Goal: Task Accomplishment & Management: Manage account settings

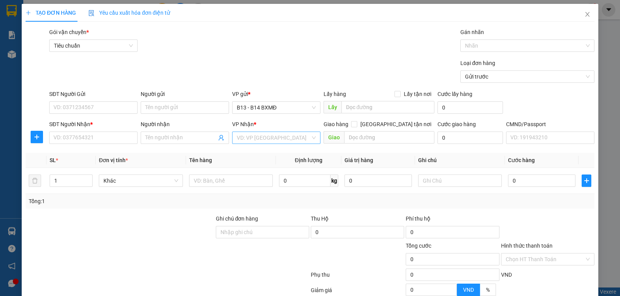
click at [267, 138] on input "search" at bounding box center [274, 138] width 74 height 12
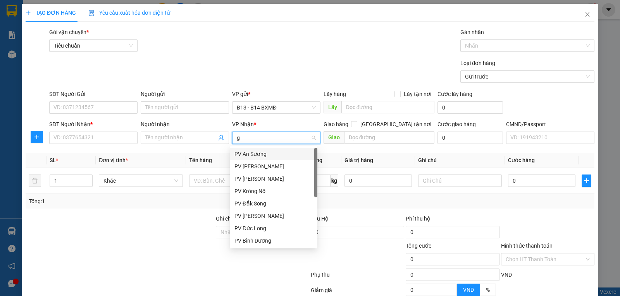
type input "gn"
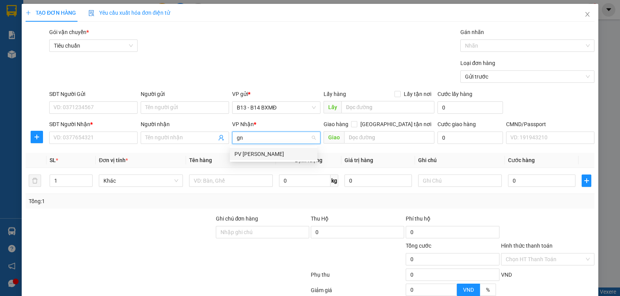
click at [270, 151] on div "PV [PERSON_NAME]" at bounding box center [273, 154] width 78 height 9
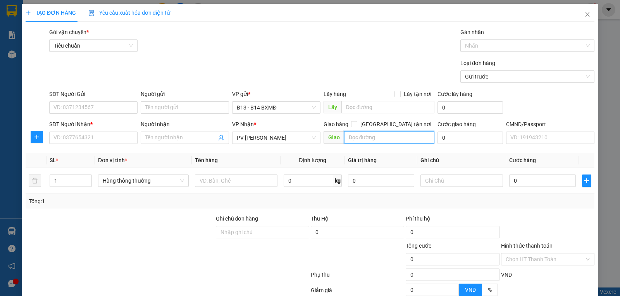
click at [363, 139] on input "text" at bounding box center [389, 137] width 91 height 12
type input "ngã 3 sùng đức"
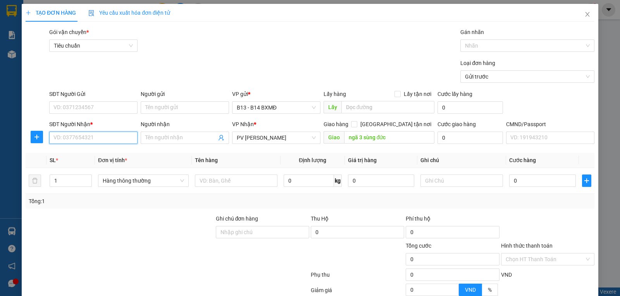
click at [83, 139] on input "SĐT Người Nhận *" at bounding box center [93, 138] width 88 height 12
type input "0983924444"
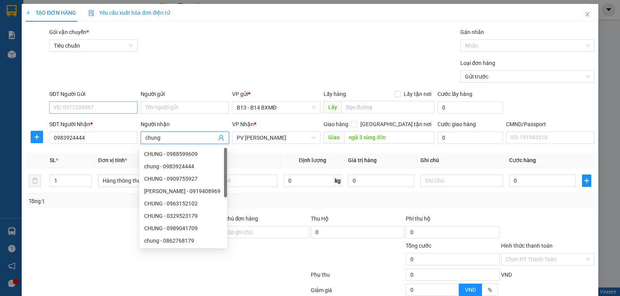
type input "chung"
click at [95, 103] on input "SĐT Người Gửi" at bounding box center [93, 107] width 88 height 12
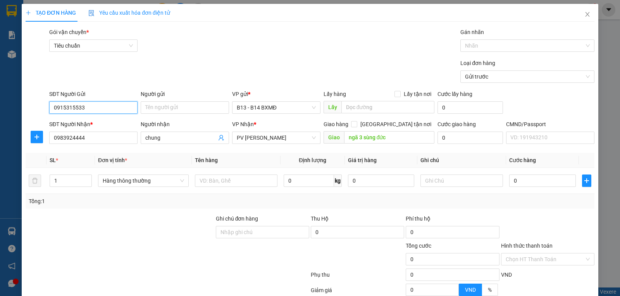
type input "0915315533"
type input "m"
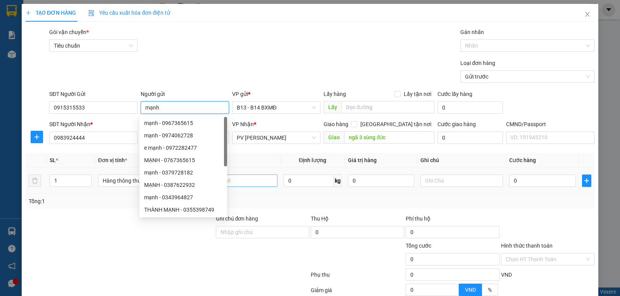
type input "mạnh"
click at [239, 182] on input "text" at bounding box center [236, 181] width 83 height 12
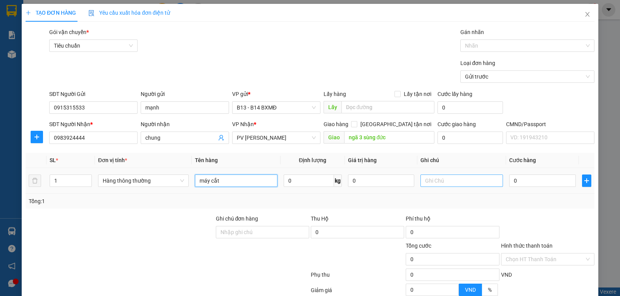
type input "máy cắt"
click at [440, 180] on input "text" at bounding box center [461, 181] width 83 height 12
type input "k"
type input "3"
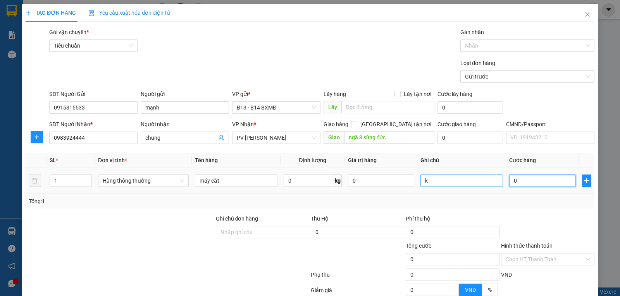
type input "3"
type input "30"
type input "300"
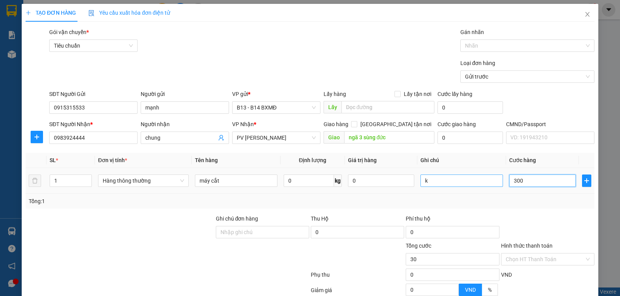
type input "300"
type input "3.000"
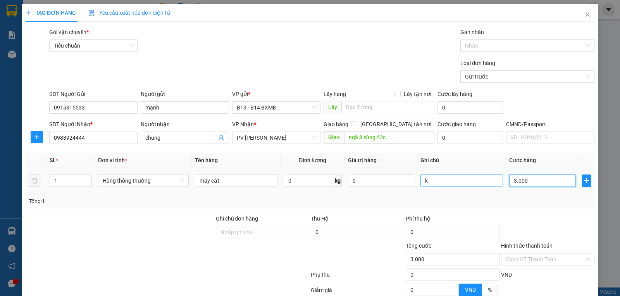
type input "30.000"
type input "300.000"
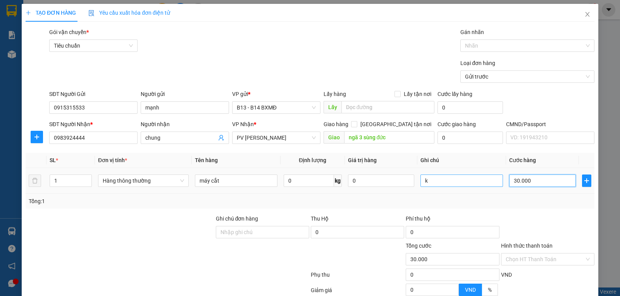
type input "300.000"
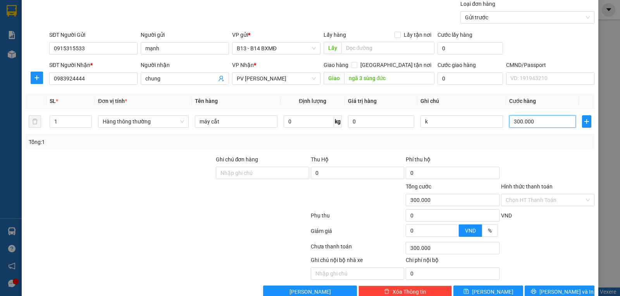
scroll to position [78, 0]
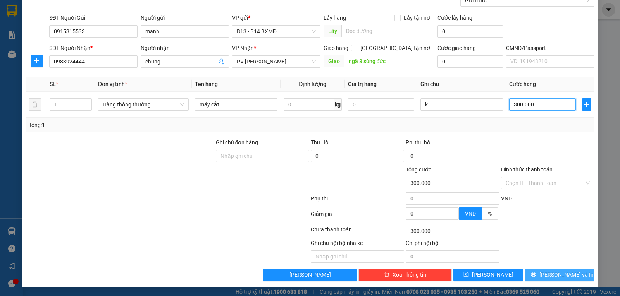
type input "300.000"
click at [549, 270] on button "[PERSON_NAME] và In" at bounding box center [559, 275] width 70 height 12
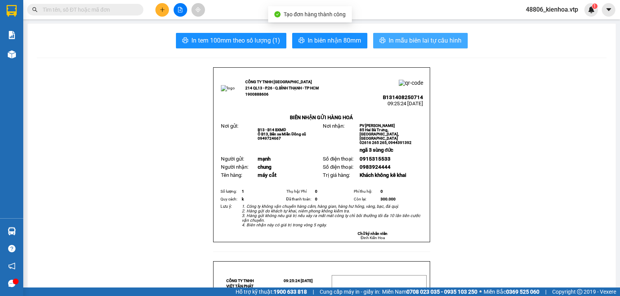
click at [433, 38] on span "In mẫu biên lai tự cấu hình" at bounding box center [424, 41] width 73 height 10
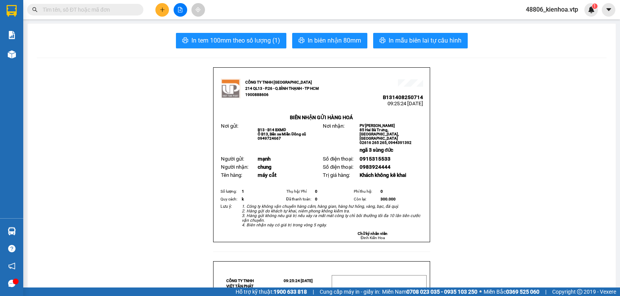
click at [166, 9] on button at bounding box center [162, 10] width 14 height 14
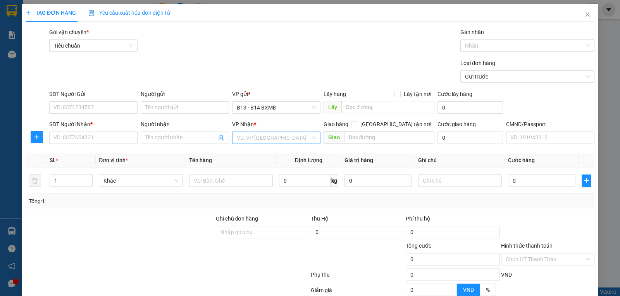
click at [284, 134] on input "search" at bounding box center [274, 138] width 74 height 12
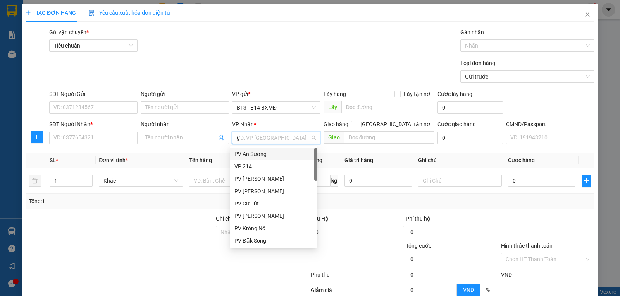
type input "gn"
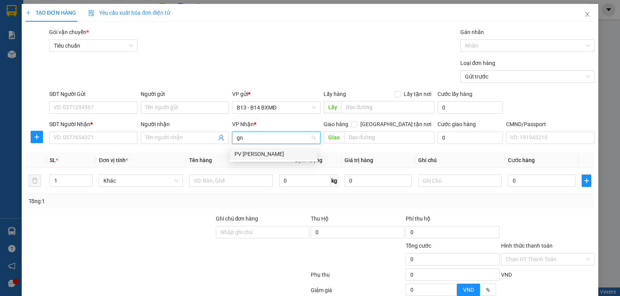
click at [273, 157] on div "PV [PERSON_NAME]" at bounding box center [273, 154] width 78 height 9
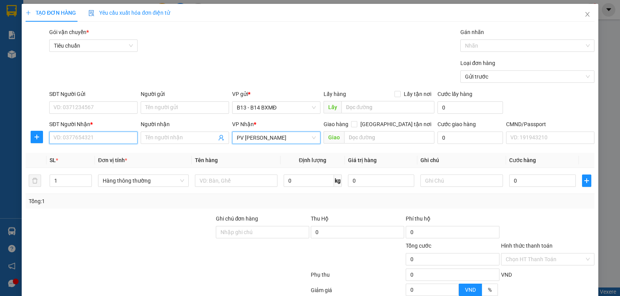
click at [105, 138] on input "SĐT Người Nhận *" at bounding box center [93, 138] width 88 height 12
type input "0971646878"
click at [95, 154] on div "0971646878 - hân" at bounding box center [92, 154] width 78 height 9
type input "hân"
type input "0971646878"
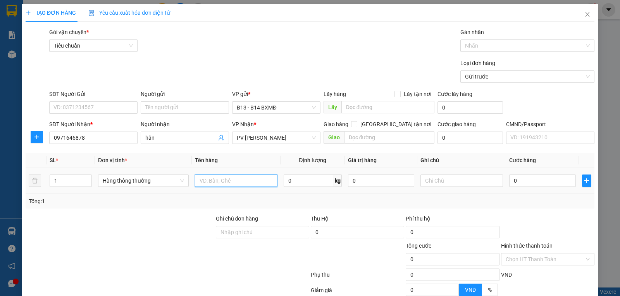
click at [215, 183] on input "text" at bounding box center [236, 181] width 83 height 12
type input "pt"
click at [446, 183] on input "text" at bounding box center [461, 181] width 83 height 12
type input "t"
click at [528, 176] on input "0" at bounding box center [542, 181] width 66 height 12
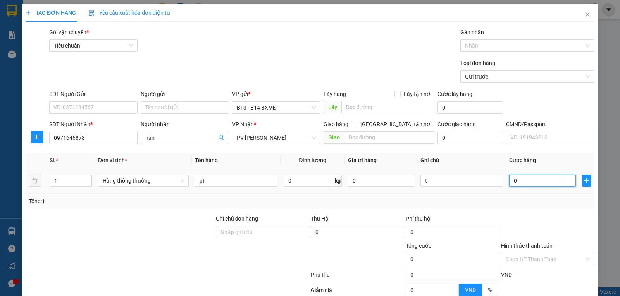
type input "6"
type input "60"
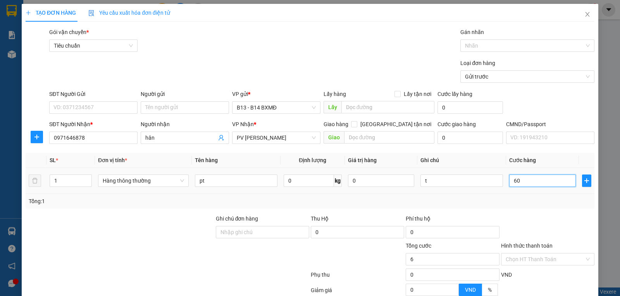
type input "60"
type input "600"
type input "6.000"
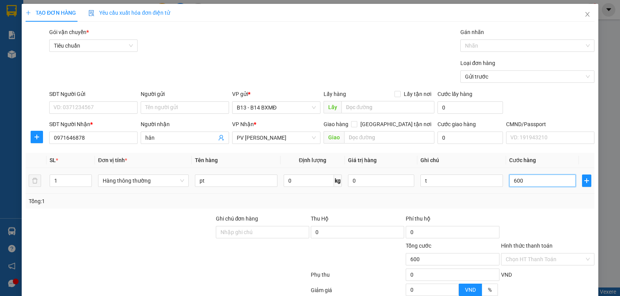
type input "6.000"
type input "60.000"
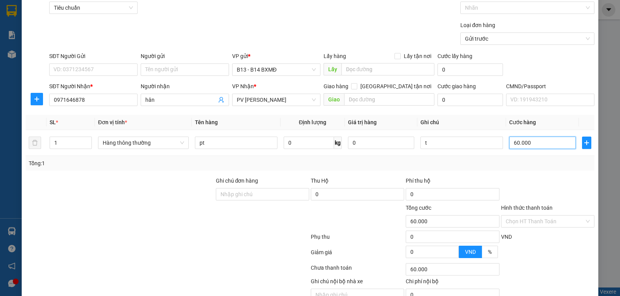
scroll to position [78, 0]
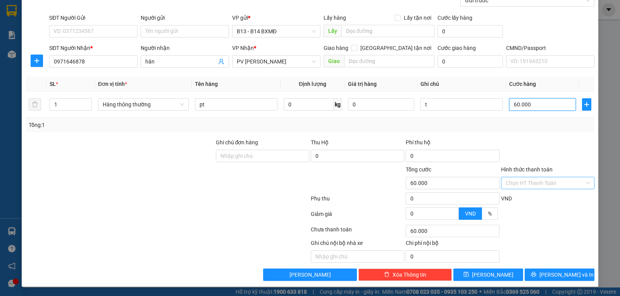
type input "60.000"
click at [552, 177] on input "Hình thức thanh toán" at bounding box center [544, 183] width 79 height 12
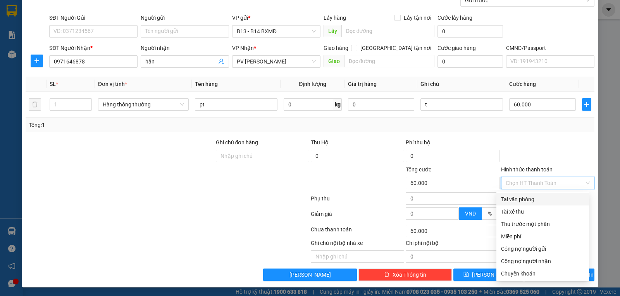
click at [541, 195] on div "Tại văn phòng" at bounding box center [542, 199] width 83 height 9
type input "0"
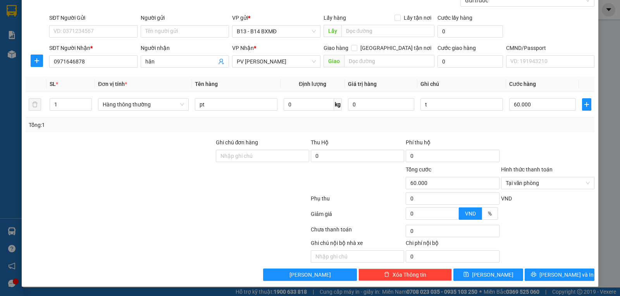
click at [568, 218] on div at bounding box center [547, 217] width 95 height 14
click at [538, 274] on button "[PERSON_NAME] và In" at bounding box center [559, 275] width 70 height 12
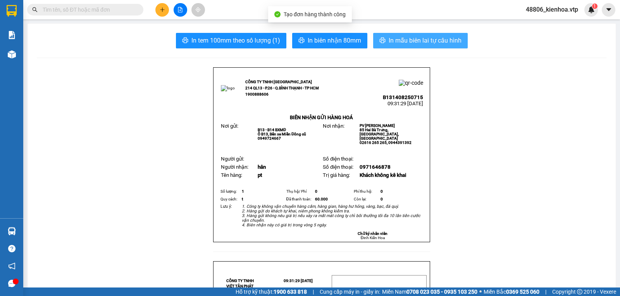
click at [433, 39] on span "In mẫu biên lai tự cấu hình" at bounding box center [424, 41] width 73 height 10
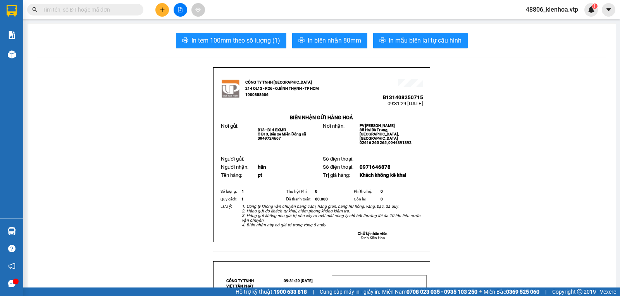
drag, startPoint x: 553, startPoint y: 95, endPoint x: 580, endPoint y: 13, distance: 85.9
click at [588, 5] on div "1" at bounding box center [591, 10] width 14 height 14
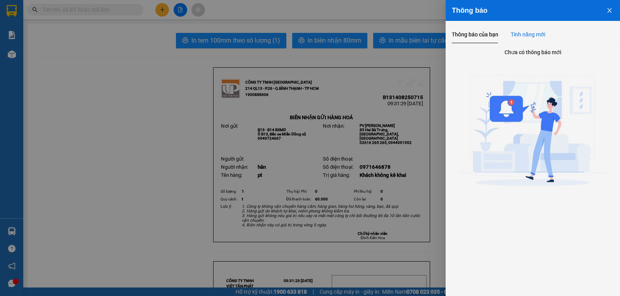
click at [535, 33] on div "Tính năng mới" at bounding box center [527, 34] width 34 height 9
drag, startPoint x: 490, startPoint y: 40, endPoint x: 619, endPoint y: 3, distance: 134.3
click at [490, 40] on div "Thông báo của bạn" at bounding box center [475, 35] width 46 height 18
click at [608, 9] on icon "close" at bounding box center [609, 10] width 4 height 5
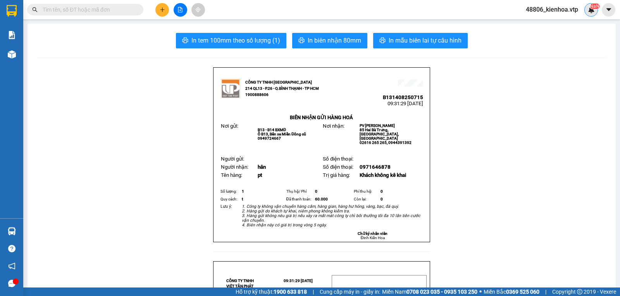
click at [593, 5] on sup "NaN" at bounding box center [595, 5] width 10 height 5
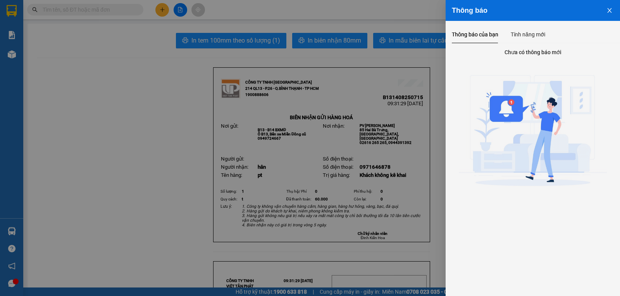
click at [606, 8] on button "Close" at bounding box center [609, 10] width 21 height 20
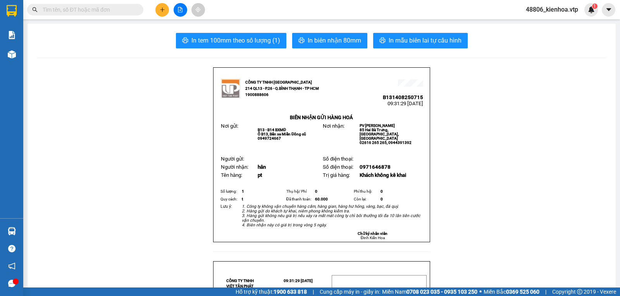
drag, startPoint x: 464, startPoint y: 112, endPoint x: 448, endPoint y: 98, distance: 21.4
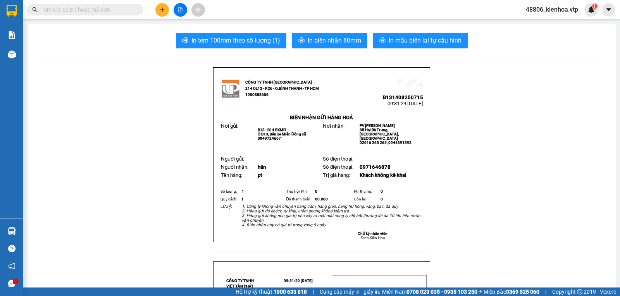
click at [167, 11] on button at bounding box center [162, 10] width 14 height 14
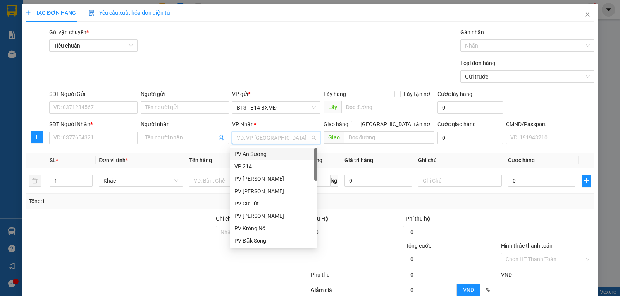
click at [284, 133] on input "search" at bounding box center [274, 138] width 74 height 12
type input "gn"
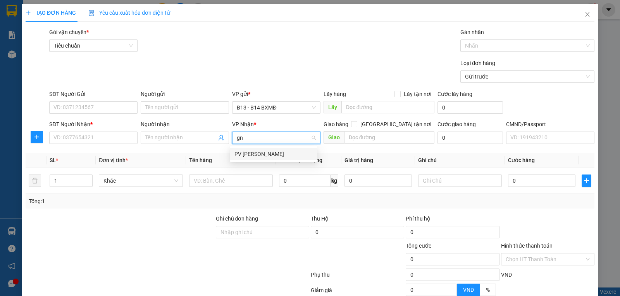
click at [279, 151] on div "PV [PERSON_NAME]" at bounding box center [273, 154] width 78 height 9
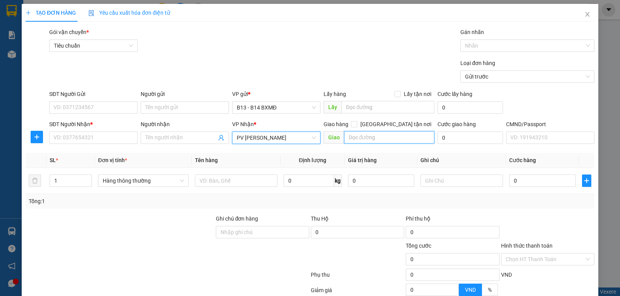
click at [368, 137] on input "text" at bounding box center [389, 137] width 91 height 12
type input "[GEOGRAPHIC_DATA]"
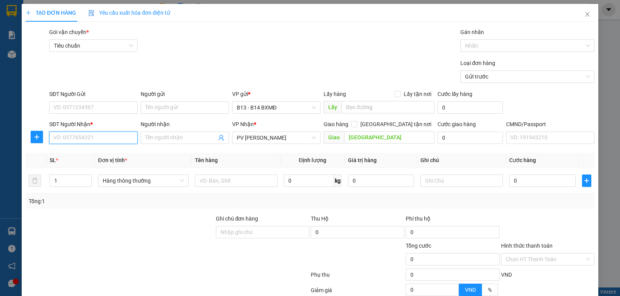
click at [65, 137] on input "SĐT Người Nhận *" at bounding box center [93, 138] width 88 height 12
type input "0353035643"
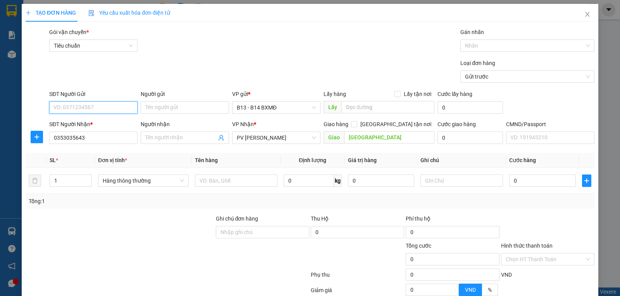
click at [110, 111] on input "SĐT Người Gửi" at bounding box center [93, 107] width 88 height 12
drag, startPoint x: 91, startPoint y: 140, endPoint x: 49, endPoint y: 157, distance: 44.8
click at [49, 157] on div "Transit Pickup Surcharge Ids Transit Deliver Surcharge Ids Transit Deliver Surc…" at bounding box center [310, 193] width 569 height 330
click at [86, 105] on input "SĐT Người Gửi" at bounding box center [93, 107] width 88 height 12
paste input "0353035643"
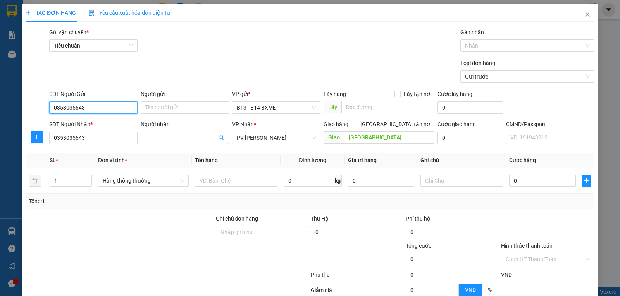
type input "0353035643"
click at [157, 141] on input "Người nhận" at bounding box center [180, 138] width 71 height 9
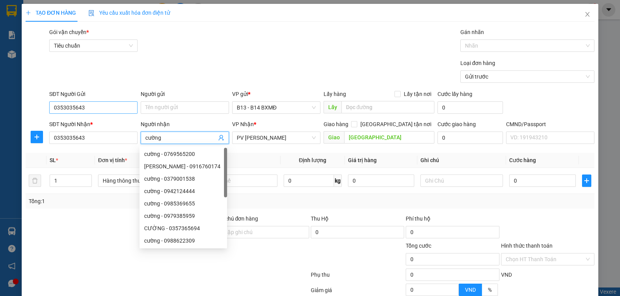
type input "cường"
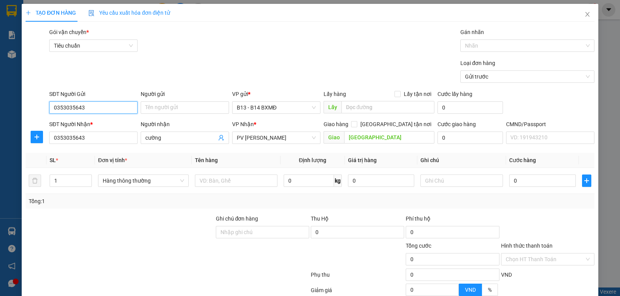
drag, startPoint x: 108, startPoint y: 108, endPoint x: 29, endPoint y: 115, distance: 78.6
click at [29, 115] on div "SĐT Người Gửi 0353035643 0353035643 Người gửi Tên người gửi VP gửi * B13 - B14 …" at bounding box center [310, 103] width 570 height 27
type input "0389085263"
click at [222, 183] on input "text" at bounding box center [236, 181] width 83 height 12
type input "d"
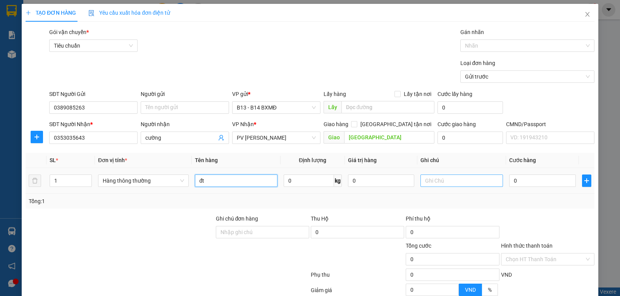
type input "đt"
click at [455, 183] on input "text" at bounding box center [461, 181] width 83 height 12
type input "c"
click at [527, 182] on input "0" at bounding box center [542, 181] width 66 height 12
type input "5"
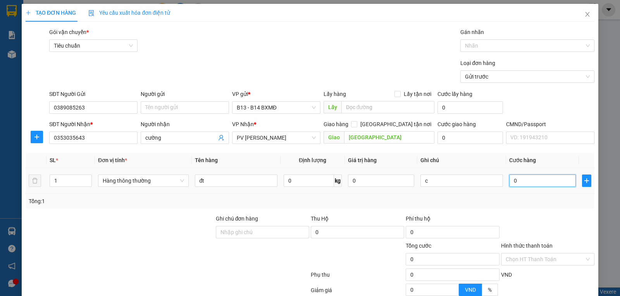
type input "5"
type input "50"
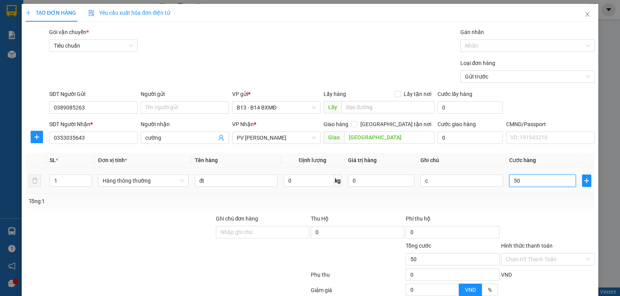
type input "500"
type input "5.000"
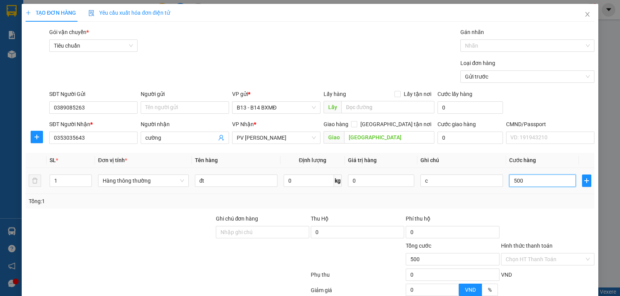
type input "5.000"
type input "50.000"
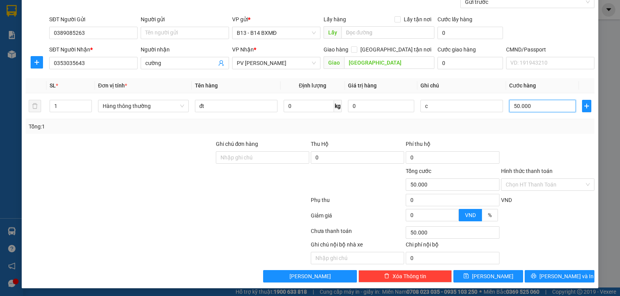
scroll to position [78, 0]
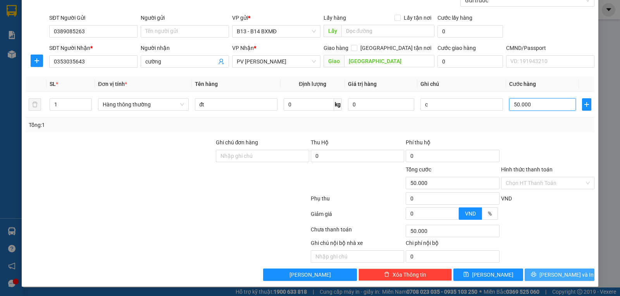
type input "50.000"
click at [558, 272] on span "[PERSON_NAME] và In" at bounding box center [566, 275] width 54 height 9
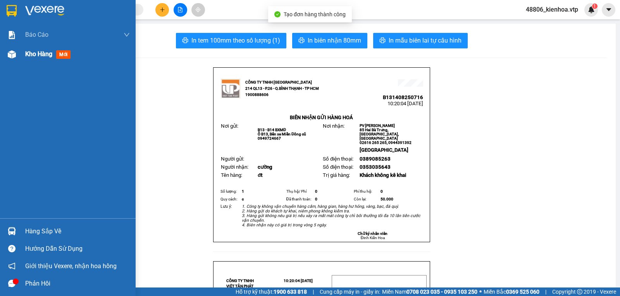
click at [51, 55] on span "Kho hàng" at bounding box center [38, 53] width 27 height 7
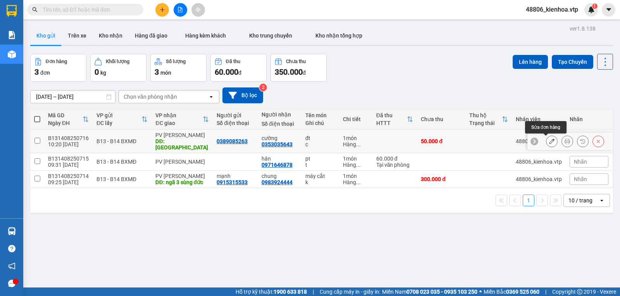
click at [549, 141] on icon at bounding box center [551, 141] width 5 height 5
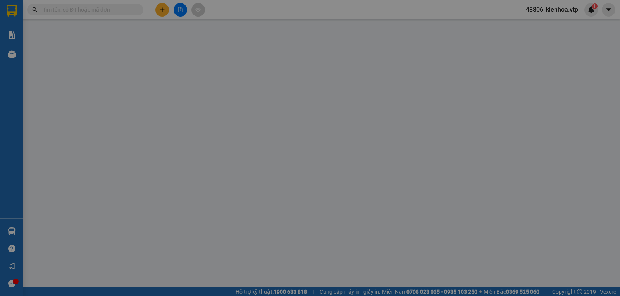
type input "0389085263"
type input "0353035643"
type input "cường"
type input "[GEOGRAPHIC_DATA]"
type input "50.000"
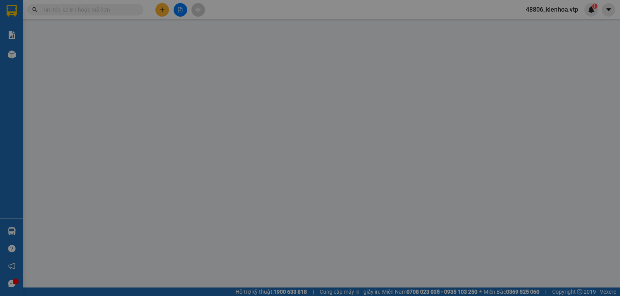
type input "50.000"
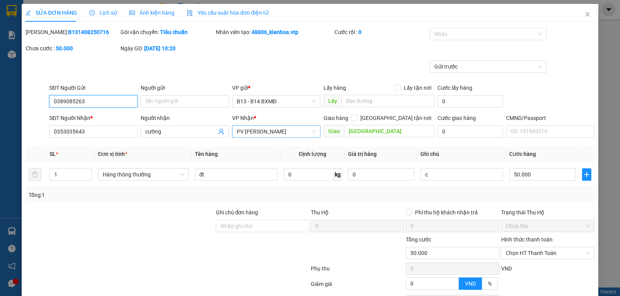
click at [265, 133] on span "PV [PERSON_NAME]" at bounding box center [276, 132] width 79 height 12
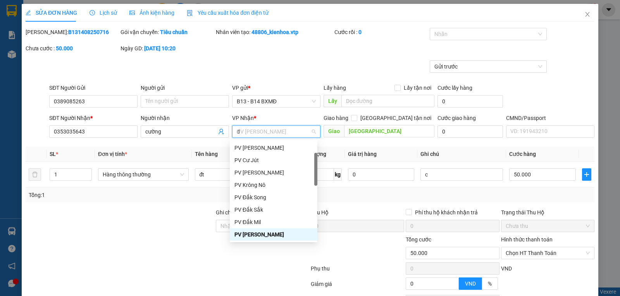
scroll to position [31, 0]
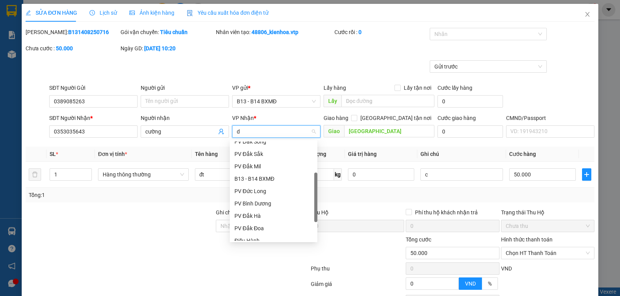
type input "dx"
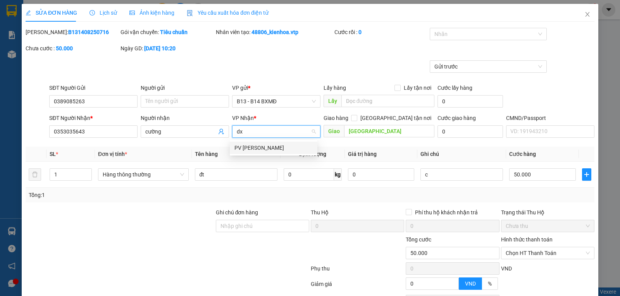
click at [266, 151] on div "PV [PERSON_NAME]" at bounding box center [273, 148] width 78 height 9
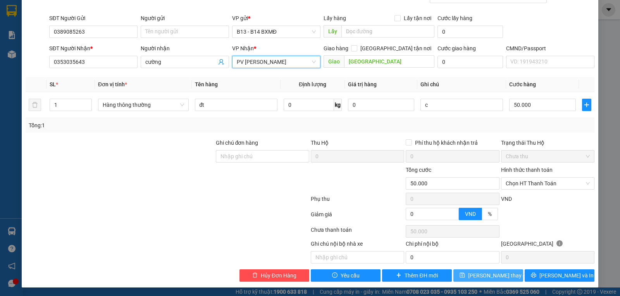
scroll to position [73, 0]
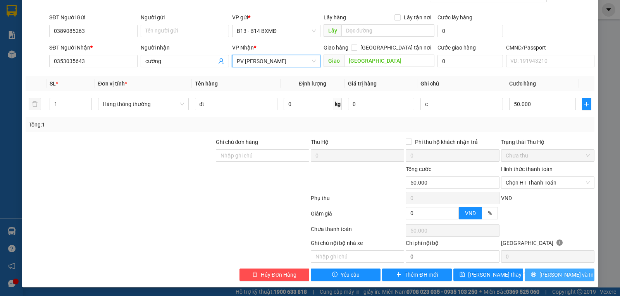
click at [550, 276] on span "[PERSON_NAME] và In" at bounding box center [566, 275] width 54 height 9
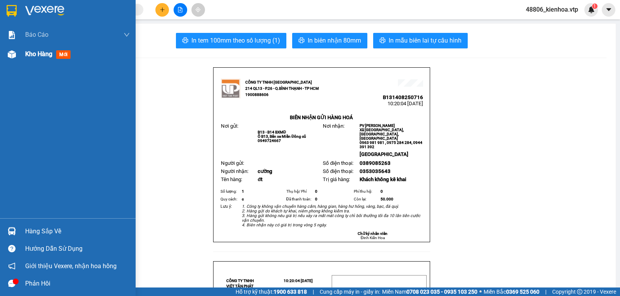
click at [24, 60] on div "Kho hàng mới" at bounding box center [68, 54] width 136 height 19
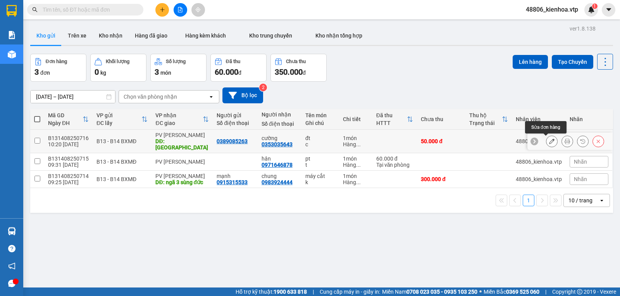
click at [549, 141] on icon at bounding box center [551, 141] width 5 height 5
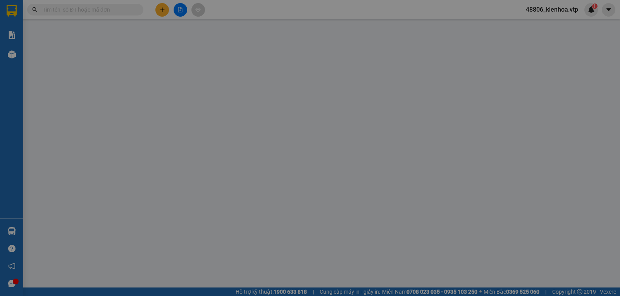
type input "0389085263"
type input "0353035643"
type input "cường"
type input "[GEOGRAPHIC_DATA]"
type input "50.000"
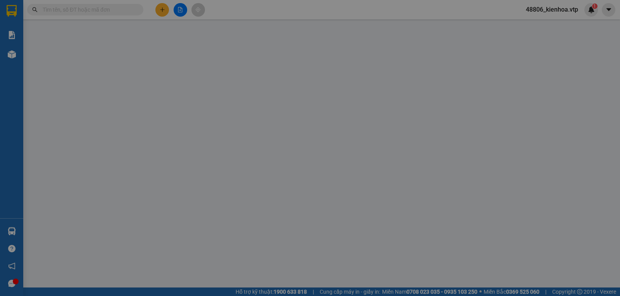
type input "50.000"
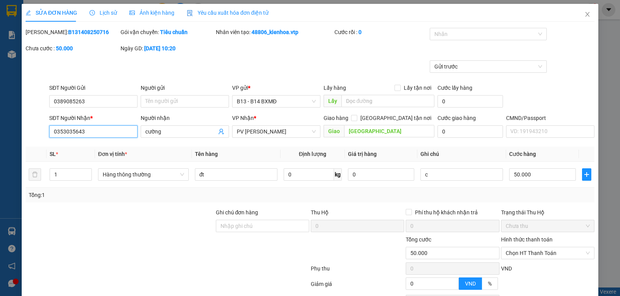
click at [64, 134] on input "0353035643" at bounding box center [93, 131] width 88 height 12
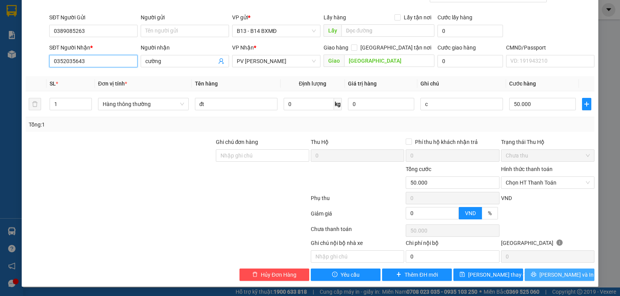
type input "0352035643"
click at [553, 277] on span "[PERSON_NAME] và In" at bounding box center [566, 275] width 54 height 9
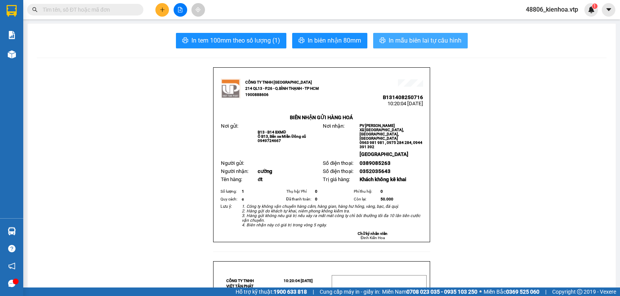
click at [438, 40] on span "In mẫu biên lai tự cấu hình" at bounding box center [424, 41] width 73 height 10
click at [164, 11] on icon "plus" at bounding box center [162, 9] width 5 height 5
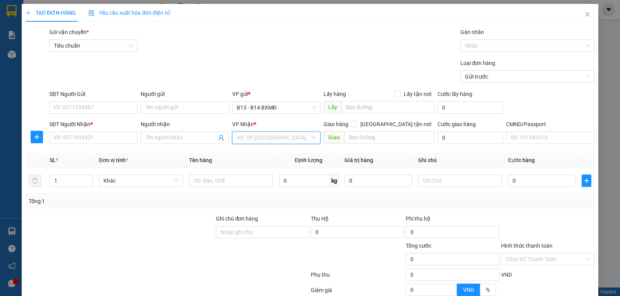
click at [268, 138] on input "search" at bounding box center [274, 138] width 74 height 12
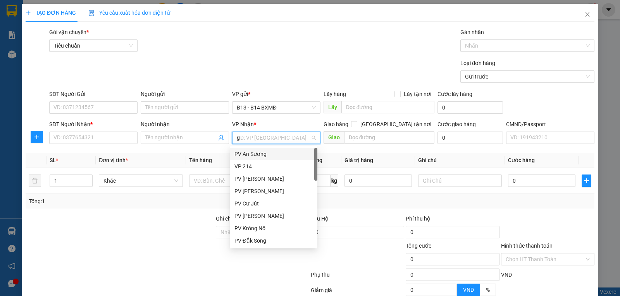
type input "gn"
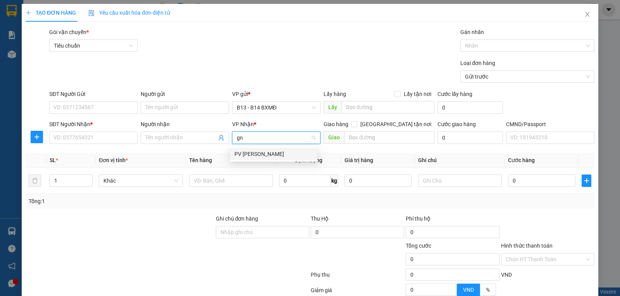
click at [275, 157] on div "PV [PERSON_NAME]" at bounding box center [273, 154] width 78 height 9
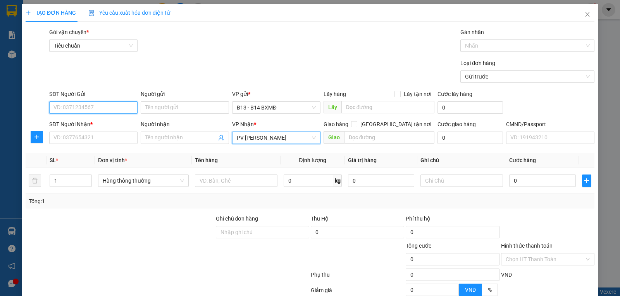
click at [78, 107] on input "SĐT Người Gửi" at bounding box center [93, 107] width 88 height 12
type input "0764666669"
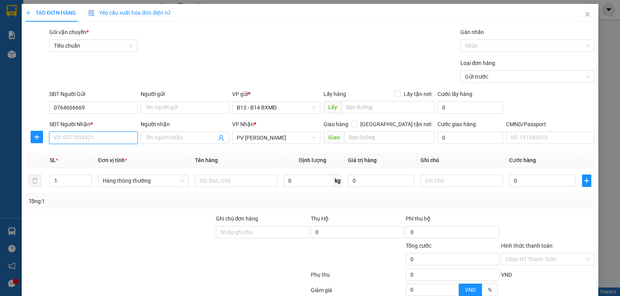
click at [103, 133] on input "SĐT Người Nhận *" at bounding box center [93, 138] width 88 height 12
type input "0961249234"
click at [113, 154] on div "0961249234 - hoàng" at bounding box center [92, 154] width 78 height 9
type input "hoàng"
type input "0961249234"
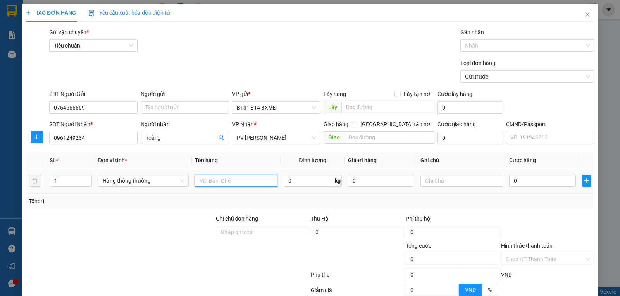
click at [236, 178] on input "text" at bounding box center [236, 181] width 83 height 12
type input "lạnh"
type input "tx"
type input "6"
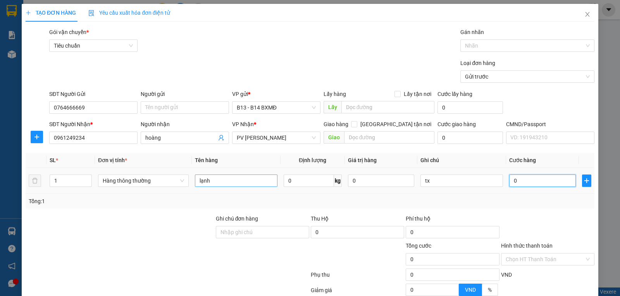
type input "6"
type input "60"
type input "600"
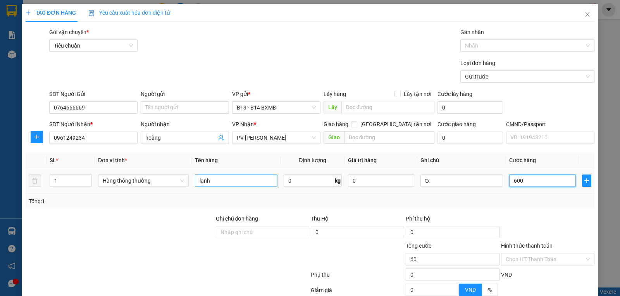
type input "600"
type input "6.000"
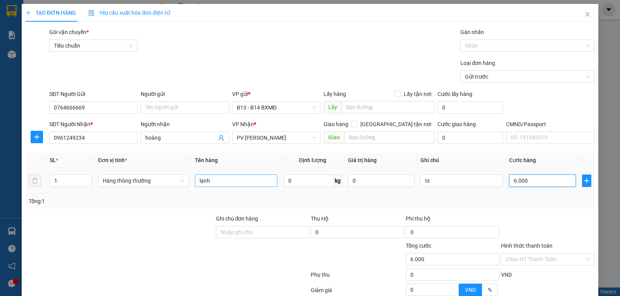
type input "60.000"
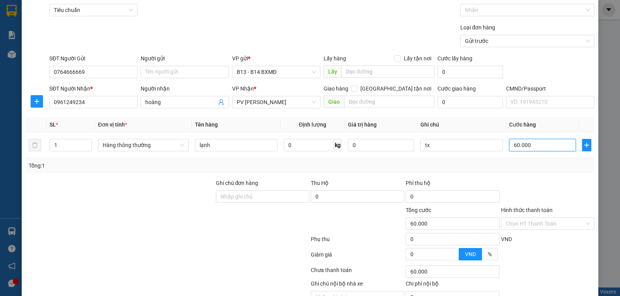
scroll to position [78, 0]
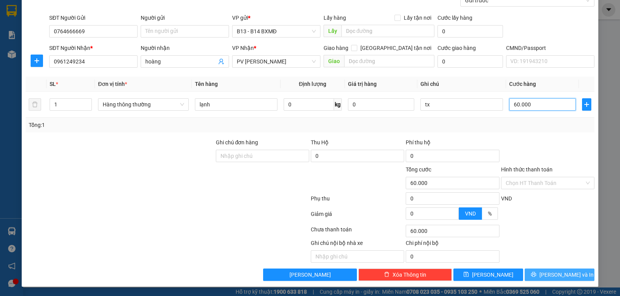
type input "60.000"
click at [547, 275] on button "[PERSON_NAME] và In" at bounding box center [559, 275] width 70 height 12
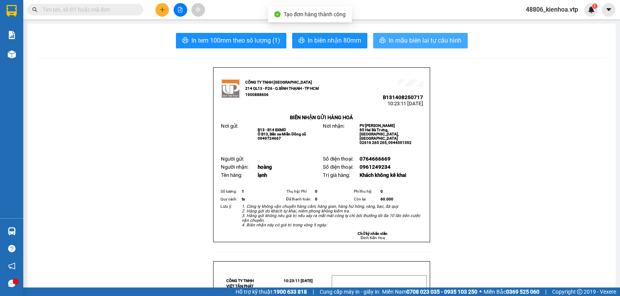
drag, startPoint x: 444, startPoint y: 40, endPoint x: 446, endPoint y: 57, distance: 17.9
click at [443, 40] on span "In mẫu biên lai tự cấu hình" at bounding box center [424, 41] width 73 height 10
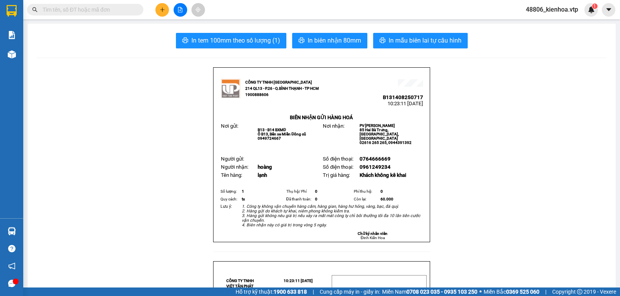
drag, startPoint x: 552, startPoint y: 62, endPoint x: 580, endPoint y: 35, distance: 38.9
click at [593, 9] on span "1" at bounding box center [594, 5] width 3 height 5
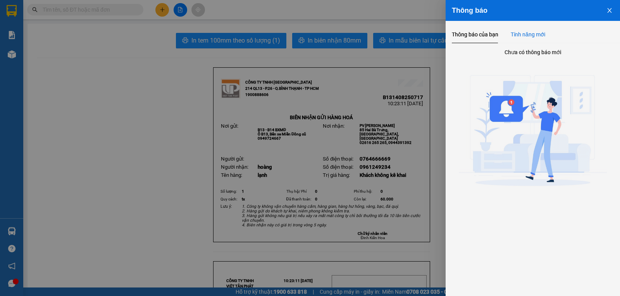
click at [530, 38] on div "Tính năng mới" at bounding box center [527, 34] width 34 height 9
click at [612, 7] on button "Close" at bounding box center [609, 10] width 21 height 20
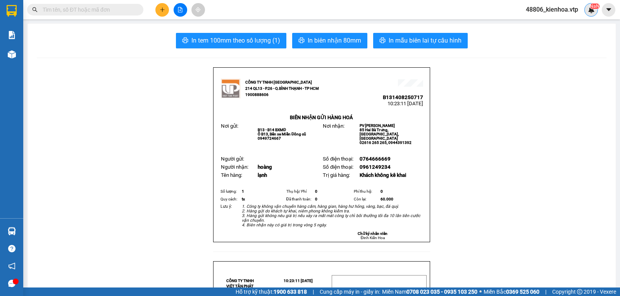
click at [164, 9] on icon "plus" at bounding box center [162, 9] width 5 height 5
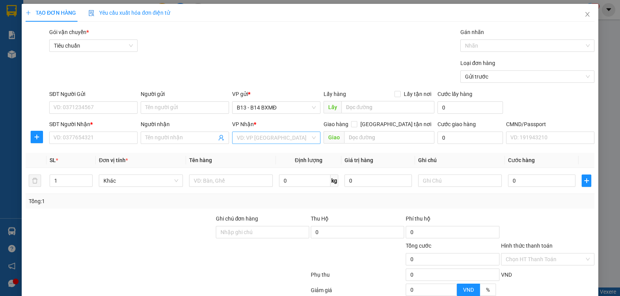
click at [272, 138] on input "search" at bounding box center [274, 138] width 74 height 12
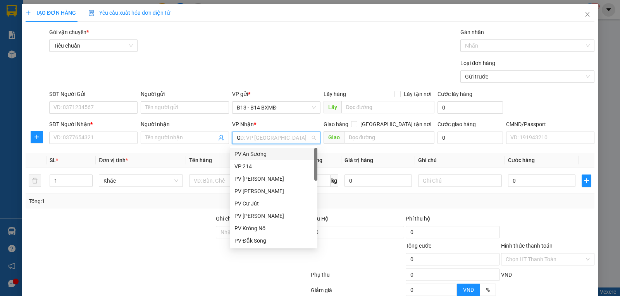
type input "GN"
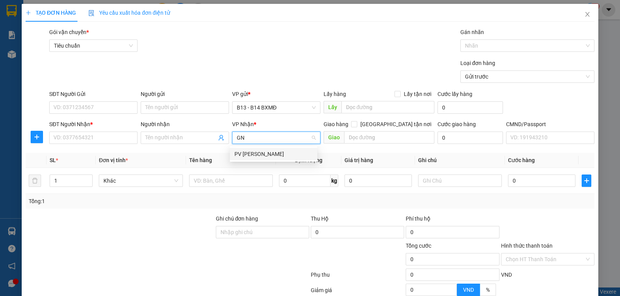
click at [267, 155] on div "PV [PERSON_NAME]" at bounding box center [273, 154] width 78 height 9
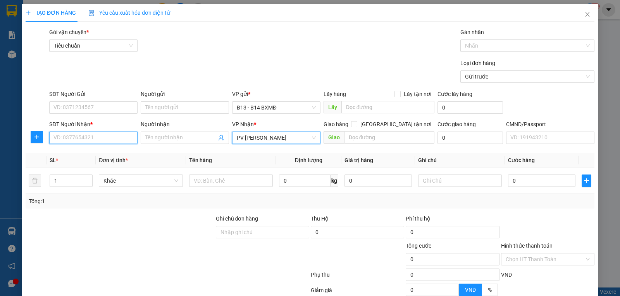
click at [72, 142] on input "SĐT Người Nhận *" at bounding box center [93, 138] width 88 height 12
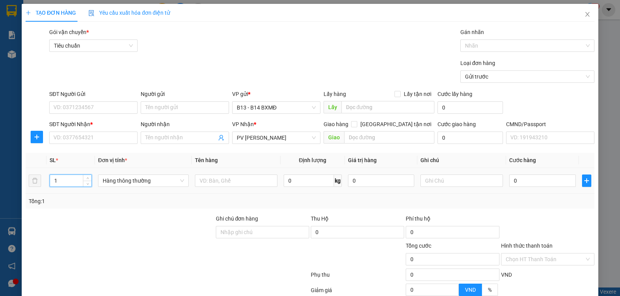
drag, startPoint x: 66, startPoint y: 183, endPoint x: 44, endPoint y: 199, distance: 27.3
click at [44, 199] on div "SL * Đơn vị tính * Tên hàng Định lượng Giá trị hàng Ghi chú Cước hàng 1 Hàng th…" at bounding box center [310, 181] width 569 height 56
type input "3"
type input "2"
click at [440, 182] on input "text" at bounding box center [461, 181] width 83 height 12
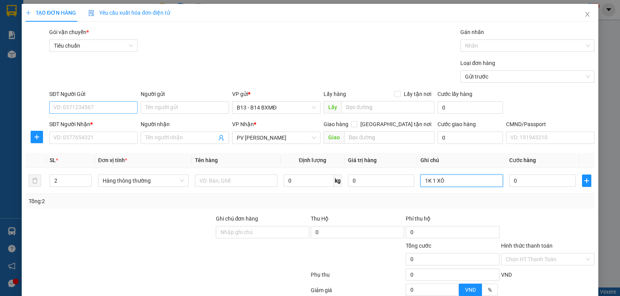
type input "1K 1 XÔ"
click at [91, 112] on input "SĐT Người Gửi" at bounding box center [93, 107] width 88 height 12
type input "0902428384"
click at [156, 101] on div "Người gửi" at bounding box center [185, 96] width 88 height 12
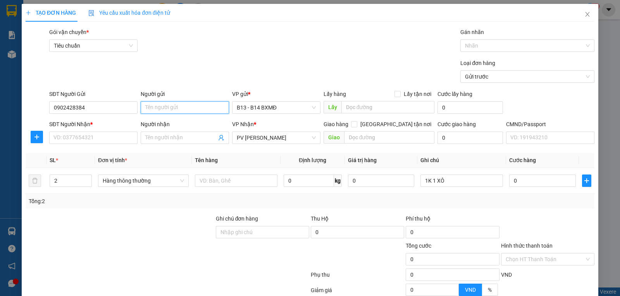
click at [154, 107] on input "Người gửi" at bounding box center [185, 107] width 88 height 12
drag, startPoint x: 167, startPoint y: 106, endPoint x: 137, endPoint y: 121, distance: 33.4
click at [137, 121] on form "SĐT Người Gửi 0902428384 Người gửi sh quất sh quất VP gửi * B13 - B14 BXMĐ Lấy …" at bounding box center [310, 118] width 569 height 57
type input "0"
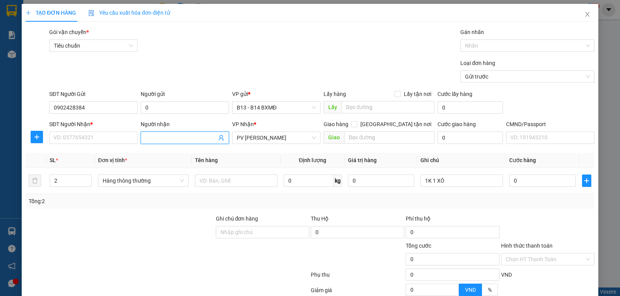
click at [167, 138] on input "Người nhận" at bounding box center [180, 138] width 71 height 9
type input "d"
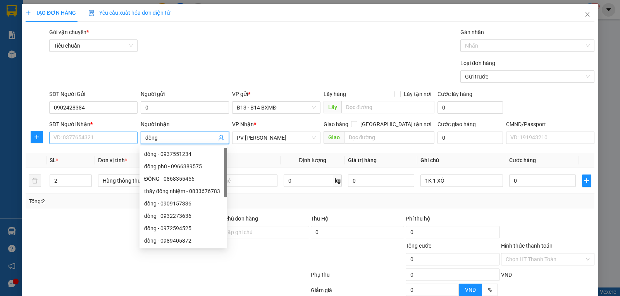
type input "đồng"
click at [94, 134] on input "SĐT Người Nhận *" at bounding box center [93, 138] width 88 height 12
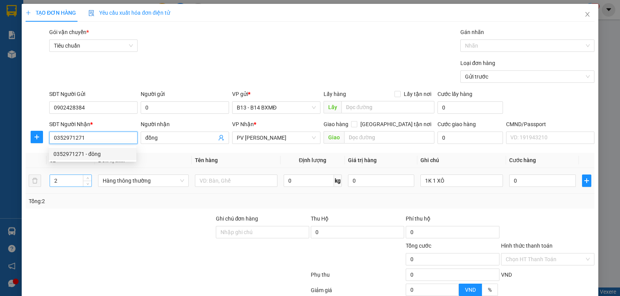
type input "0352971271"
drag, startPoint x: 76, startPoint y: 178, endPoint x: 49, endPoint y: 192, distance: 30.5
click at [49, 192] on td "2" at bounding box center [70, 181] width 48 height 26
type input "3"
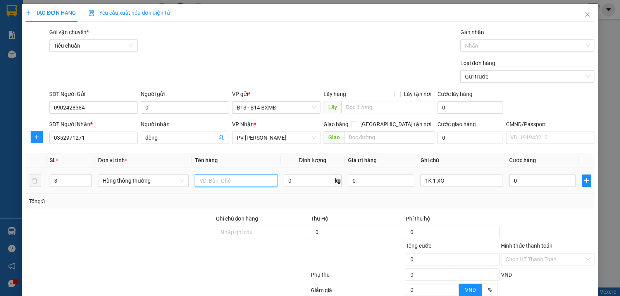
click at [215, 184] on input "text" at bounding box center [236, 181] width 83 height 12
type input "lạnh"
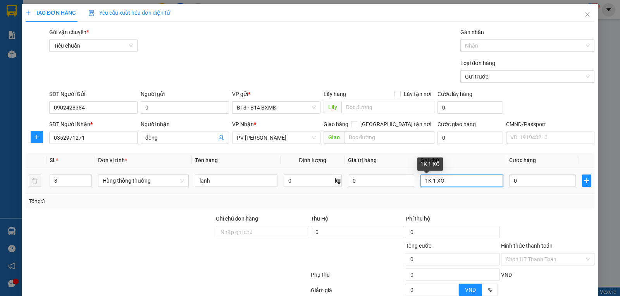
drag, startPoint x: 468, startPoint y: 181, endPoint x: 460, endPoint y: 184, distance: 8.2
click at [467, 182] on input "1K 1 XÔ" at bounding box center [461, 181] width 83 height 12
type input "1K 1 XÔ 1c"
click at [526, 182] on input "0" at bounding box center [542, 181] width 66 height 12
type input "1"
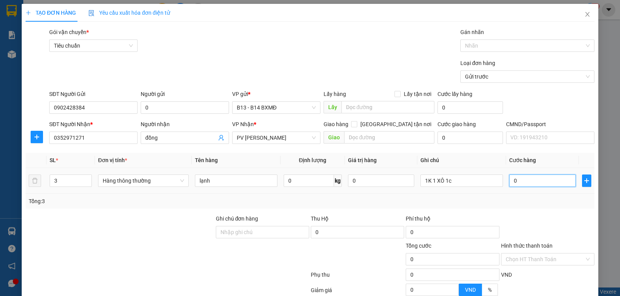
type input "1"
type input "14"
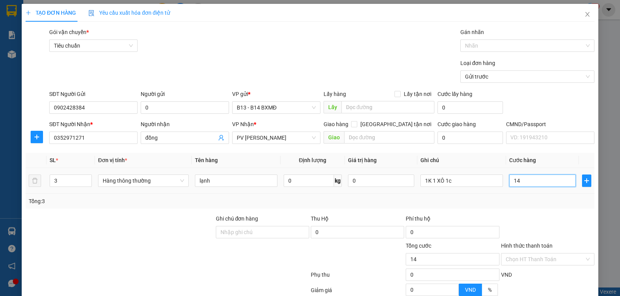
type input "140"
type input "1.400"
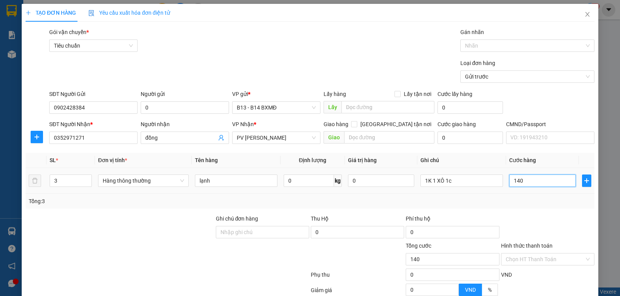
type input "1.400"
type input "14.000"
type input "140.000"
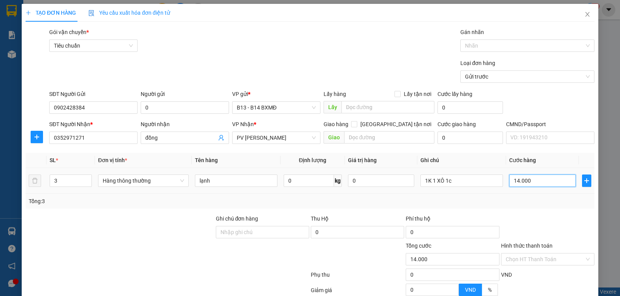
type input "140.000"
type input "14.000"
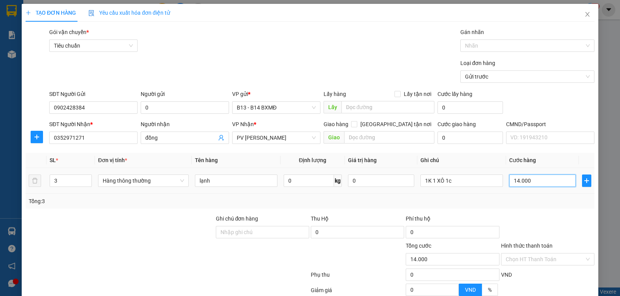
type input "1.400"
type input "140"
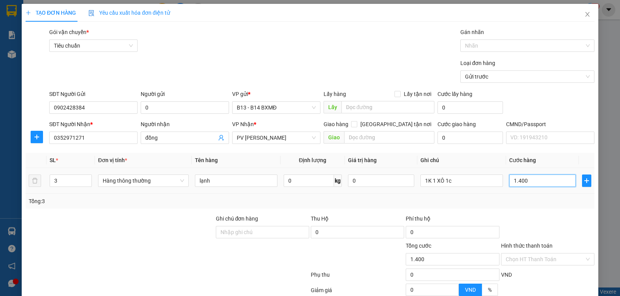
type input "140"
type input "14"
type input "1"
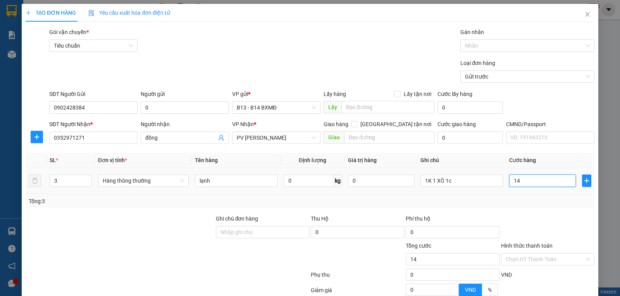
type input "1"
type input "13"
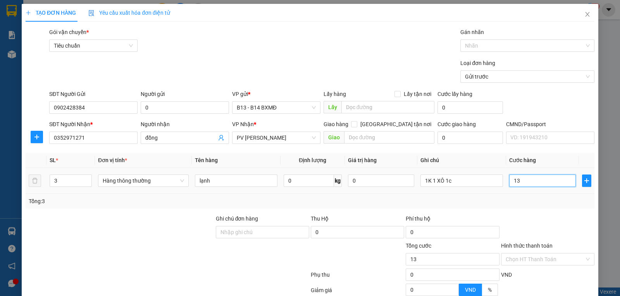
type input "130"
type input "1.300"
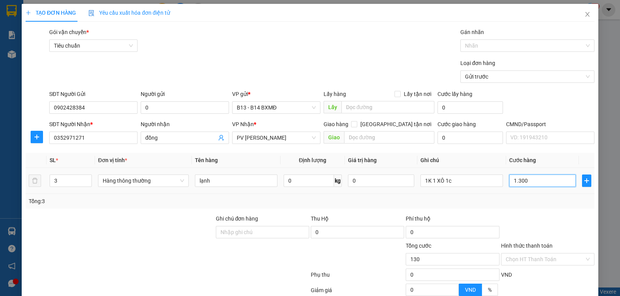
type input "1.300"
type input "13.000"
type input "130.000"
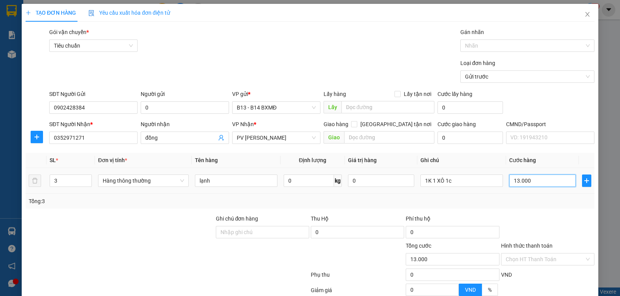
type input "130.000"
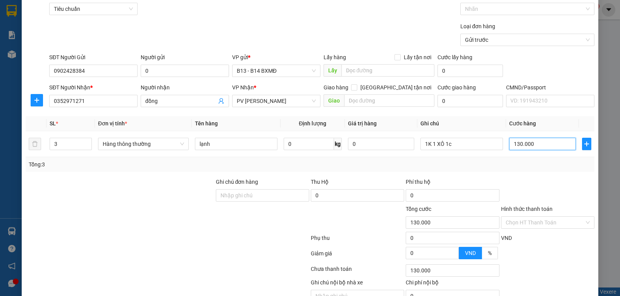
scroll to position [78, 0]
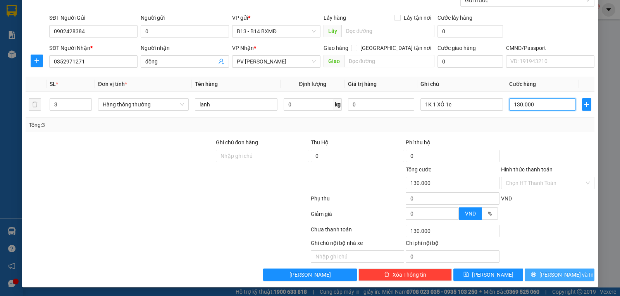
type input "130.000"
click at [565, 273] on span "[PERSON_NAME] và In" at bounding box center [566, 275] width 54 height 9
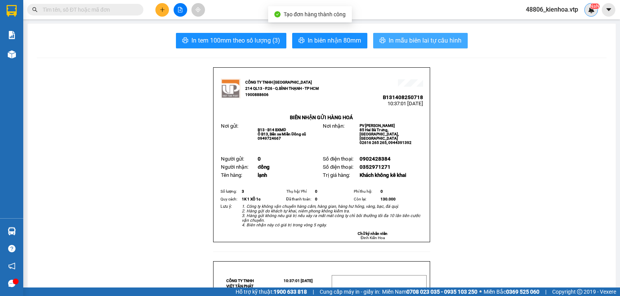
click at [392, 41] on span "In mẫu biên lai tự cấu hình" at bounding box center [424, 41] width 73 height 10
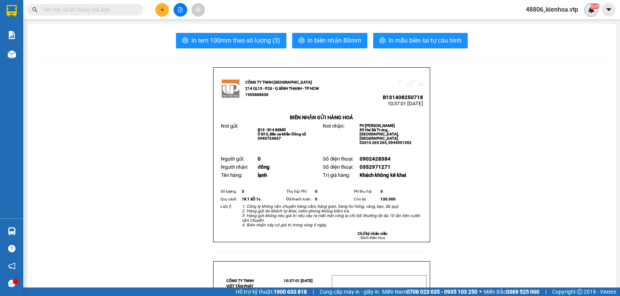
click at [165, 8] on button at bounding box center [162, 10] width 14 height 14
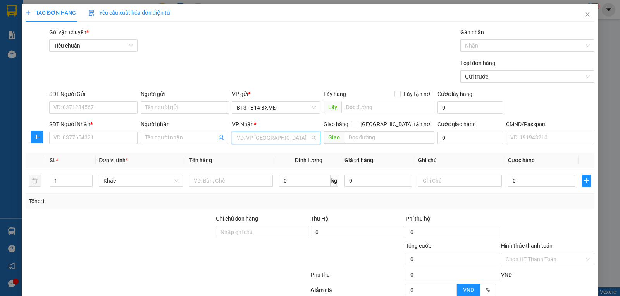
click at [270, 137] on input "search" at bounding box center [274, 138] width 74 height 12
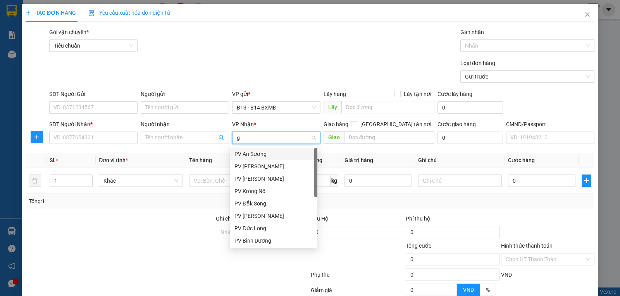
type input "gn"
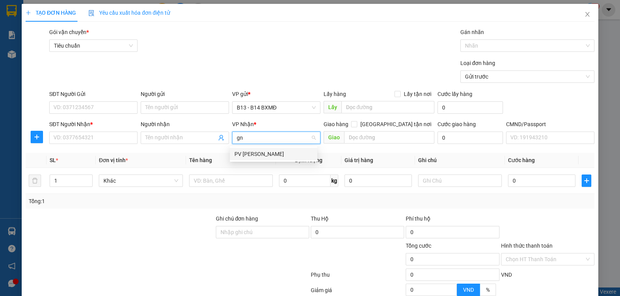
click at [261, 156] on div "PV [PERSON_NAME]" at bounding box center [273, 154] width 78 height 9
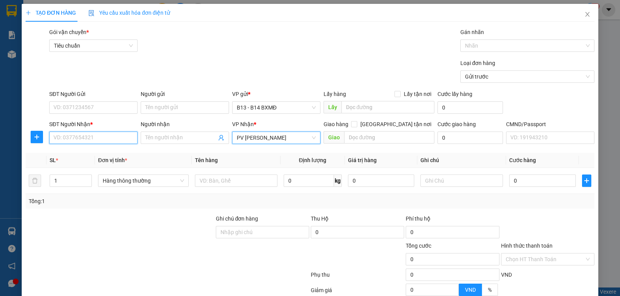
click at [80, 138] on input "SĐT Người Nhận *" at bounding box center [93, 138] width 88 height 12
type input "0906202797"
click at [115, 156] on div "0906202797 - [PERSON_NAME]" at bounding box center [92, 154] width 78 height 9
type input "[PERSON_NAME]"
type input "0906202797"
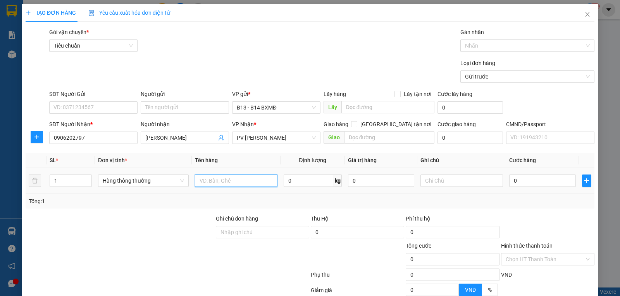
click at [232, 182] on input "text" at bounding box center [236, 181] width 83 height 12
type input "răng"
click at [449, 183] on input "text" at bounding box center [461, 181] width 83 height 12
type input "h"
type input "3"
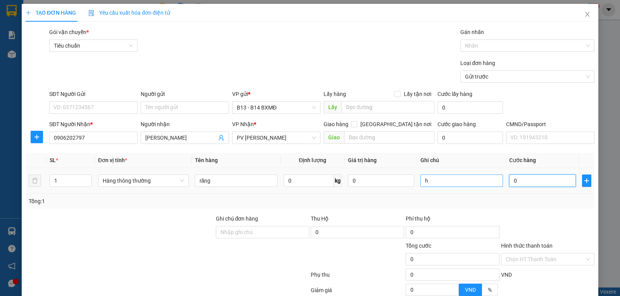
type input "3"
type input "30"
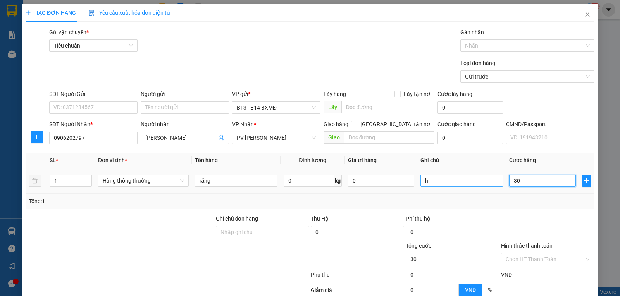
type input "300"
type input "3.000"
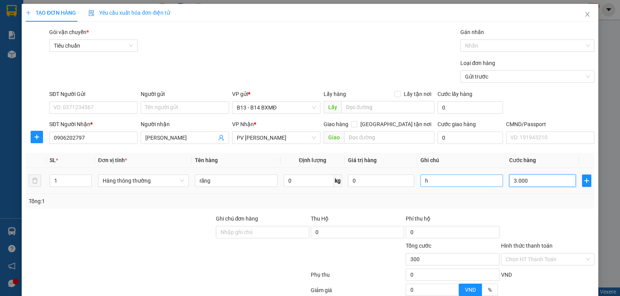
type input "3.000"
type input "30.000"
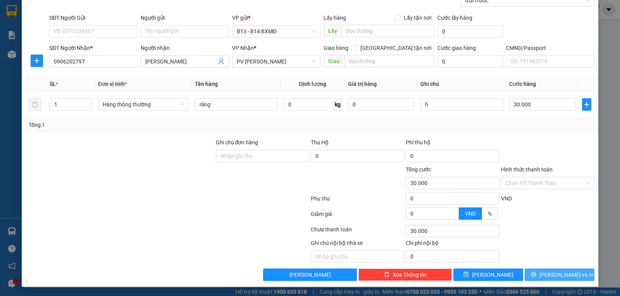
click at [571, 272] on button "[PERSON_NAME] và In" at bounding box center [559, 275] width 70 height 12
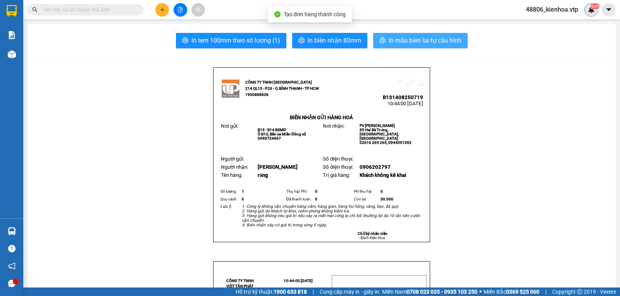
click at [446, 36] on span "In mẫu biên lai tự cấu hình" at bounding box center [424, 41] width 73 height 10
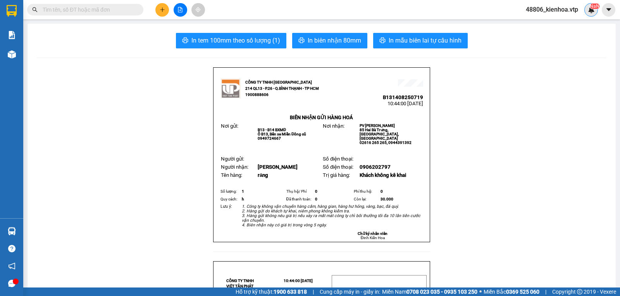
click at [161, 9] on icon "plus" at bounding box center [162, 9] width 5 height 5
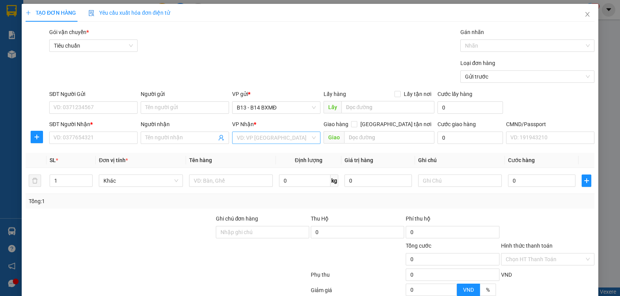
drag, startPoint x: 297, startPoint y: 129, endPoint x: 293, endPoint y: 134, distance: 6.9
click at [297, 129] on div "VP Nhận *" at bounding box center [276, 124] width 88 height 9
click at [292, 135] on input "search" at bounding box center [274, 138] width 74 height 12
click at [262, 155] on div "PV Krông Nô" at bounding box center [273, 154] width 78 height 9
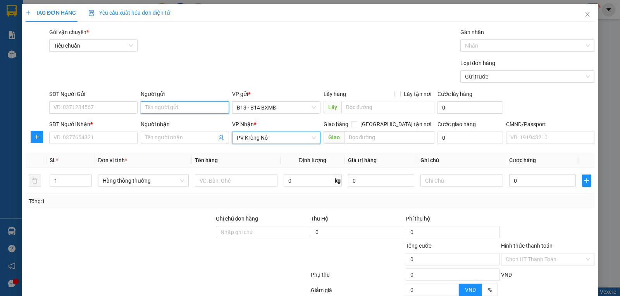
click at [176, 103] on input "Người gửi" at bounding box center [185, 107] width 88 height 12
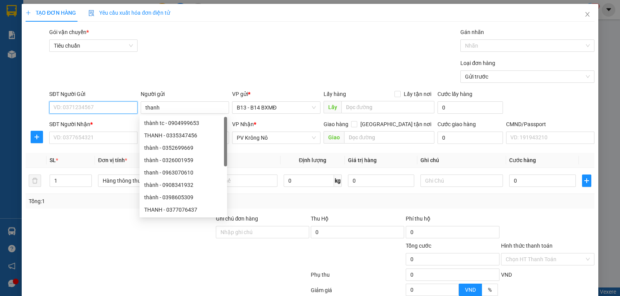
click at [101, 108] on input "SĐT Người Gửi" at bounding box center [93, 107] width 88 height 12
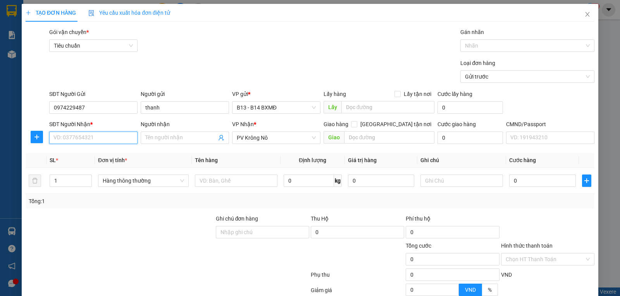
click at [92, 142] on input "SĐT Người Nhận *" at bounding box center [93, 138] width 88 height 12
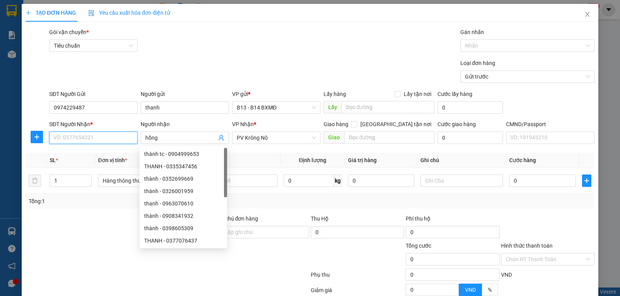
click at [92, 142] on input "SĐT Người Nhận *" at bounding box center [93, 138] width 88 height 12
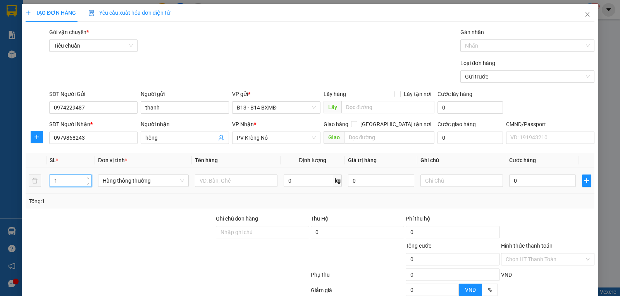
drag, startPoint x: 72, startPoint y: 180, endPoint x: 52, endPoint y: 194, distance: 25.0
click at [53, 194] on td "1" at bounding box center [70, 181] width 48 height 26
click at [236, 186] on input "text" at bounding box center [236, 181] width 83 height 12
drag, startPoint x: 237, startPoint y: 186, endPoint x: 180, endPoint y: 224, distance: 68.4
click at [180, 223] on div "Transit Pickup Surcharge Ids Transit Deliver Surcharge Ids Transit Deliver Surc…" at bounding box center [310, 193] width 569 height 330
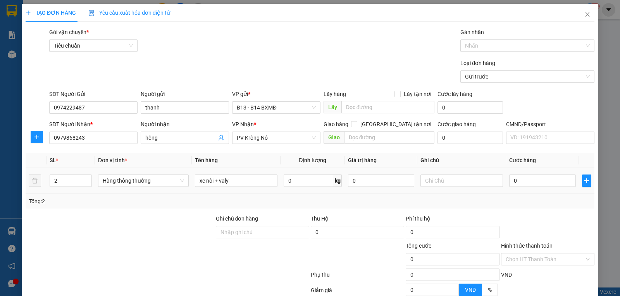
click at [469, 189] on td at bounding box center [461, 181] width 89 height 26
click at [462, 180] on input "text" at bounding box center [461, 181] width 83 height 12
paste input "xe nôi + valy"
click at [543, 180] on input "0" at bounding box center [542, 181] width 66 height 12
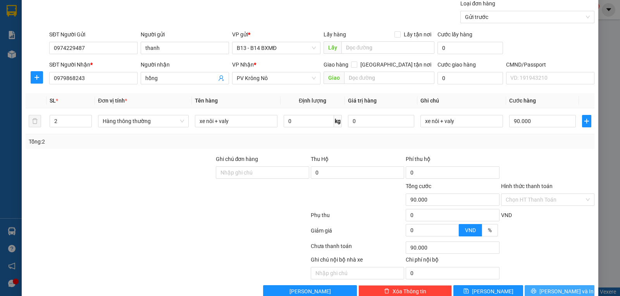
scroll to position [78, 0]
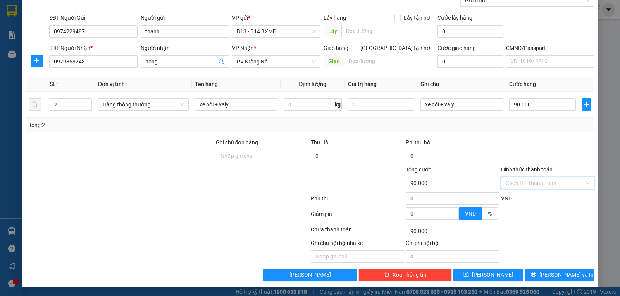
click at [533, 184] on input "Hình thức thanh toán" at bounding box center [544, 183] width 79 height 12
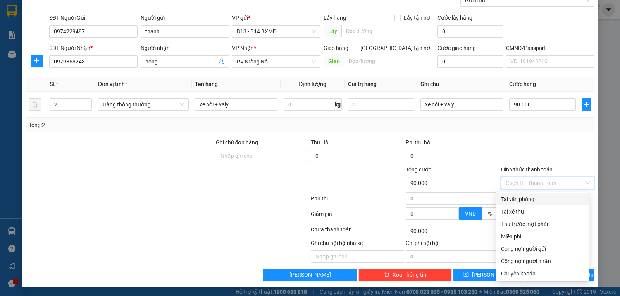
click at [531, 195] on div "Tại văn phòng" at bounding box center [542, 199] width 83 height 9
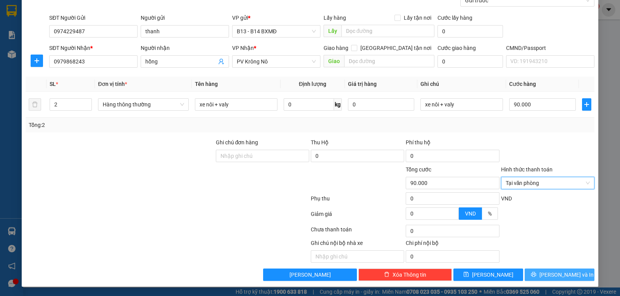
click at [541, 270] on button "[PERSON_NAME] và In" at bounding box center [559, 275] width 70 height 12
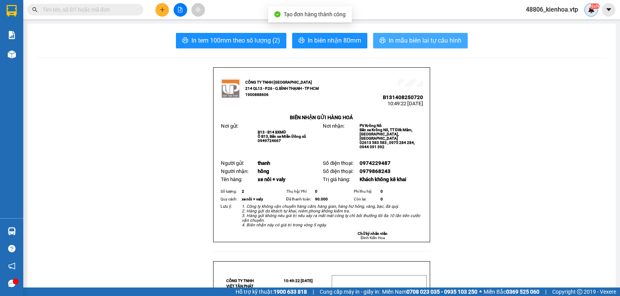
click at [412, 34] on button "In mẫu biên lai tự cấu hình" at bounding box center [420, 40] width 95 height 15
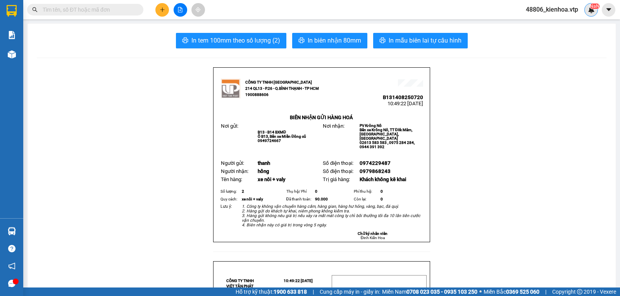
click at [161, 9] on icon "plus" at bounding box center [162, 9] width 5 height 5
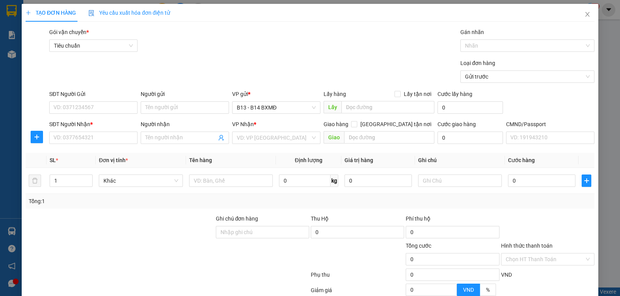
click at [275, 132] on div "VP Nhận *" at bounding box center [276, 126] width 88 height 12
click at [284, 136] on input "search" at bounding box center [274, 138] width 74 height 12
click at [273, 158] on div "PV Đắk Mil" at bounding box center [273, 154] width 78 height 9
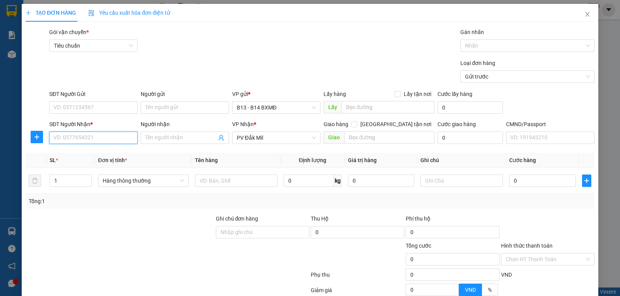
drag, startPoint x: 102, startPoint y: 139, endPoint x: 404, endPoint y: 99, distance: 304.7
click at [101, 139] on input "SĐT Người Nhận *" at bounding box center [93, 138] width 88 height 12
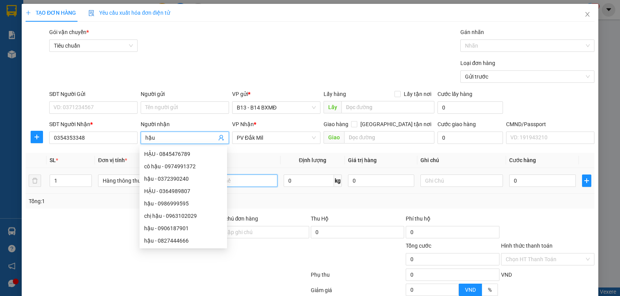
click at [262, 183] on input "text" at bounding box center [236, 181] width 83 height 12
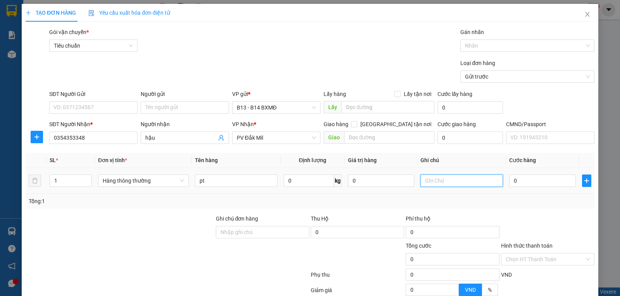
click at [450, 179] on input "text" at bounding box center [461, 181] width 83 height 12
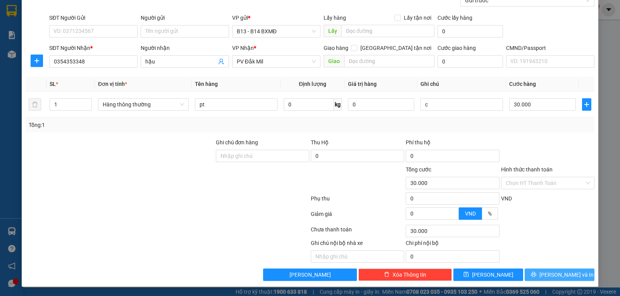
click at [553, 272] on span "[PERSON_NAME] và In" at bounding box center [566, 275] width 54 height 9
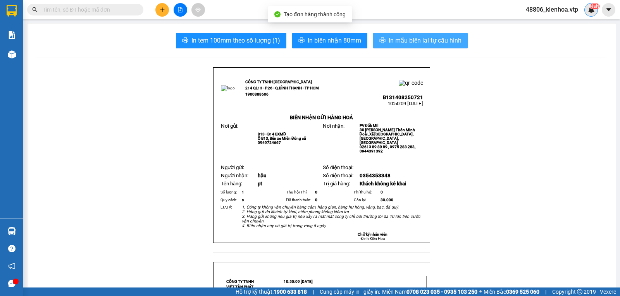
click at [431, 40] on span "In mẫu biên lai tự cấu hình" at bounding box center [424, 41] width 73 height 10
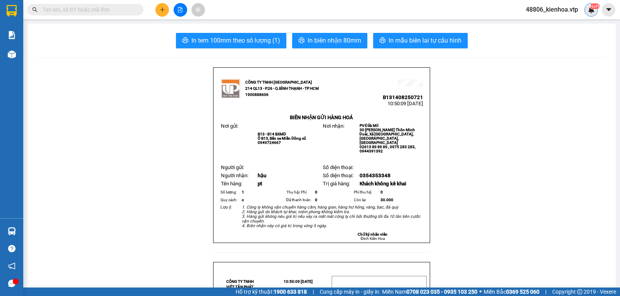
drag, startPoint x: 141, startPoint y: 126, endPoint x: 156, endPoint y: 72, distance: 56.7
click at [163, 12] on icon "plus" at bounding box center [162, 9] width 5 height 5
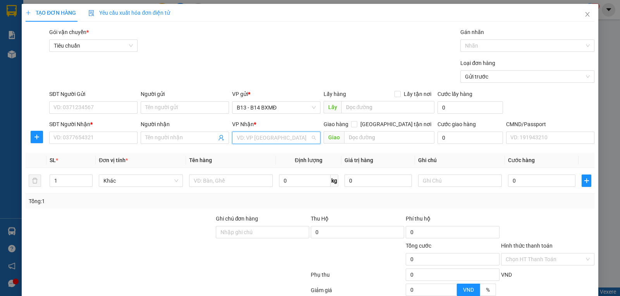
click at [263, 136] on input "search" at bounding box center [274, 138] width 74 height 12
click at [262, 154] on div "PV Krông Nô" at bounding box center [273, 154] width 78 height 9
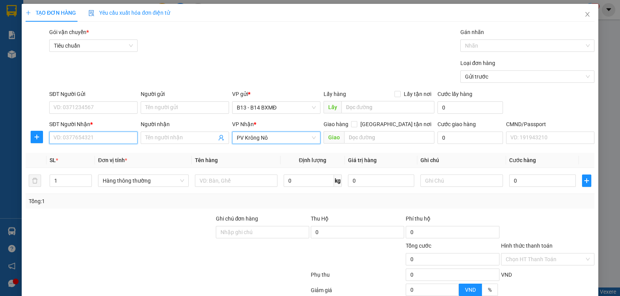
click at [81, 134] on input "SĐT Người Nhận *" at bounding box center [93, 138] width 88 height 12
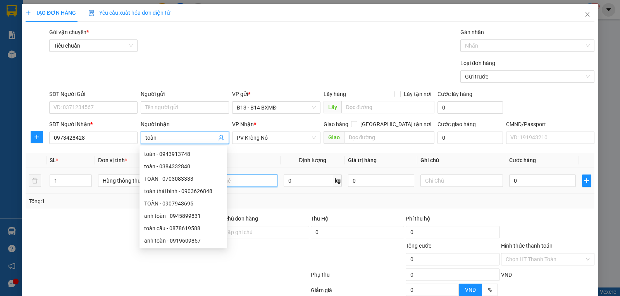
click at [248, 181] on input "text" at bounding box center [236, 181] width 83 height 12
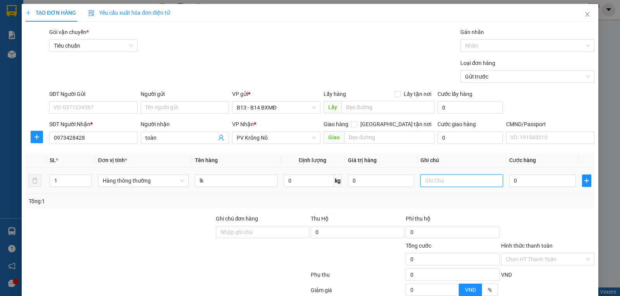
click at [445, 184] on input "text" at bounding box center [461, 181] width 83 height 12
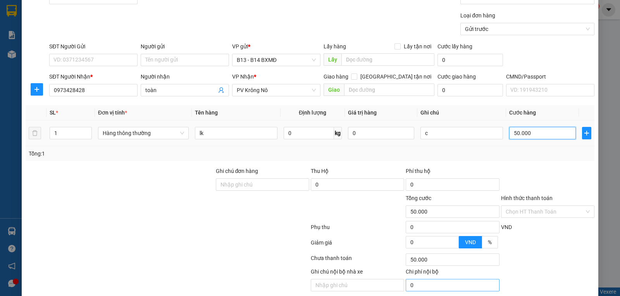
scroll to position [78, 0]
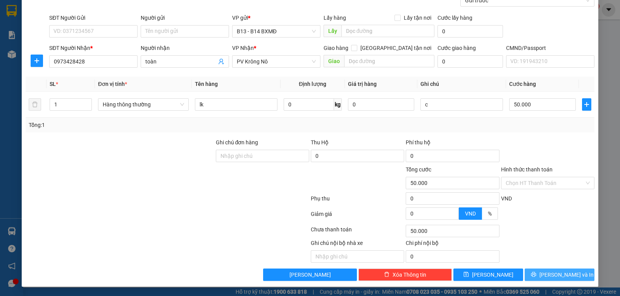
click at [559, 271] on span "[PERSON_NAME] và In" at bounding box center [566, 275] width 54 height 9
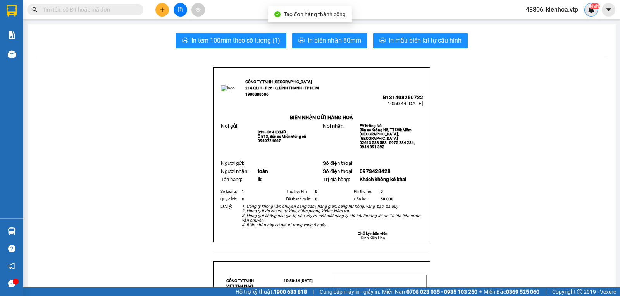
click at [396, 38] on span "In mẫu biên lai tự cấu hình" at bounding box center [424, 41] width 73 height 10
click at [166, 12] on button at bounding box center [162, 10] width 14 height 14
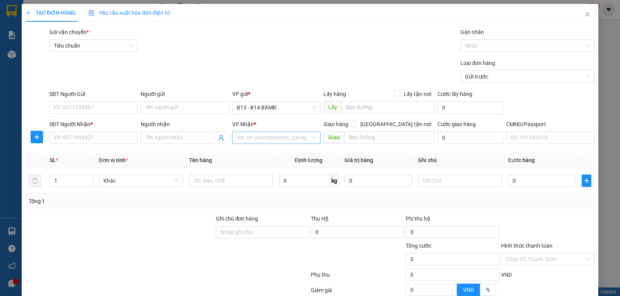
click at [262, 136] on input "search" at bounding box center [274, 138] width 74 height 12
click at [256, 166] on div "PV Đắk Sắk" at bounding box center [273, 166] width 78 height 9
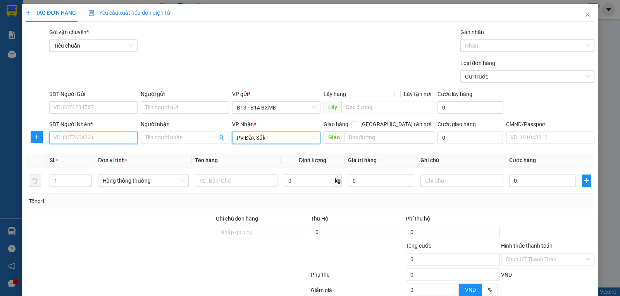
click at [89, 142] on input "SĐT Người Nhận *" at bounding box center [93, 138] width 88 height 12
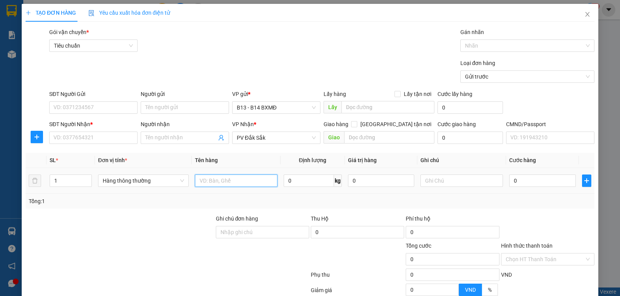
click at [221, 185] on input "text" at bounding box center [236, 181] width 83 height 12
click at [99, 137] on input "SĐT Người Nhận *" at bounding box center [93, 138] width 88 height 12
click at [235, 182] on input "text" at bounding box center [236, 181] width 83 height 12
click at [433, 185] on input "text" at bounding box center [461, 181] width 83 height 12
click at [552, 184] on input "0" at bounding box center [542, 181] width 66 height 12
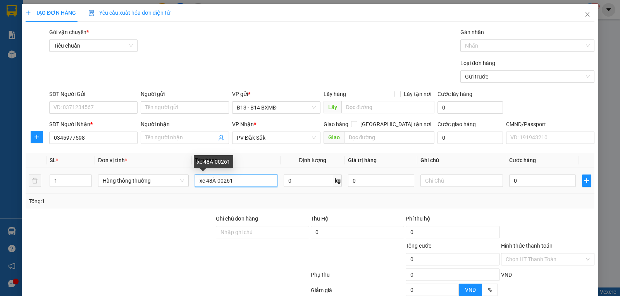
click at [215, 182] on input "xe 48À-00261" at bounding box center [236, 181] width 83 height 12
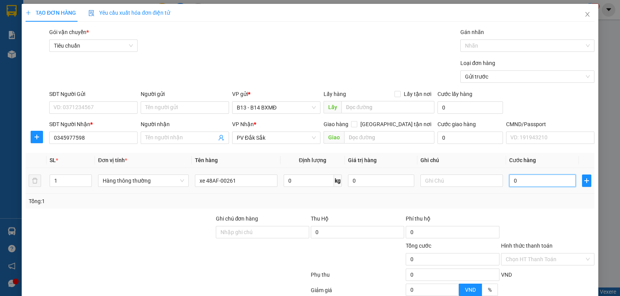
click at [528, 183] on input "0" at bounding box center [542, 181] width 66 height 12
click at [374, 139] on input "text" at bounding box center [389, 137] width 91 height 12
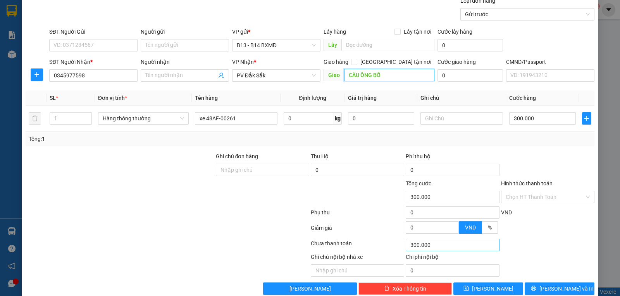
scroll to position [78, 0]
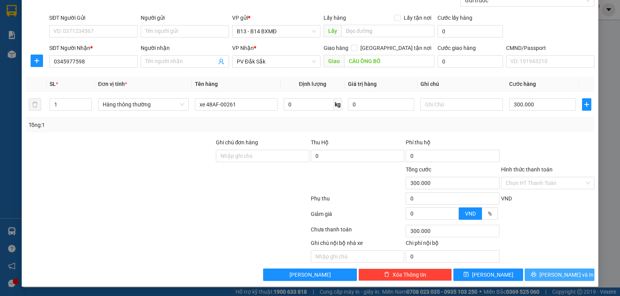
click at [532, 272] on button "[PERSON_NAME] và In" at bounding box center [559, 275] width 70 height 12
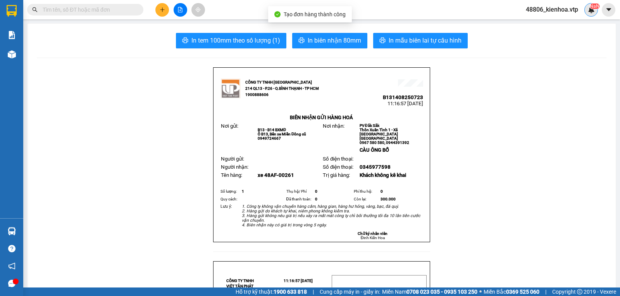
click at [589, 5] on div "NaN" at bounding box center [591, 10] width 14 height 14
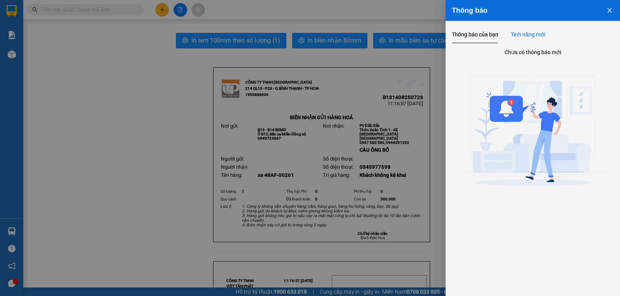
drag, startPoint x: 540, startPoint y: 35, endPoint x: 550, endPoint y: 33, distance: 10.3
click at [540, 35] on div "Tính năng mới" at bounding box center [527, 34] width 34 height 9
click at [609, 9] on icon "close" at bounding box center [609, 10] width 6 height 6
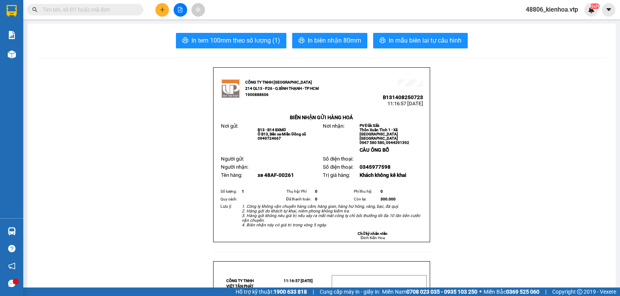
click at [605, 6] on button at bounding box center [609, 10] width 14 height 14
click at [584, 11] on div "NaN" at bounding box center [591, 10] width 14 height 14
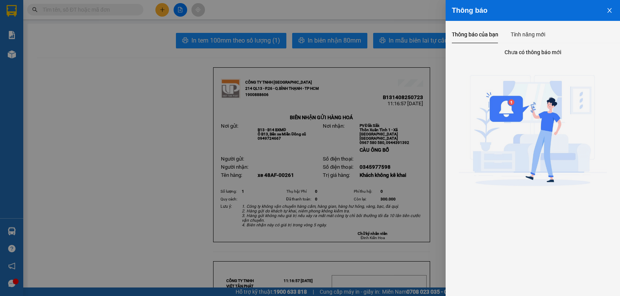
click at [606, 8] on icon "close" at bounding box center [609, 10] width 6 height 6
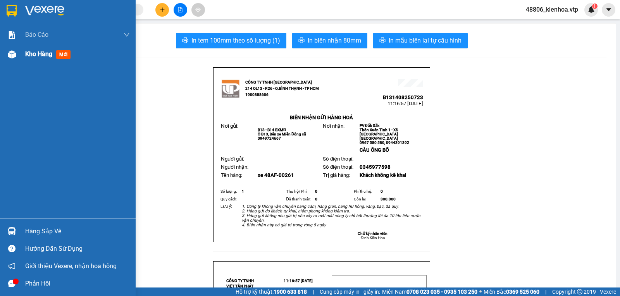
click at [37, 56] on span "Kho hàng" at bounding box center [38, 53] width 27 height 7
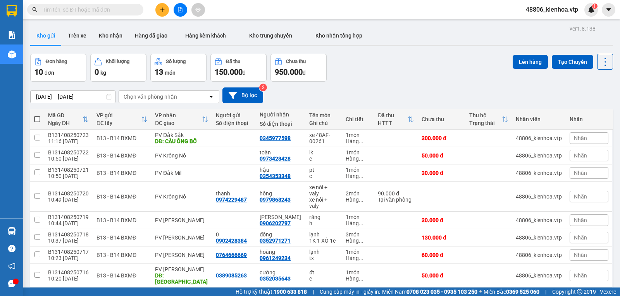
click at [369, 77] on div "Đơn hàng 10 đơn Khối lượng 0 kg Số lượng 13 món Đã thu 150.000 đ Chưa thu 950.0…" at bounding box center [321, 68] width 583 height 28
click at [386, 69] on div "Đơn hàng 10 đơn Khối lượng 0 kg Số lượng 13 món Đã thu 150.000 đ Chưa thu 950.0…" at bounding box center [321, 68] width 583 height 28
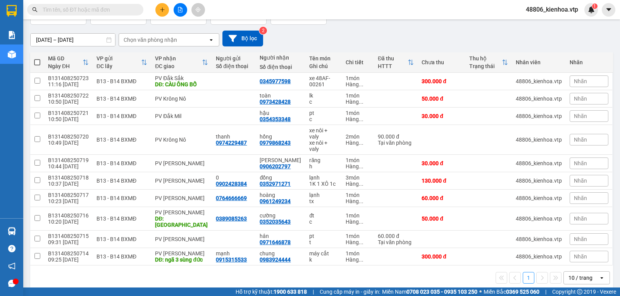
scroll to position [64, 0]
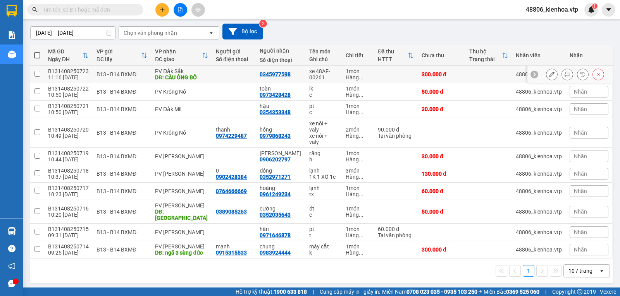
click at [40, 77] on td at bounding box center [37, 74] width 14 height 17
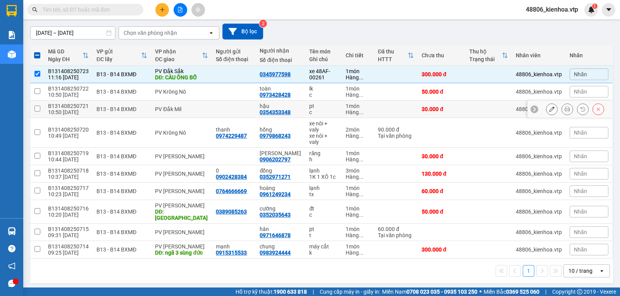
click at [40, 113] on td at bounding box center [37, 109] width 14 height 17
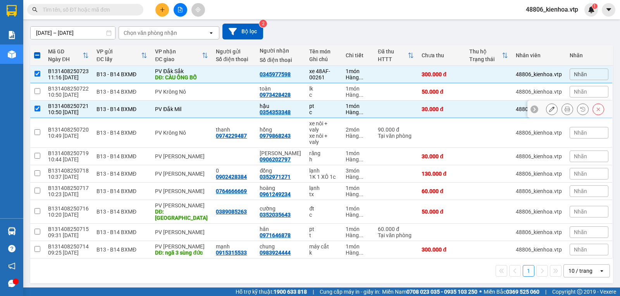
click at [40, 112] on input "checkbox" at bounding box center [37, 109] width 6 height 6
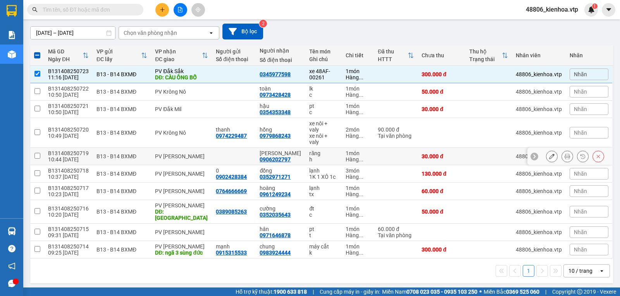
click at [35, 158] on input "checkbox" at bounding box center [37, 156] width 6 height 6
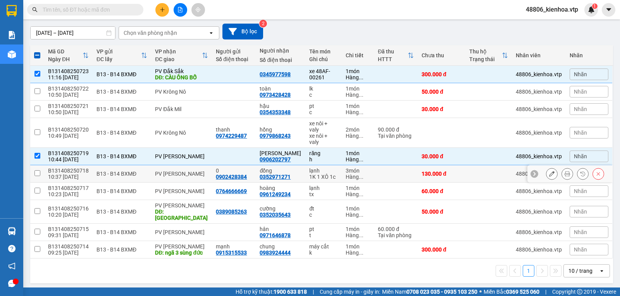
drag, startPoint x: 36, startPoint y: 181, endPoint x: 35, endPoint y: 186, distance: 4.7
click at [36, 182] on td at bounding box center [37, 173] width 14 height 17
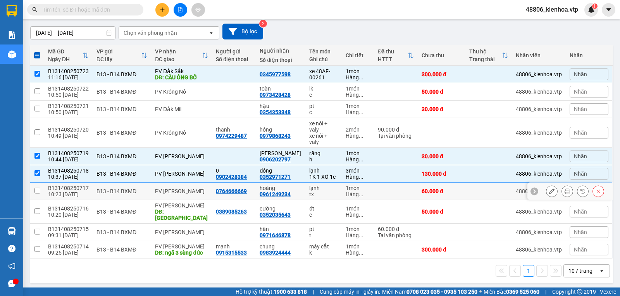
click at [34, 194] on input "checkbox" at bounding box center [37, 191] width 6 height 6
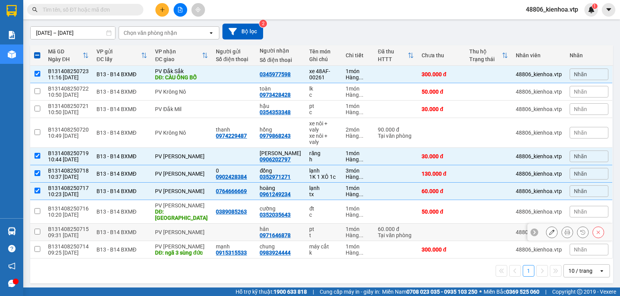
click at [37, 229] on input "checkbox" at bounding box center [37, 232] width 6 height 6
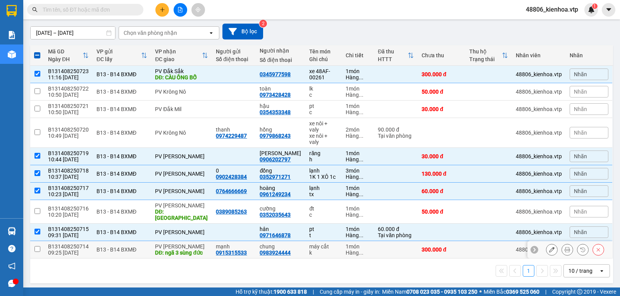
click at [34, 248] on input "checkbox" at bounding box center [37, 249] width 6 height 6
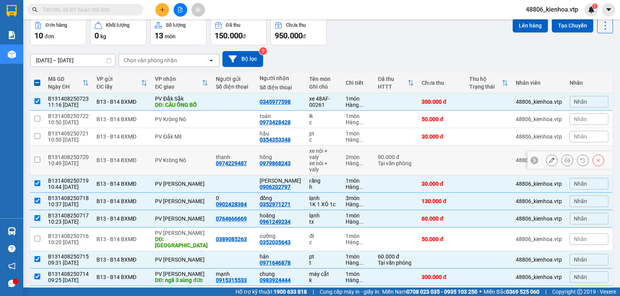
scroll to position [0, 0]
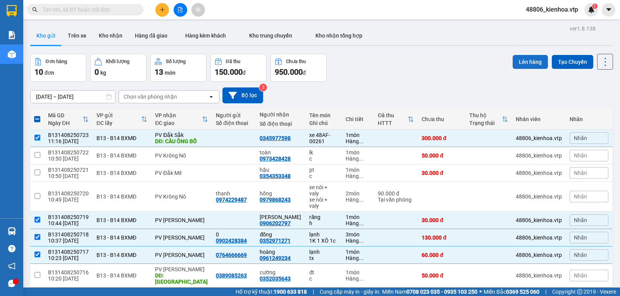
click at [519, 63] on button "Lên hàng" at bounding box center [529, 62] width 35 height 14
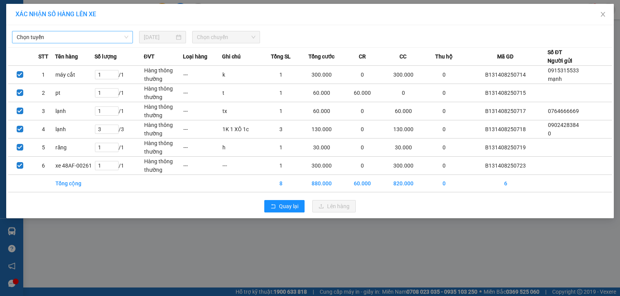
click at [111, 33] on span "Chọn tuyến" at bounding box center [73, 37] width 112 height 12
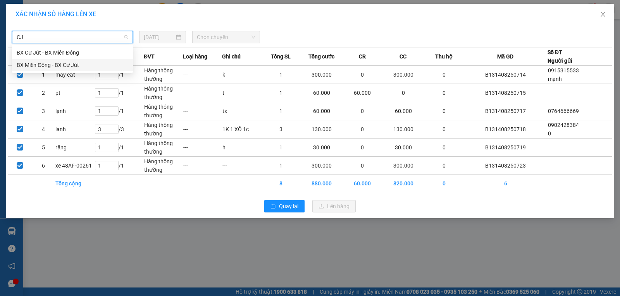
click at [73, 64] on div "BX Miền Đông - BX Cư Jút" at bounding box center [73, 65] width 112 height 9
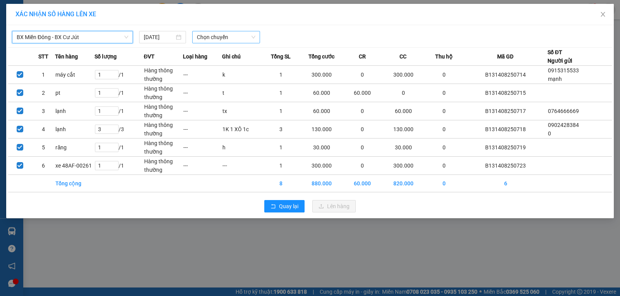
click at [208, 38] on span "Chọn chuyến" at bounding box center [226, 37] width 58 height 12
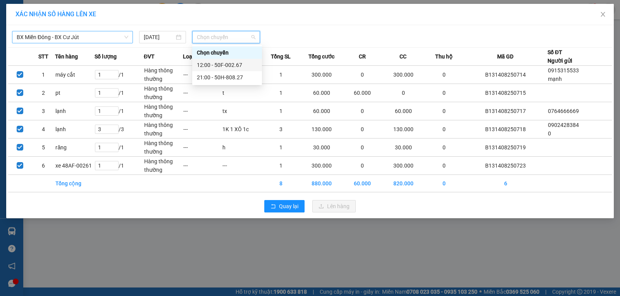
click at [218, 62] on div "12:00 - 50F-002.67" at bounding box center [227, 65] width 60 height 9
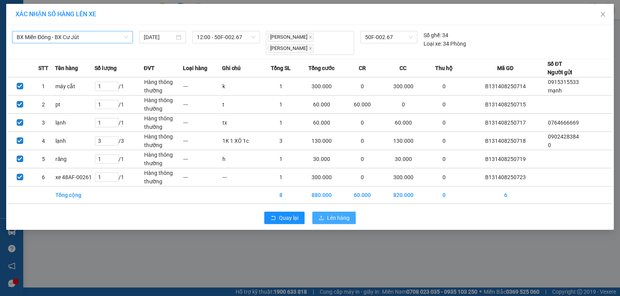
click at [334, 219] on span "Lên hàng" at bounding box center [338, 218] width 22 height 9
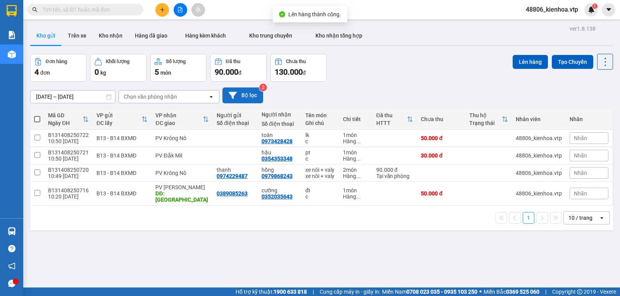
click at [237, 97] on button "Bộ lọc" at bounding box center [242, 96] width 41 height 16
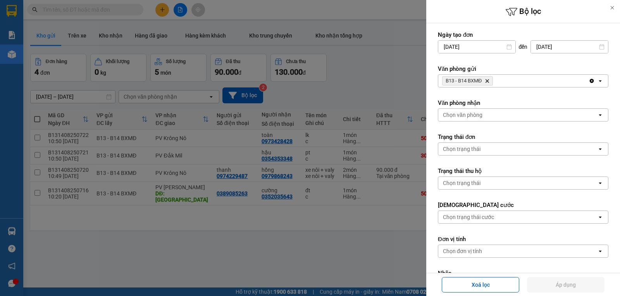
click at [532, 83] on div "B13 - B14 BXMĐ Delete" at bounding box center [513, 81] width 150 height 12
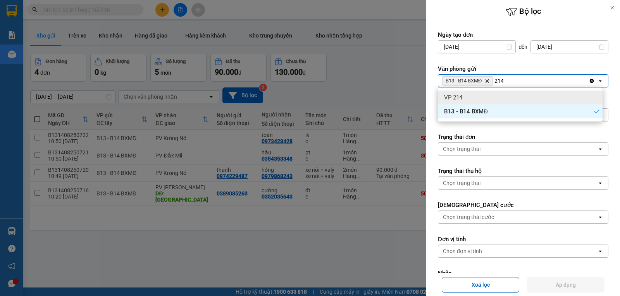
click at [523, 101] on div "VP 214" at bounding box center [520, 98] width 165 height 14
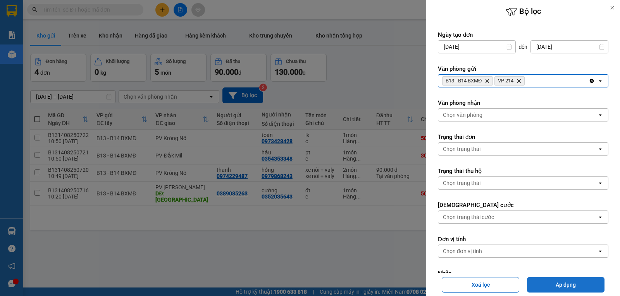
click at [572, 288] on button "Áp dụng" at bounding box center [565, 284] width 77 height 15
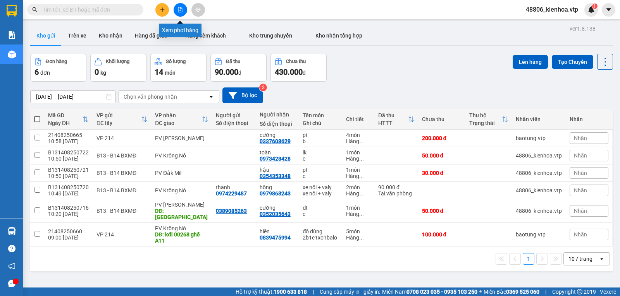
click at [180, 11] on icon "file-add" at bounding box center [179, 9] width 5 height 5
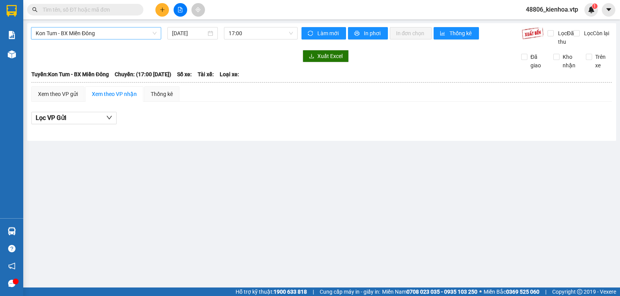
click at [104, 36] on span "Kon Tum - BX Miền Đông" at bounding box center [96, 34] width 121 height 12
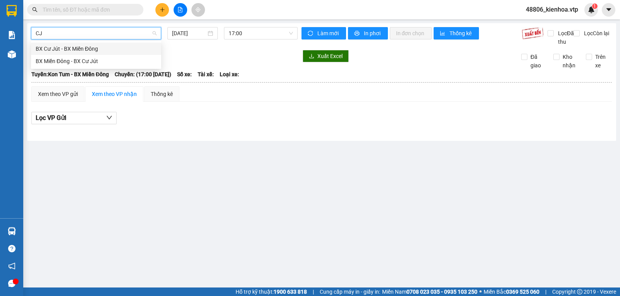
click at [109, 62] on div "BX Miền Đông - BX Cư Jút" at bounding box center [96, 61] width 121 height 9
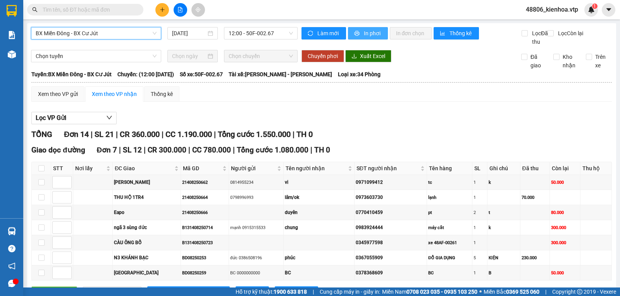
click at [364, 30] on span "In phơi" at bounding box center [373, 33] width 18 height 9
click at [358, 34] on button "In phơi" at bounding box center [368, 33] width 40 height 12
click at [165, 12] on button at bounding box center [162, 10] width 14 height 14
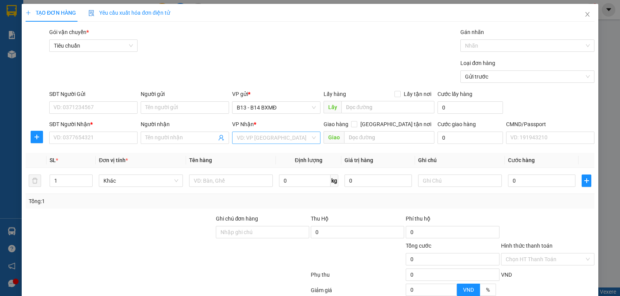
click at [263, 147] on div "VP Nhận * VD: VP [GEOGRAPHIC_DATA]" at bounding box center [276, 133] width 88 height 27
click at [263, 143] on input "search" at bounding box center [274, 138] width 74 height 12
click at [259, 153] on div "PV Krông Nô" at bounding box center [273, 154] width 78 height 9
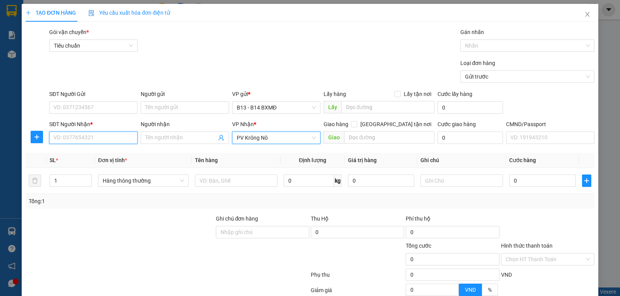
click at [108, 140] on input "SĐT Người Nhận *" at bounding box center [93, 138] width 88 height 12
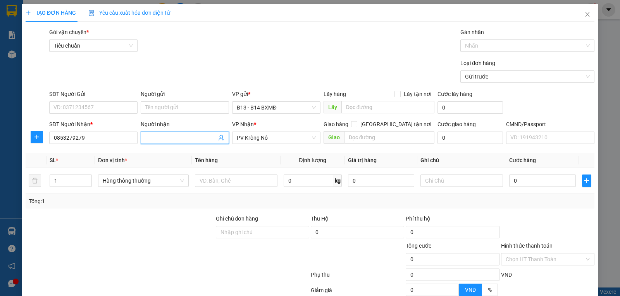
click at [172, 138] on input "Người nhận" at bounding box center [180, 138] width 71 height 9
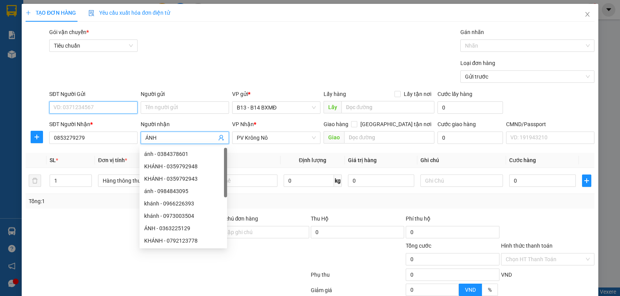
click at [89, 105] on input "SĐT Người Gửi" at bounding box center [93, 107] width 88 height 12
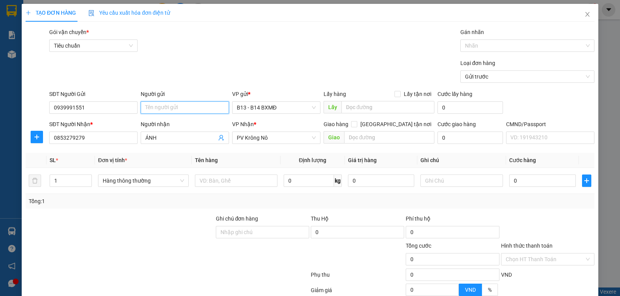
click at [180, 108] on input "Người gửi" at bounding box center [185, 107] width 88 height 12
click at [72, 180] on input "1" at bounding box center [70, 181] width 41 height 12
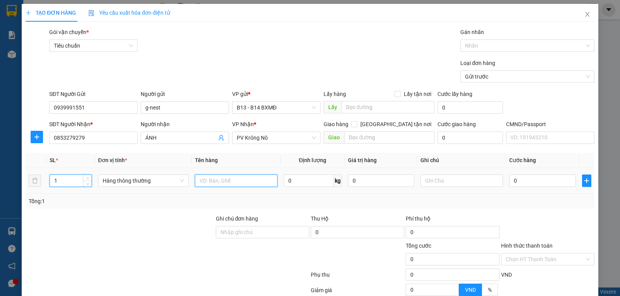
click at [220, 179] on input "text" at bounding box center [236, 181] width 83 height 12
click at [64, 183] on input "1" at bounding box center [70, 181] width 41 height 12
drag, startPoint x: 63, startPoint y: 181, endPoint x: 38, endPoint y: 188, distance: 25.4
click at [38, 188] on tr "1 Hàng thông thường nhựa 0 kg 0 0" at bounding box center [310, 181] width 569 height 26
click at [452, 182] on input "text" at bounding box center [461, 181] width 83 height 12
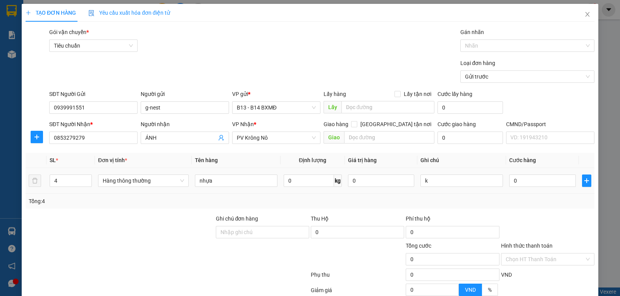
click at [532, 188] on div "0" at bounding box center [542, 180] width 66 height 15
click at [532, 183] on input "0" at bounding box center [542, 181] width 66 height 12
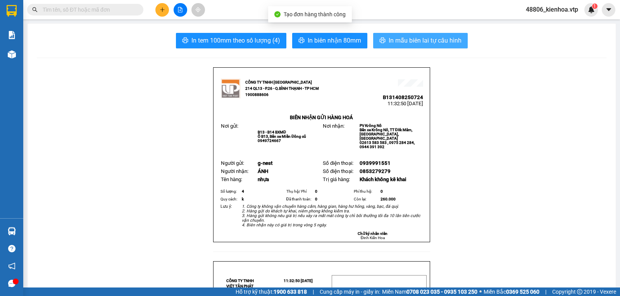
click at [381, 37] on button "In mẫu biên lai tự cấu hình" at bounding box center [420, 40] width 95 height 15
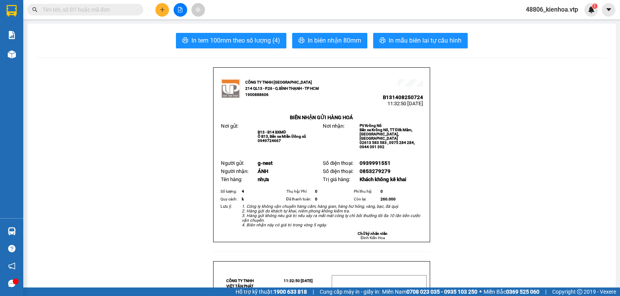
click at [160, 10] on icon "plus" at bounding box center [162, 9] width 5 height 5
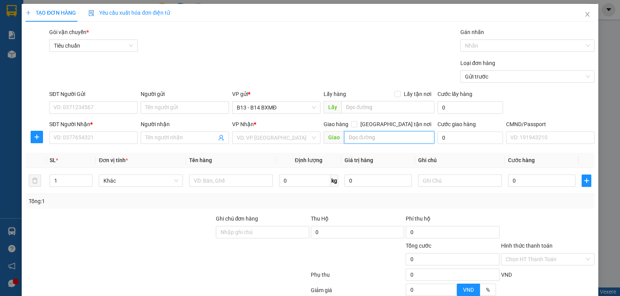
click at [381, 141] on input "text" at bounding box center [389, 137] width 91 height 12
click at [256, 140] on input "search" at bounding box center [274, 138] width 74 height 12
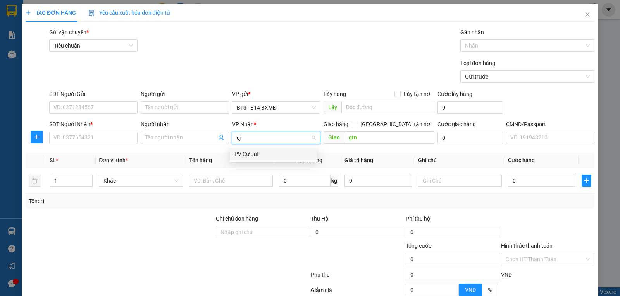
click at [251, 158] on div "PV Cư Jút" at bounding box center [273, 154] width 78 height 9
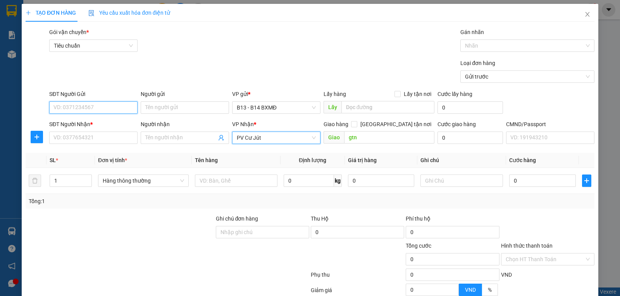
click at [82, 105] on input "SĐT Người Gửi" at bounding box center [93, 107] width 88 height 12
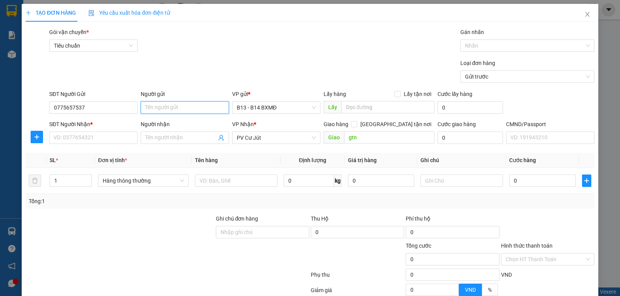
click at [167, 112] on input "Người gửi" at bounding box center [185, 107] width 88 height 12
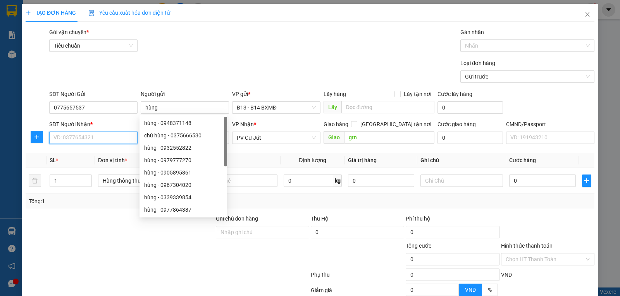
click at [91, 138] on input "SĐT Người Nhận *" at bounding box center [93, 138] width 88 height 12
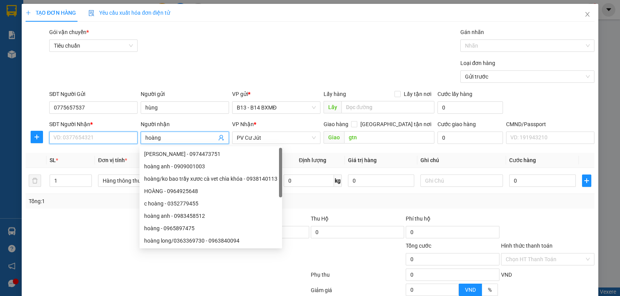
click at [98, 142] on input "SĐT Người Nhận *" at bounding box center [93, 138] width 88 height 12
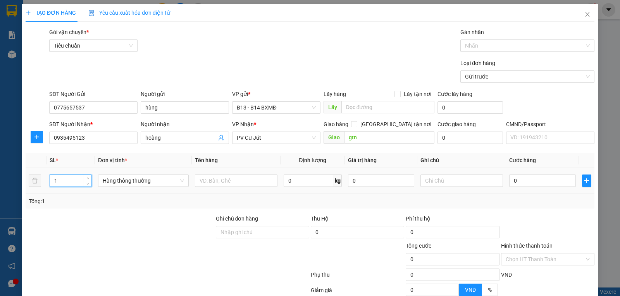
drag, startPoint x: 76, startPoint y: 184, endPoint x: 0, endPoint y: 217, distance: 83.1
click at [0, 217] on div "TẠO ĐƠN HÀNG Yêu cầu xuất hóa đơn điện tử Transit Pickup Surcharge Ids Transit …" at bounding box center [310, 148] width 620 height 296
click at [223, 179] on input "text" at bounding box center [236, 181] width 83 height 12
click at [454, 178] on input "text" at bounding box center [461, 181] width 83 height 12
click at [541, 185] on input "0" at bounding box center [542, 181] width 66 height 12
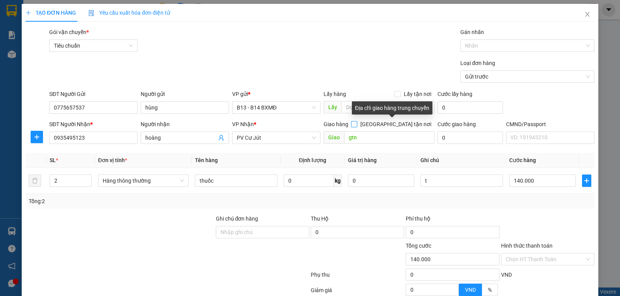
click at [356, 123] on input "[GEOGRAPHIC_DATA] tận nơi" at bounding box center [353, 123] width 5 height 5
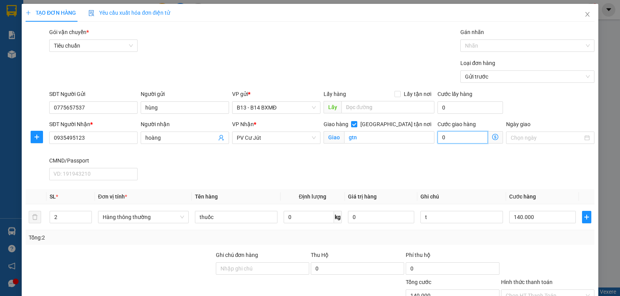
click at [454, 140] on input "0" at bounding box center [462, 137] width 50 height 12
click at [565, 278] on div "Hình thức thanh toán Chọn HT Thanh Toán" at bounding box center [547, 291] width 93 height 27
click at [556, 290] on input "Hình thức thanh toán" at bounding box center [544, 296] width 79 height 12
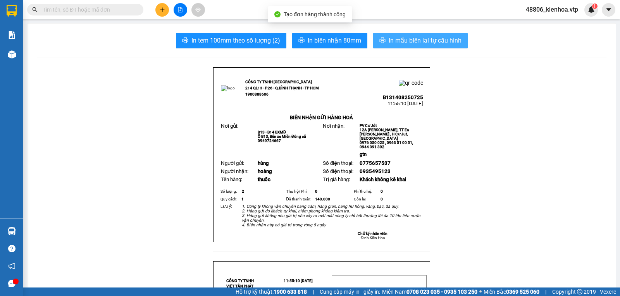
click at [438, 35] on button "In mẫu biên lai tự cấu hình" at bounding box center [420, 40] width 95 height 15
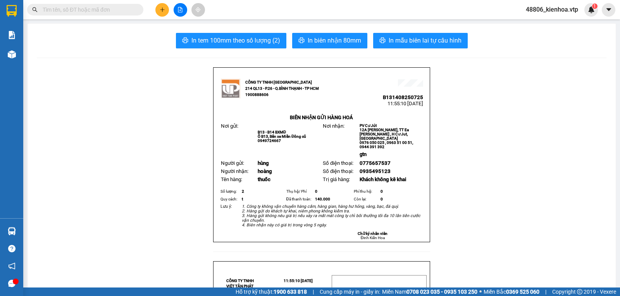
click at [160, 10] on icon "plus" at bounding box center [162, 9] width 5 height 5
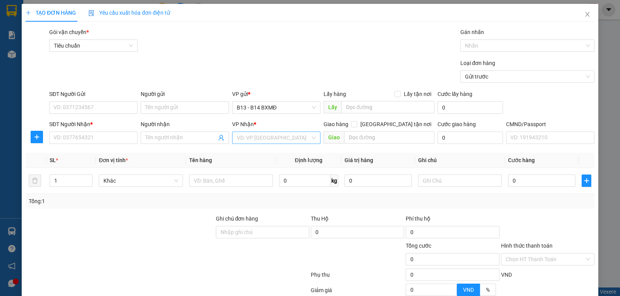
click at [266, 138] on input "search" at bounding box center [274, 138] width 74 height 12
click at [269, 157] on div "PV Đắk Mil" at bounding box center [273, 154] width 78 height 9
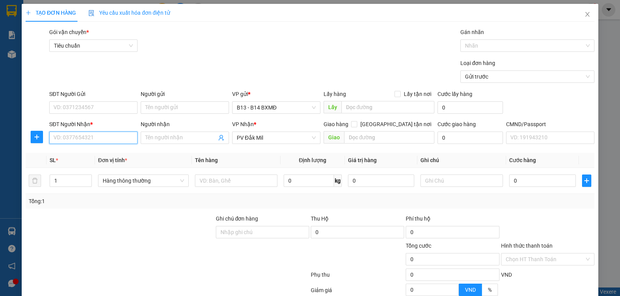
click at [84, 137] on input "SĐT Người Nhận *" at bounding box center [93, 138] width 88 height 12
drag, startPoint x: 64, startPoint y: 186, endPoint x: 48, endPoint y: 194, distance: 18.0
click at [48, 194] on td "1" at bounding box center [70, 181] width 48 height 26
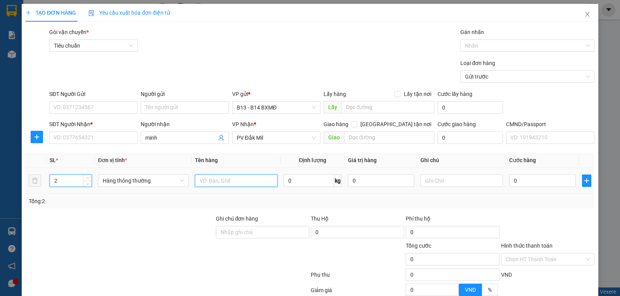
click at [237, 182] on input "text" at bounding box center [236, 181] width 83 height 12
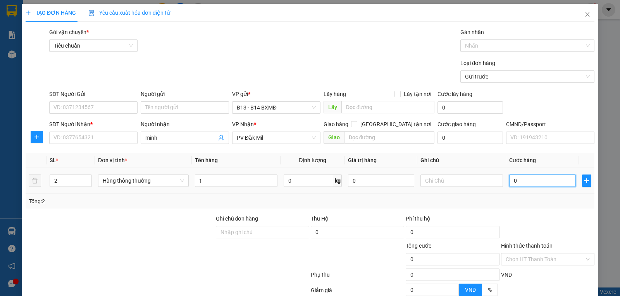
click at [523, 186] on input "0" at bounding box center [542, 181] width 66 height 12
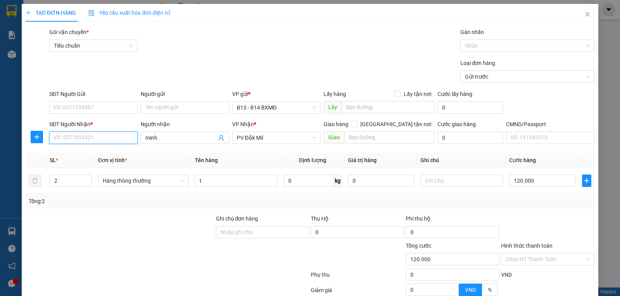
click at [102, 139] on input "SĐT Người Nhận *" at bounding box center [93, 138] width 88 height 12
click at [219, 188] on div "t" at bounding box center [236, 180] width 83 height 15
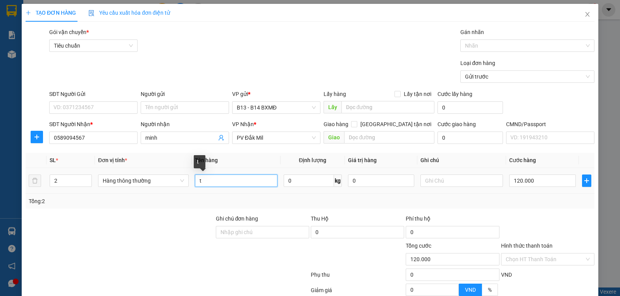
click at [219, 182] on input "t" at bounding box center [236, 181] width 83 height 12
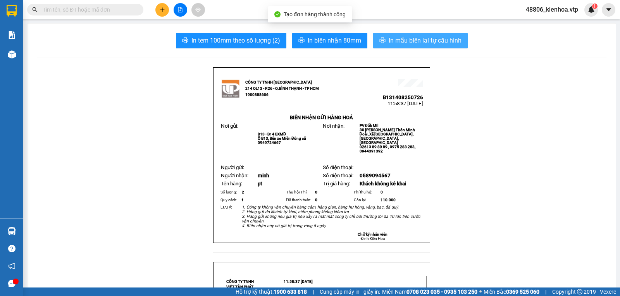
click at [440, 38] on span "In mẫu biên lai tự cấu hình" at bounding box center [424, 41] width 73 height 10
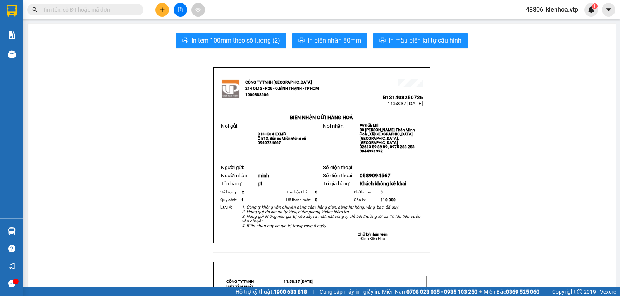
click at [162, 9] on icon "plus" at bounding box center [162, 9] width 5 height 5
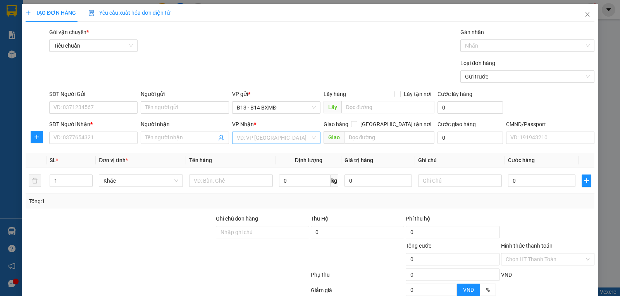
click at [270, 133] on input "search" at bounding box center [274, 138] width 74 height 12
click at [253, 155] on div "PV Đắk Mil" at bounding box center [273, 154] width 78 height 9
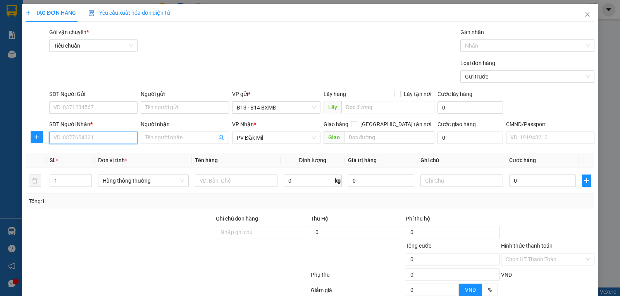
click at [81, 142] on input "SĐT Người Nhận *" at bounding box center [93, 138] width 88 height 12
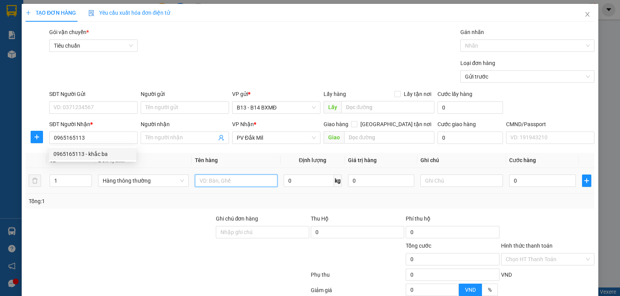
click at [210, 185] on input "text" at bounding box center [236, 181] width 83 height 12
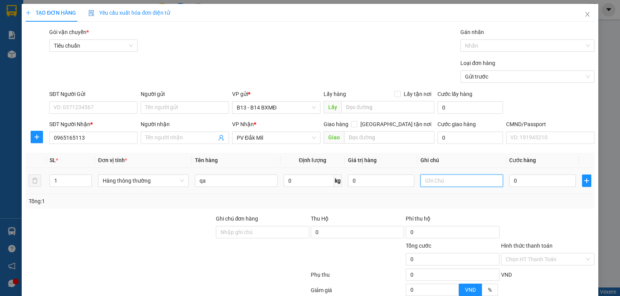
click at [450, 180] on input "text" at bounding box center [461, 181] width 83 height 12
click at [537, 185] on input "0" at bounding box center [542, 181] width 66 height 12
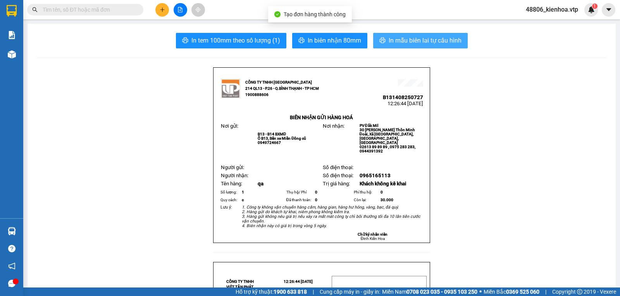
click at [449, 37] on span "In mẫu biên lai tự cấu hình" at bounding box center [424, 41] width 73 height 10
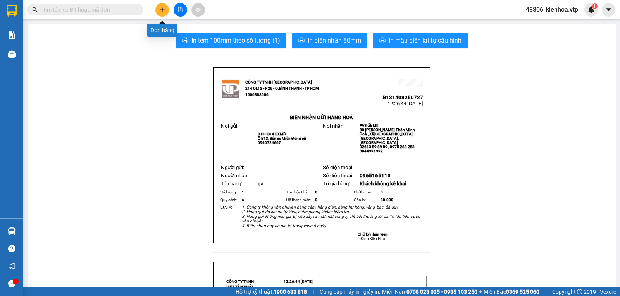
click at [160, 9] on icon "plus" at bounding box center [162, 9] width 5 height 5
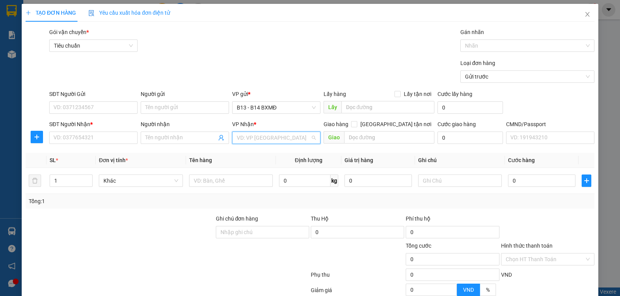
click at [286, 143] on input "search" at bounding box center [274, 138] width 74 height 12
drag, startPoint x: 277, startPoint y: 154, endPoint x: 213, endPoint y: 138, distance: 66.7
click at [277, 153] on div "PV Đắk Mil" at bounding box center [273, 154] width 78 height 9
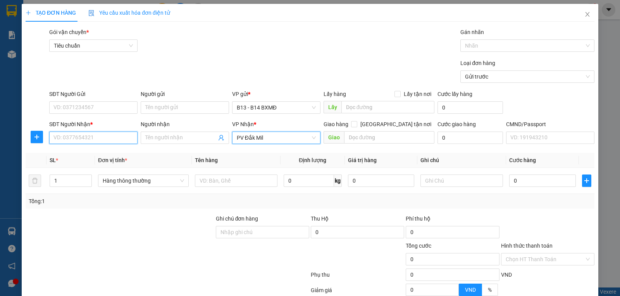
click at [83, 142] on input "SĐT Người Nhận *" at bounding box center [93, 138] width 88 height 12
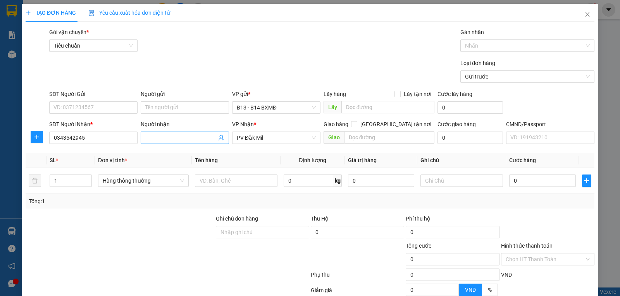
click at [160, 139] on input "Người nhận" at bounding box center [180, 138] width 71 height 9
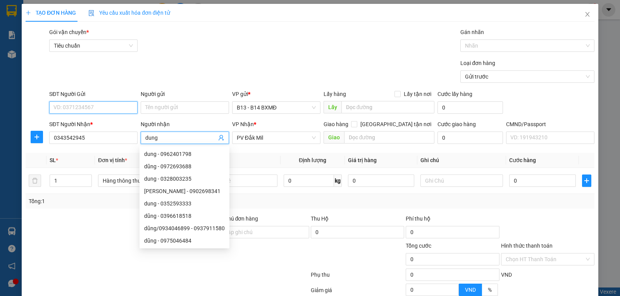
click at [98, 102] on input "SĐT Người Gửi" at bounding box center [93, 107] width 88 height 12
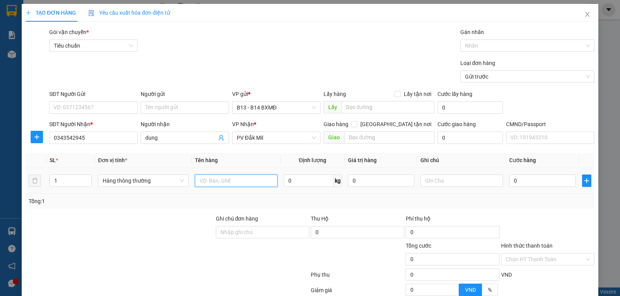
click at [211, 181] on input "text" at bounding box center [236, 181] width 83 height 12
click at [461, 179] on input "text" at bounding box center [461, 181] width 83 height 12
click at [541, 185] on input "0" at bounding box center [542, 181] width 66 height 12
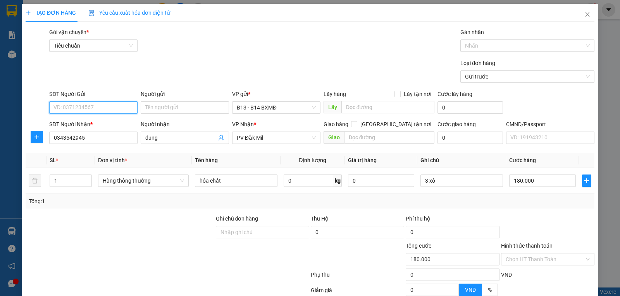
click at [91, 110] on input "SĐT Người Gửi" at bounding box center [93, 107] width 88 height 12
drag, startPoint x: 172, startPoint y: 141, endPoint x: 70, endPoint y: 155, distance: 102.9
click at [76, 155] on div "Transit Pickup Surcharge Ids Transit Deliver Surcharge Ids Transit Deliver Surc…" at bounding box center [310, 193] width 569 height 330
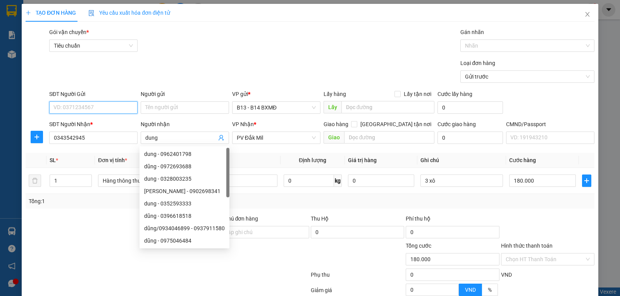
click at [76, 111] on input "SĐT Người Gửi" at bounding box center [93, 107] width 88 height 12
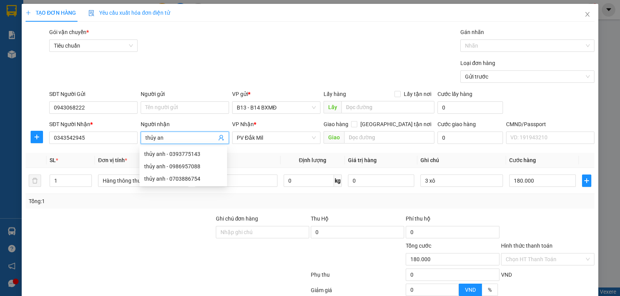
click at [162, 100] on div "Người gửi" at bounding box center [185, 96] width 88 height 12
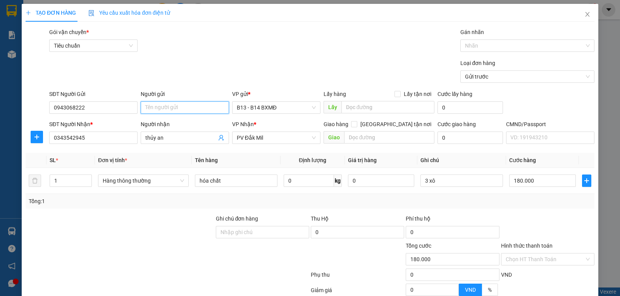
click at [159, 106] on input "Người gửi" at bounding box center [185, 107] width 88 height 12
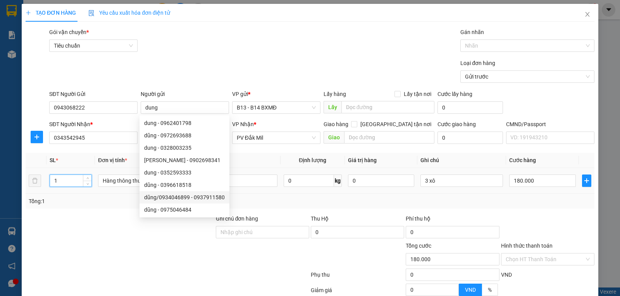
drag, startPoint x: 67, startPoint y: 179, endPoint x: 41, endPoint y: 189, distance: 28.2
click at [41, 188] on tr "1 Hàng thông thường hóa chất 0 kg 0 3 xô 180.000" at bounding box center [310, 181] width 569 height 26
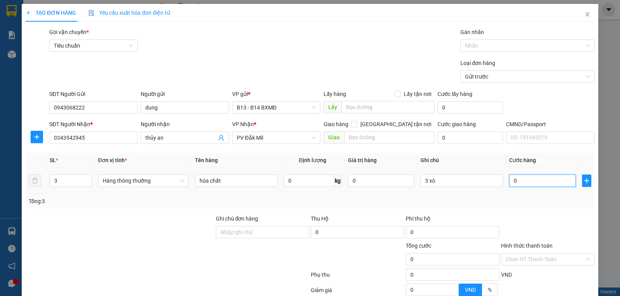
click at [532, 175] on input "0" at bounding box center [542, 181] width 66 height 12
drag, startPoint x: 533, startPoint y: 273, endPoint x: 534, endPoint y: 267, distance: 5.9
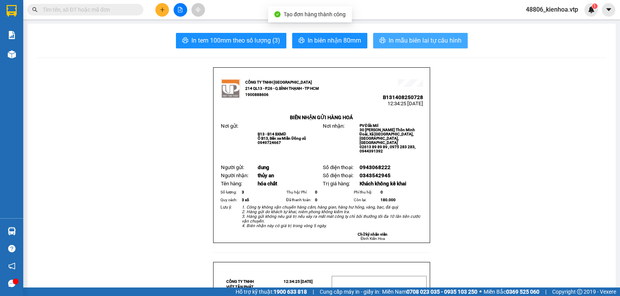
click at [388, 36] on span "In mẫu biên lai tự cấu hình" at bounding box center [424, 41] width 73 height 10
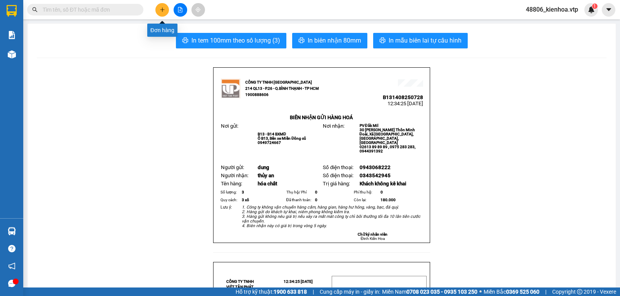
click at [166, 12] on button at bounding box center [162, 10] width 14 height 14
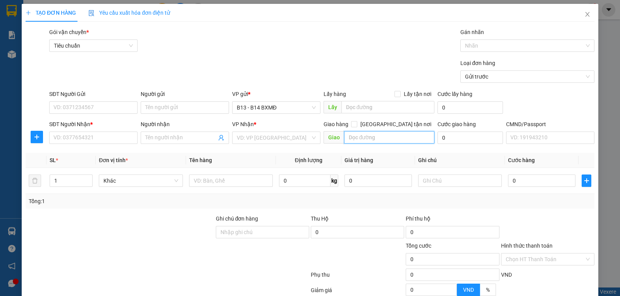
click at [364, 140] on input "text" at bounding box center [389, 137] width 91 height 12
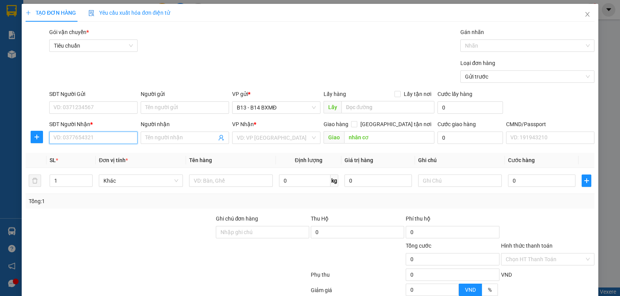
click at [77, 140] on input "SĐT Người Nhận *" at bounding box center [93, 138] width 88 height 12
click at [112, 153] on div "0973912977 - vy" at bounding box center [92, 154] width 78 height 9
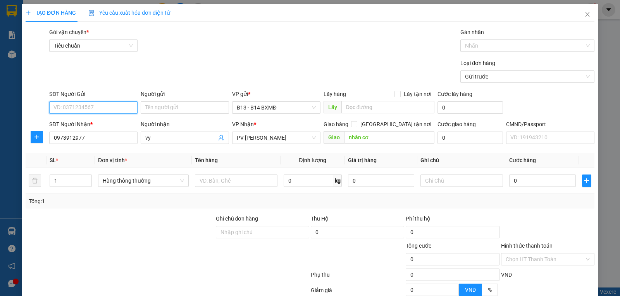
click at [93, 107] on input "SĐT Người Gửi" at bounding box center [93, 107] width 88 height 12
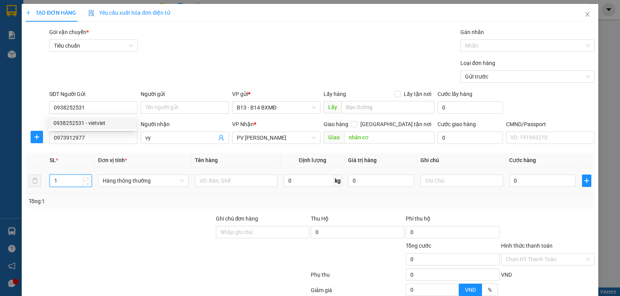
drag, startPoint x: 68, startPoint y: 177, endPoint x: 43, endPoint y: 190, distance: 27.7
click at [43, 190] on tr "1 Hàng thông thường 0 kg 0 0" at bounding box center [310, 181] width 569 height 26
click at [427, 180] on input "text" at bounding box center [461, 181] width 83 height 12
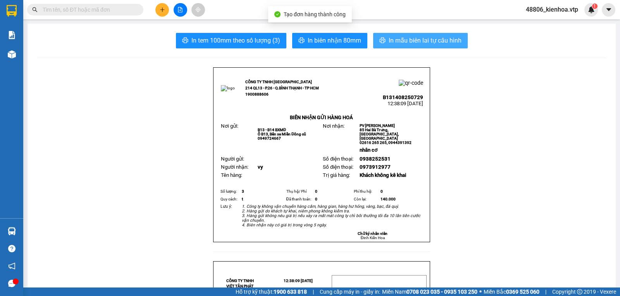
click at [459, 40] on button "In mẫu biên lai tự cấu hình" at bounding box center [420, 40] width 95 height 15
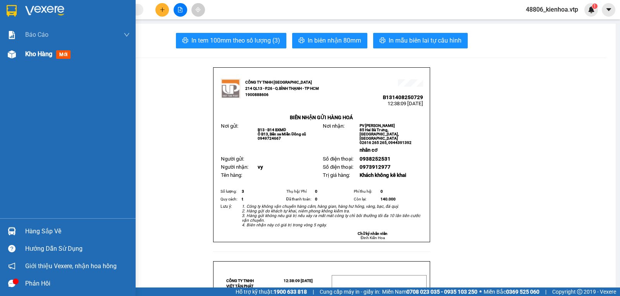
click at [49, 58] on div "Kho hàng mới" at bounding box center [49, 54] width 48 height 10
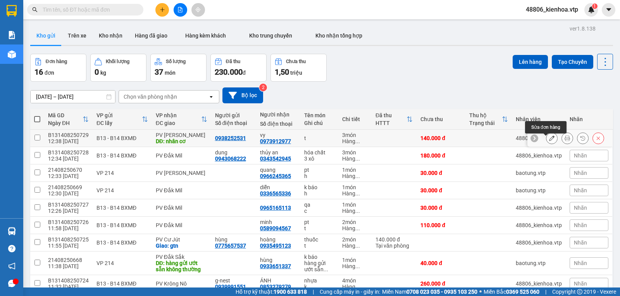
click at [549, 140] on icon at bounding box center [551, 138] width 5 height 5
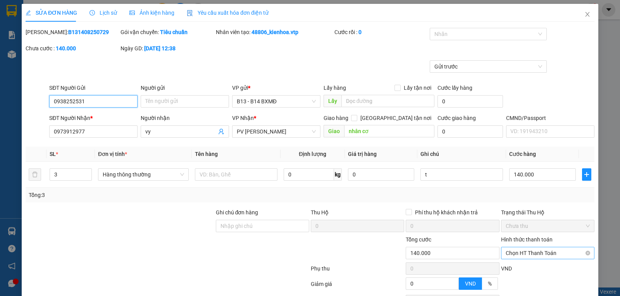
click at [540, 256] on span "Chọn HT Thanh Toán" at bounding box center [547, 254] width 84 height 12
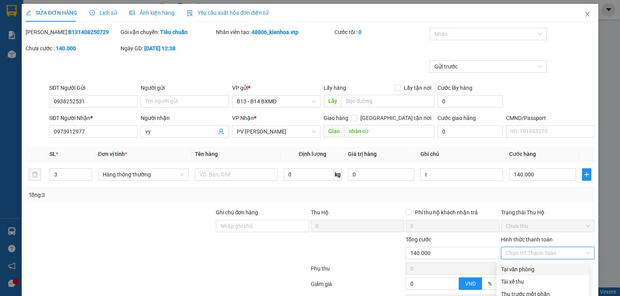
click at [531, 265] on div "Tại văn phòng" at bounding box center [542, 269] width 83 height 9
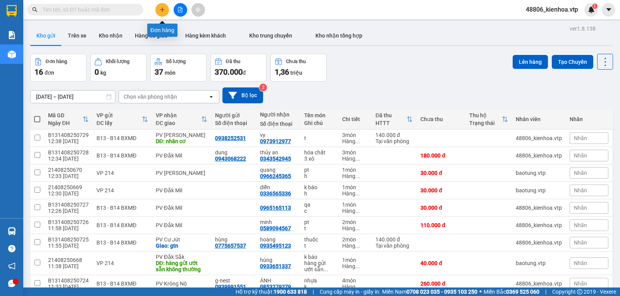
click at [166, 10] on button at bounding box center [162, 10] width 14 height 14
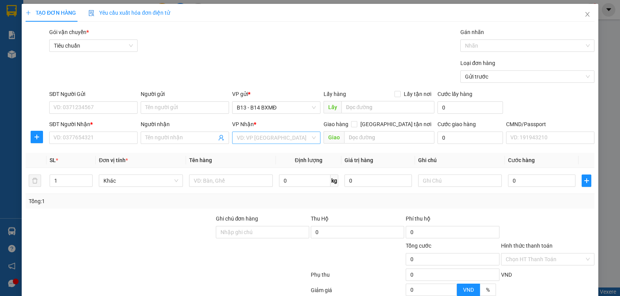
click at [272, 137] on input "search" at bounding box center [274, 138] width 74 height 12
drag, startPoint x: 259, startPoint y: 166, endPoint x: 123, endPoint y: 134, distance: 139.5
click at [258, 166] on div "PV Đắk Sắk" at bounding box center [273, 166] width 78 height 9
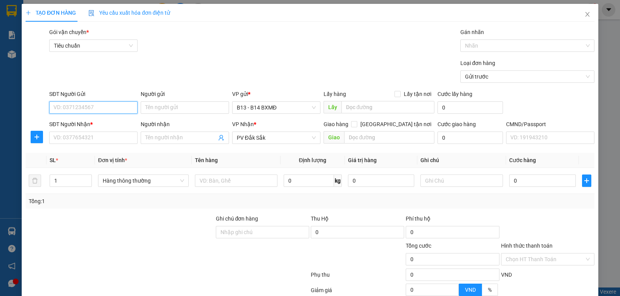
click at [88, 108] on input "SĐT Người Gửi" at bounding box center [93, 107] width 88 height 12
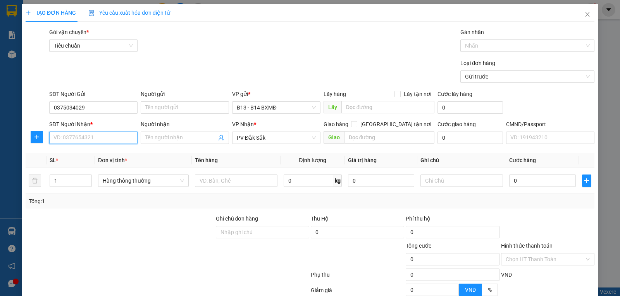
click at [88, 137] on input "SĐT Người Nhận *" at bounding box center [93, 138] width 88 height 12
click at [170, 142] on input "Người nhận" at bounding box center [180, 138] width 71 height 9
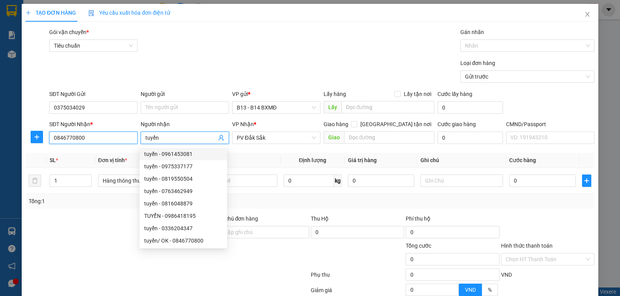
click at [96, 141] on input "0846770800" at bounding box center [93, 138] width 88 height 12
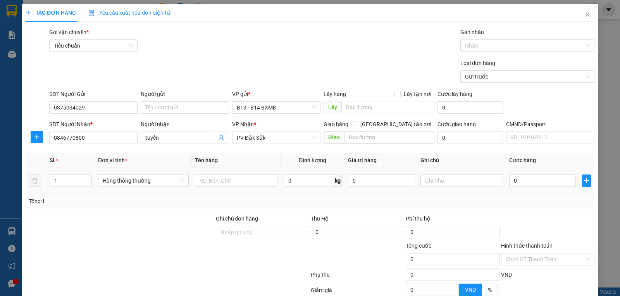
click at [246, 175] on div at bounding box center [236, 180] width 83 height 15
click at [223, 175] on input "text" at bounding box center [236, 181] width 83 height 12
click at [441, 175] on input "text" at bounding box center [461, 181] width 83 height 12
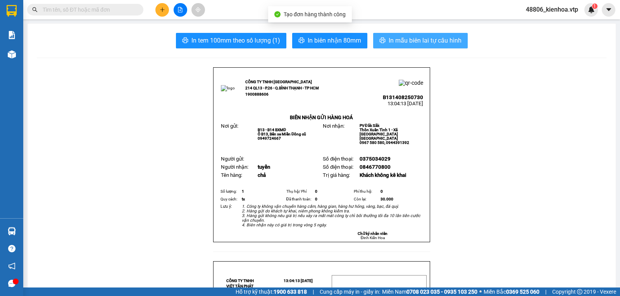
click at [443, 41] on span "In mẫu biên lai tự cấu hình" at bounding box center [424, 41] width 73 height 10
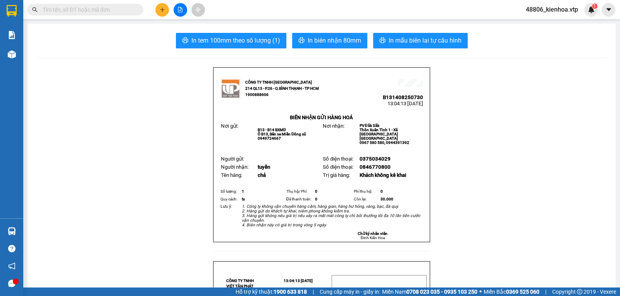
click at [161, 8] on icon "plus" at bounding box center [162, 9] width 5 height 5
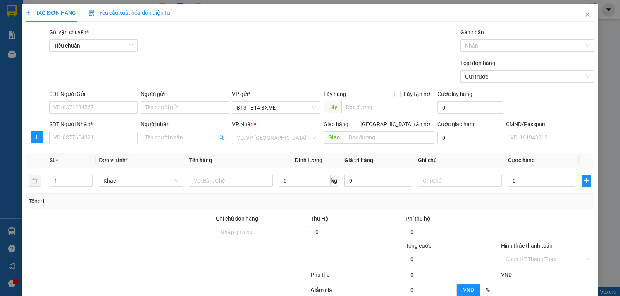
click at [300, 140] on input "search" at bounding box center [274, 138] width 74 height 12
click at [287, 152] on div "PV [PERSON_NAME]" at bounding box center [273, 154] width 78 height 9
click at [87, 138] on input "SĐT Người Nhận *" at bounding box center [93, 138] width 88 height 12
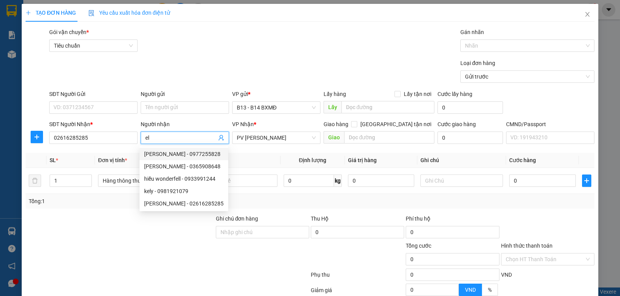
click at [162, 140] on input "el" at bounding box center [180, 138] width 71 height 9
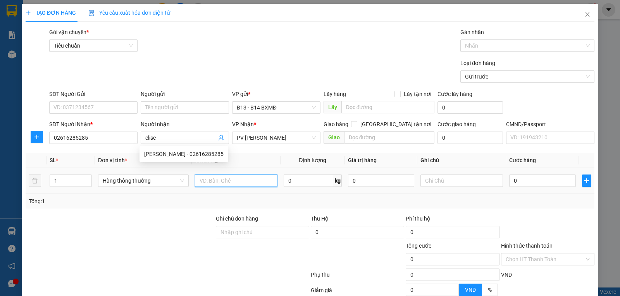
click at [220, 179] on input "text" at bounding box center [236, 181] width 83 height 12
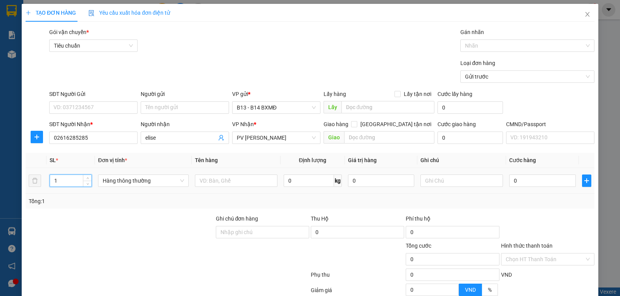
drag, startPoint x: 67, startPoint y: 183, endPoint x: 60, endPoint y: 193, distance: 12.7
click at [51, 193] on td "1" at bounding box center [70, 181] width 48 height 26
click at [239, 181] on input "text" at bounding box center [236, 181] width 83 height 12
click at [357, 127] on span at bounding box center [354, 124] width 6 height 6
click at [356, 127] on input "[GEOGRAPHIC_DATA] tận nơi" at bounding box center [353, 123] width 5 height 5
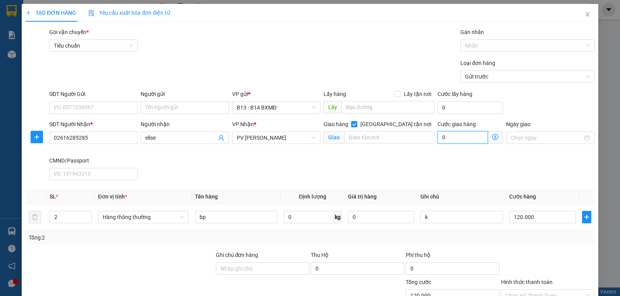
click at [444, 140] on input "0" at bounding box center [462, 137] width 50 height 12
click at [390, 137] on input "text" at bounding box center [389, 137] width 91 height 12
click at [538, 290] on input "Hình thức thanh toán" at bounding box center [544, 296] width 79 height 12
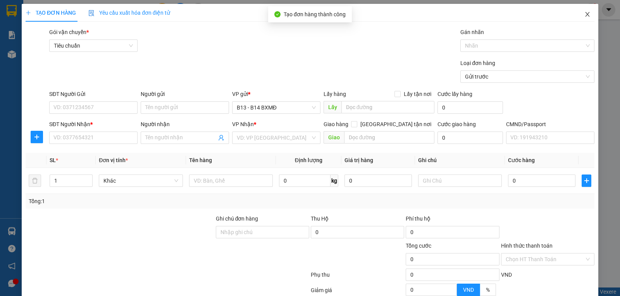
click at [585, 14] on icon "close" at bounding box center [587, 14] width 4 height 5
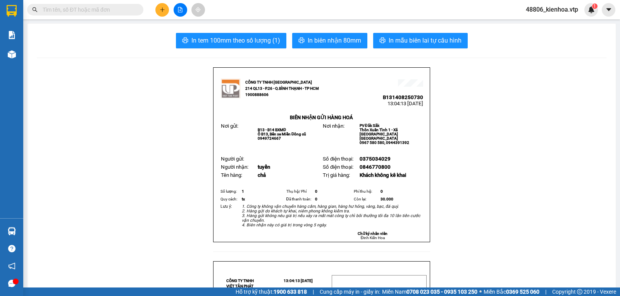
click at [165, 6] on button at bounding box center [162, 10] width 14 height 14
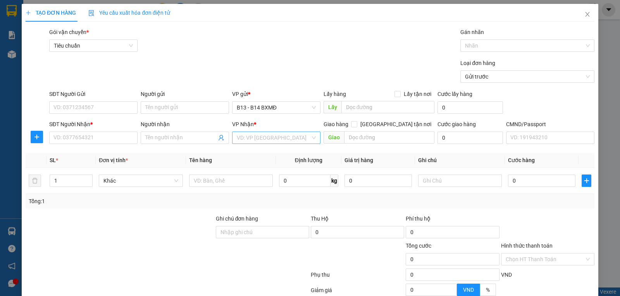
click at [269, 140] on input "search" at bounding box center [274, 138] width 74 height 12
click at [265, 155] on div "PV Đắk Song" at bounding box center [273, 154] width 78 height 9
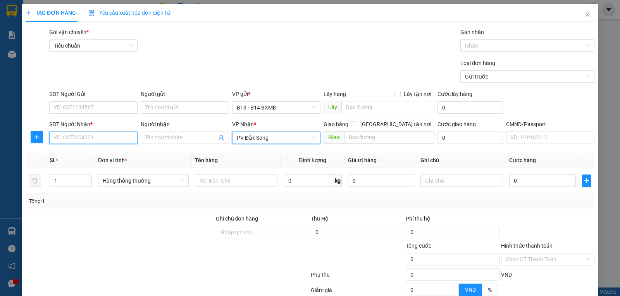
click at [96, 141] on input "SĐT Người Nhận *" at bounding box center [93, 138] width 88 height 12
click at [92, 155] on div "0908316187 - a ân" at bounding box center [92, 154] width 78 height 9
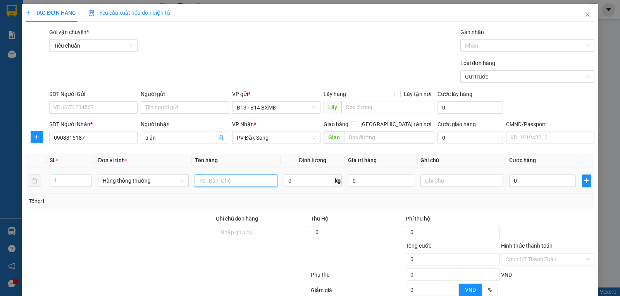
click at [215, 183] on input "text" at bounding box center [236, 181] width 83 height 12
click at [463, 178] on input "text" at bounding box center [461, 181] width 83 height 12
click at [530, 254] on input "Hình thức thanh toán" at bounding box center [544, 260] width 79 height 12
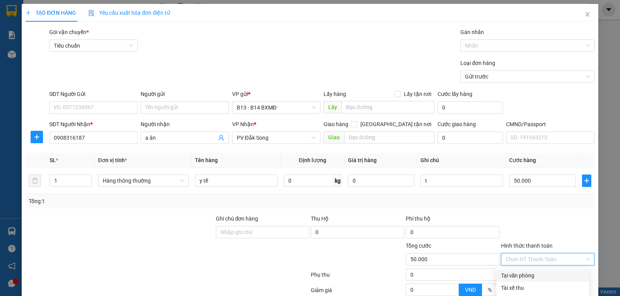
click at [522, 272] on div "Tại văn phòng" at bounding box center [542, 276] width 83 height 9
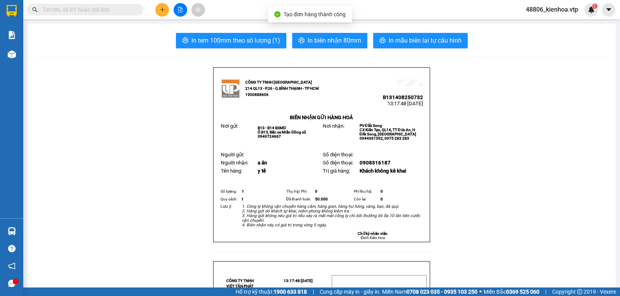
click at [383, 45] on button "In mẫu biên lai tự cấu hình" at bounding box center [420, 40] width 95 height 15
click at [160, 9] on icon "plus" at bounding box center [162, 9] width 5 height 5
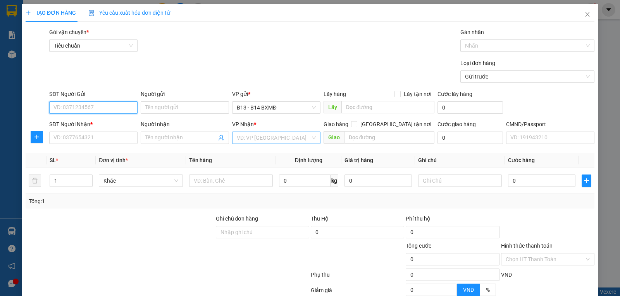
click at [275, 144] on div "VD: VP [GEOGRAPHIC_DATA]" at bounding box center [276, 138] width 88 height 12
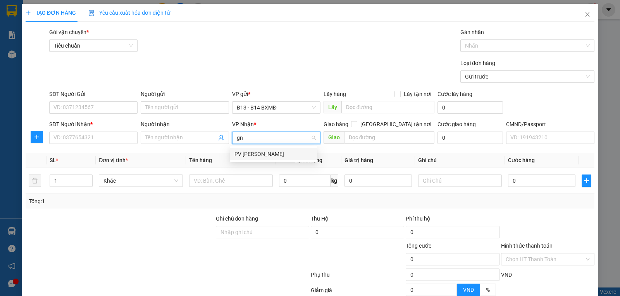
click at [272, 153] on div "PV [PERSON_NAME]" at bounding box center [273, 154] width 78 height 9
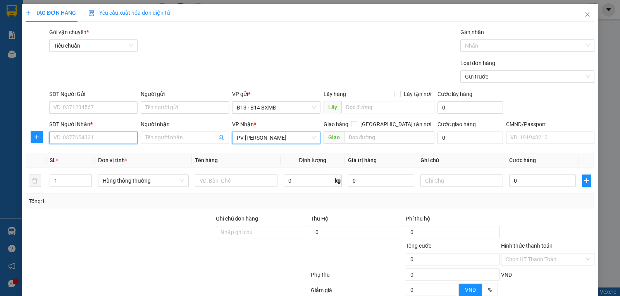
click at [100, 138] on input "SĐT Người Nhận *" at bounding box center [93, 138] width 88 height 12
click at [110, 153] on div "0961482345 - THẢO" at bounding box center [92, 154] width 78 height 9
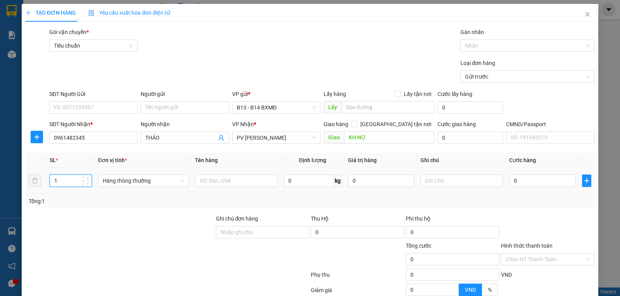
drag, startPoint x: 73, startPoint y: 184, endPoint x: 46, endPoint y: 192, distance: 28.7
click at [46, 191] on td "1" at bounding box center [70, 181] width 48 height 26
click at [222, 182] on input "text" at bounding box center [236, 181] width 83 height 12
drag, startPoint x: 106, startPoint y: 108, endPoint x: 260, endPoint y: 84, distance: 156.0
click at [106, 108] on input "SĐT Người Gửi" at bounding box center [93, 107] width 88 height 12
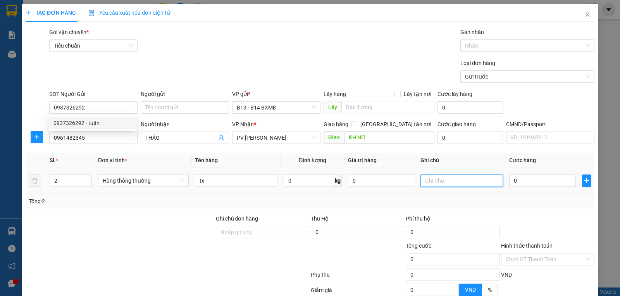
click at [457, 179] on input "text" at bounding box center [461, 181] width 83 height 12
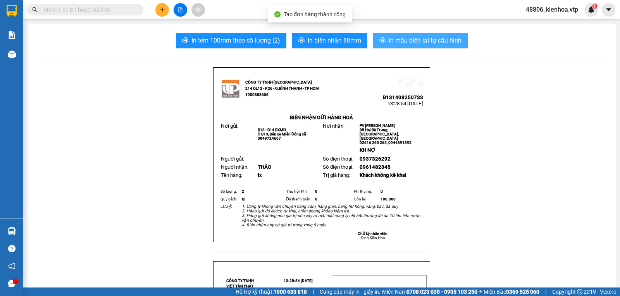
click at [449, 42] on span "In mẫu biên lai tự cấu hình" at bounding box center [424, 41] width 73 height 10
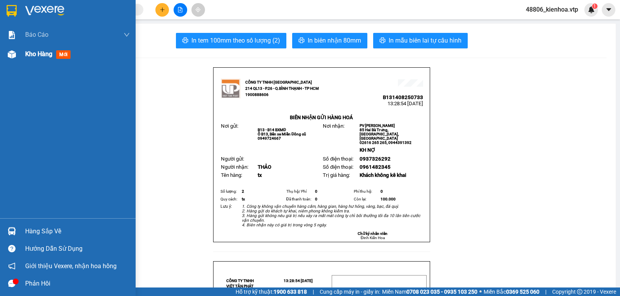
click at [44, 49] on div "Kho hàng mới" at bounding box center [77, 54] width 105 height 19
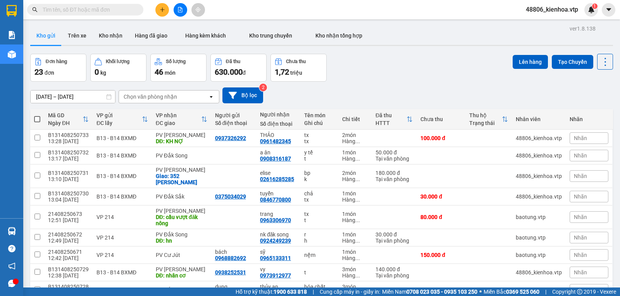
drag, startPoint x: 181, startPoint y: 97, endPoint x: 176, endPoint y: 96, distance: 4.7
click at [181, 97] on div "Chọn văn phòng nhận" at bounding box center [163, 97] width 89 height 12
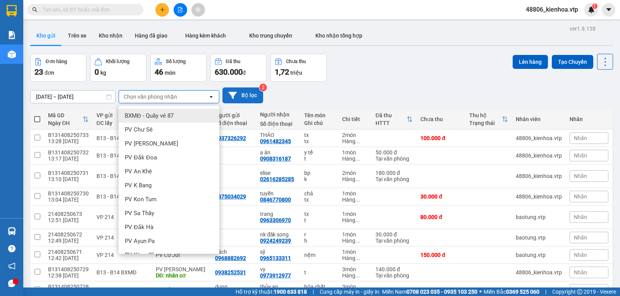
click at [240, 99] on button "Bộ lọc" at bounding box center [242, 96] width 41 height 16
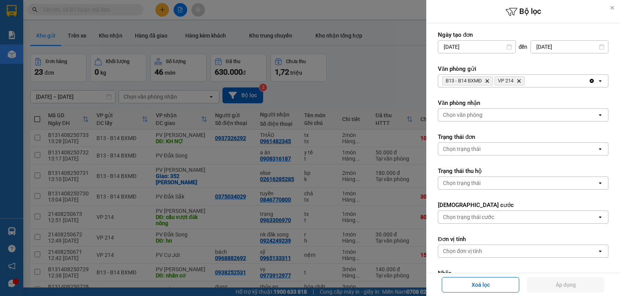
click at [521, 82] on icon "Delete" at bounding box center [518, 81] width 5 height 5
click at [546, 285] on button "Áp dụng" at bounding box center [565, 284] width 77 height 15
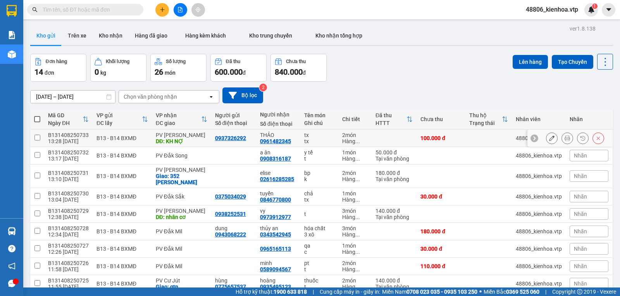
click at [40, 135] on input "checkbox" at bounding box center [37, 138] width 6 height 6
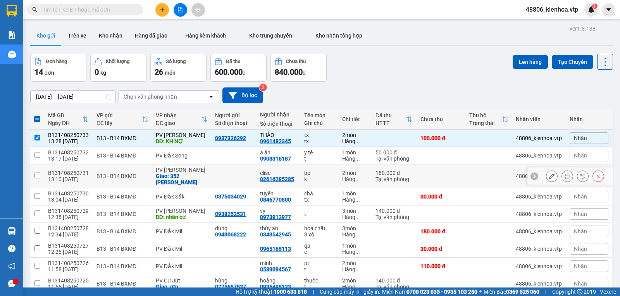
click at [38, 173] on input "checkbox" at bounding box center [37, 176] width 6 height 6
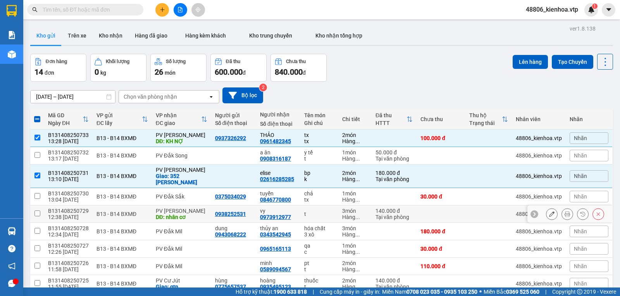
click at [36, 211] on input "checkbox" at bounding box center [37, 214] width 6 height 6
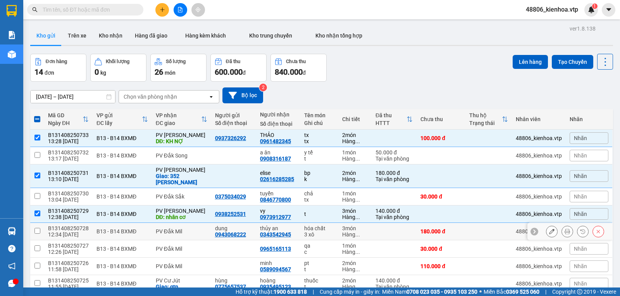
click at [34, 223] on td at bounding box center [37, 231] width 14 height 17
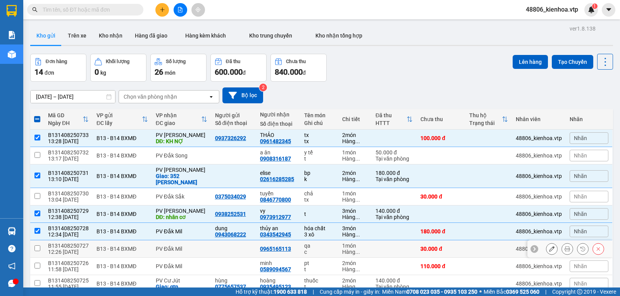
click at [33, 241] on td at bounding box center [37, 249] width 14 height 17
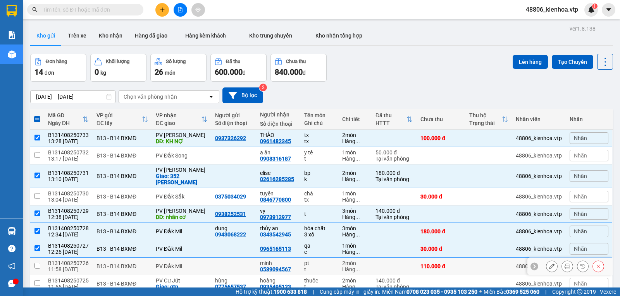
click at [34, 263] on input "checkbox" at bounding box center [37, 266] width 6 height 6
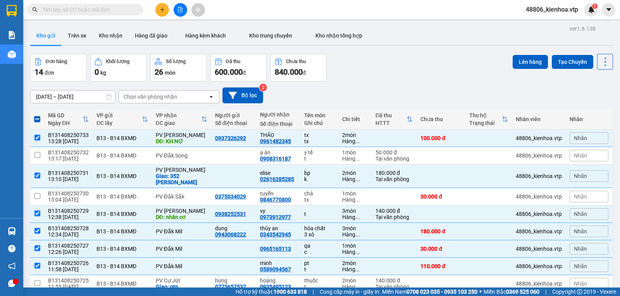
click at [36, 296] on input "checkbox" at bounding box center [37, 301] width 6 height 6
click at [520, 64] on button "Lên hàng" at bounding box center [529, 62] width 35 height 14
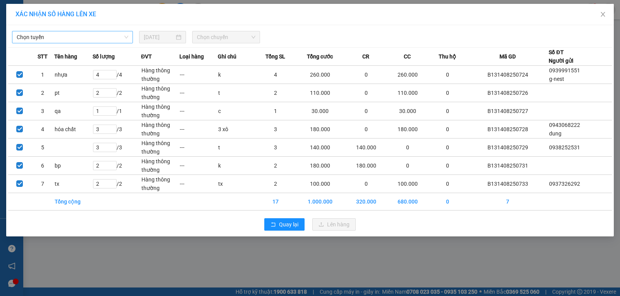
click at [93, 38] on span "Chọn tuyến" at bounding box center [73, 37] width 112 height 12
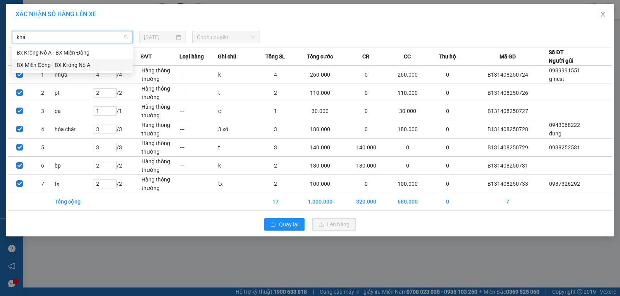
click at [85, 66] on div "BX Miền Đông - BX Krông Nô A" at bounding box center [73, 65] width 112 height 9
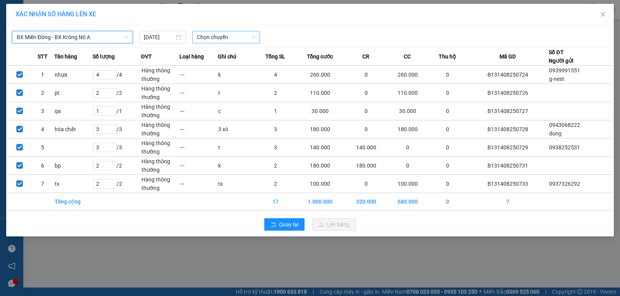
click at [239, 38] on span "Chọn chuyến" at bounding box center [226, 37] width 58 height 12
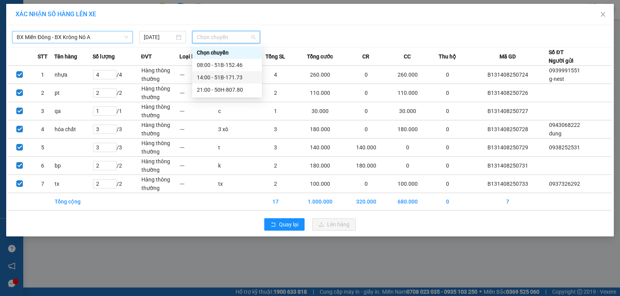
click at [215, 76] on div "14:00 - 51B-171.73" at bounding box center [227, 77] width 60 height 9
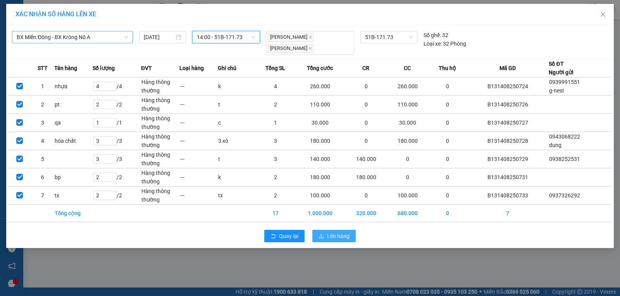
click at [320, 234] on icon "upload" at bounding box center [320, 236] width 5 height 5
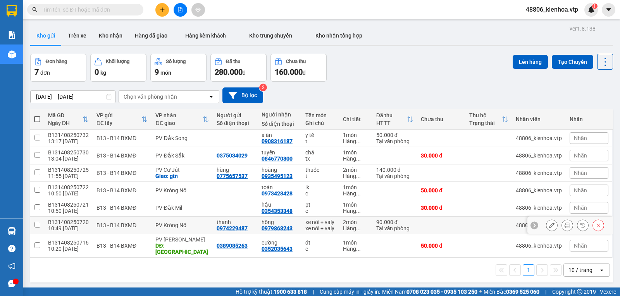
click at [34, 217] on td at bounding box center [37, 225] width 14 height 17
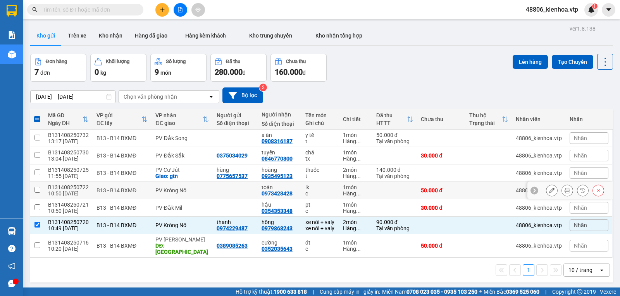
click at [37, 187] on input "checkbox" at bounding box center [37, 190] width 6 height 6
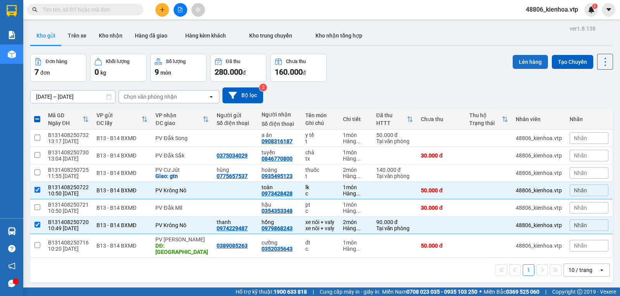
click at [517, 55] on button "Lên hàng" at bounding box center [529, 62] width 35 height 14
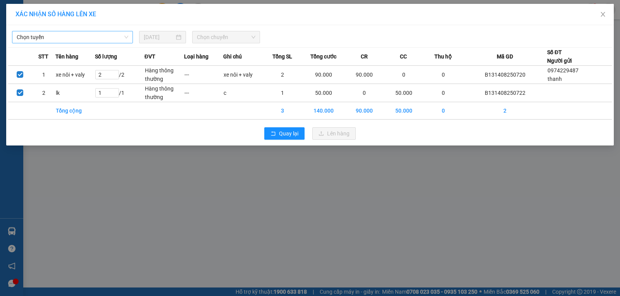
click at [92, 41] on span "Chọn tuyến" at bounding box center [73, 37] width 112 height 12
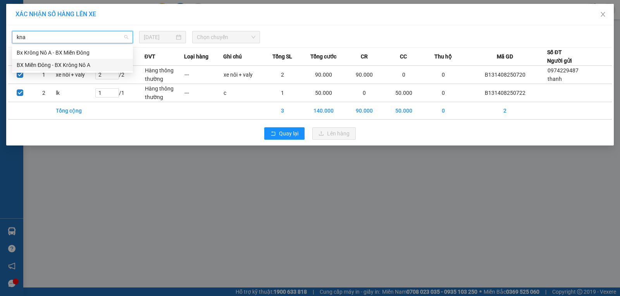
click at [87, 61] on div "BX Miền Đông - BX Krông Nô A" at bounding box center [73, 65] width 112 height 9
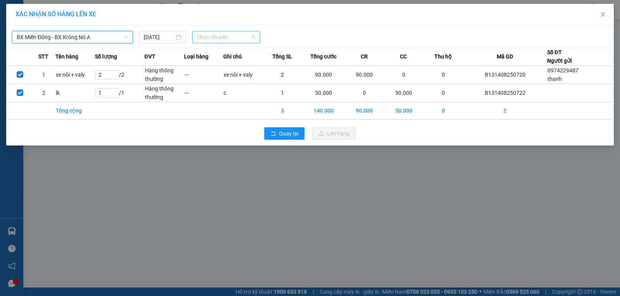
click at [223, 32] on span "Chọn chuyến" at bounding box center [226, 37] width 58 height 12
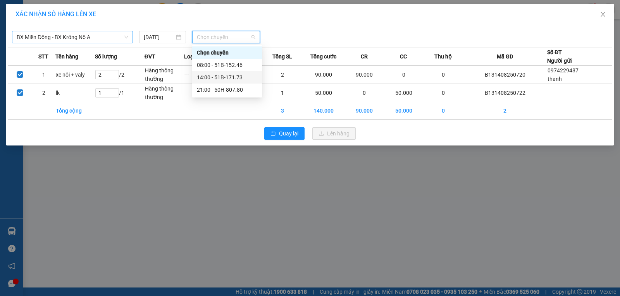
click at [215, 76] on div "14:00 - 51B-171.73" at bounding box center [227, 77] width 60 height 9
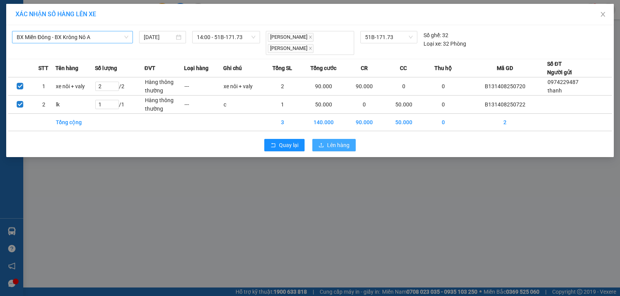
click at [321, 139] on button "Lên hàng" at bounding box center [333, 145] width 43 height 12
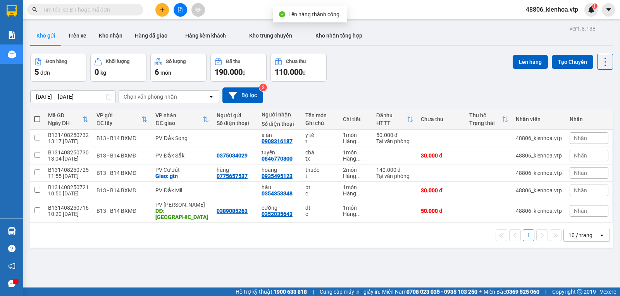
click at [232, 231] on div "ver 1.8.138 Kho gửi Trên xe Kho nhận Hàng đã giao Hàng kèm khách Kho trung chuy…" at bounding box center [321, 171] width 589 height 296
drag, startPoint x: 40, startPoint y: 159, endPoint x: 230, endPoint y: 156, distance: 190.6
click at [40, 187] on input "checkbox" at bounding box center [37, 190] width 6 height 6
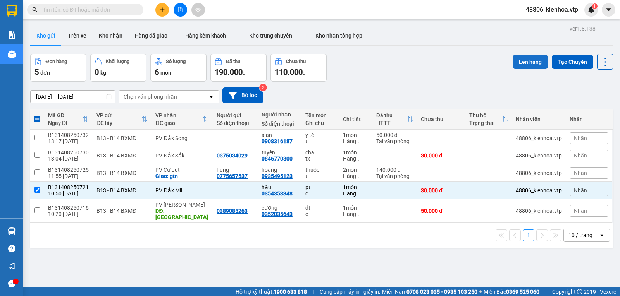
click at [532, 55] on button "Lên hàng" at bounding box center [529, 62] width 35 height 14
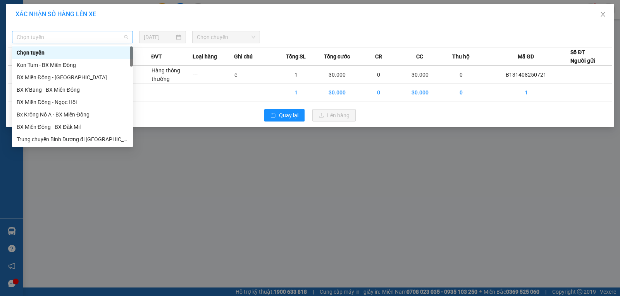
click at [89, 39] on span "Chọn tuyến" at bounding box center [73, 37] width 112 height 12
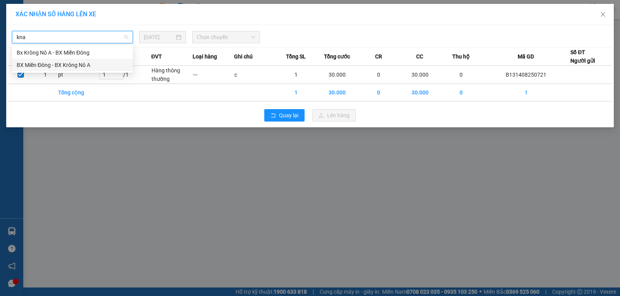
click at [83, 63] on div "BX Miền Đông - BX Krông Nô A" at bounding box center [73, 65] width 112 height 9
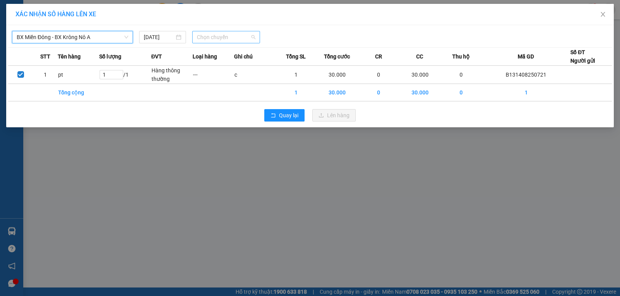
click at [208, 34] on span "Chọn chuyến" at bounding box center [226, 37] width 58 height 12
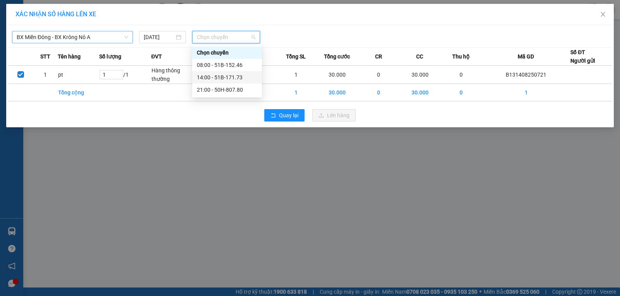
click at [219, 77] on div "14:00 - 51B-171.73" at bounding box center [227, 77] width 60 height 9
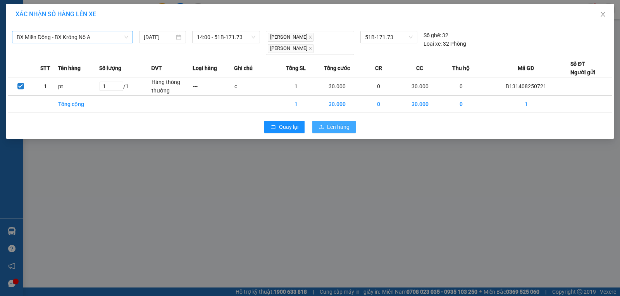
click at [322, 126] on icon "upload" at bounding box center [320, 126] width 5 height 5
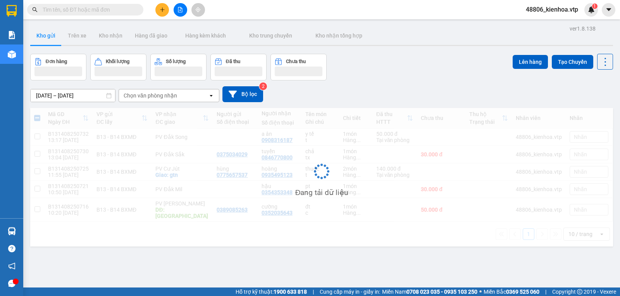
click at [604, 16] on span at bounding box center [609, 10] width 14 height 14
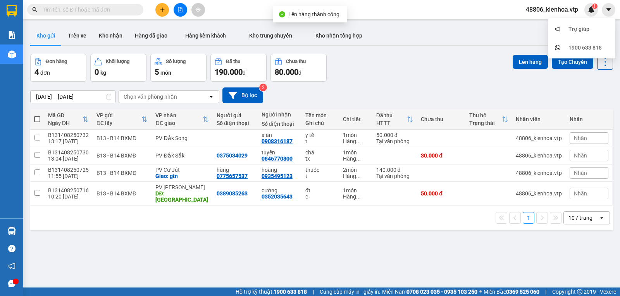
click at [179, 12] on button at bounding box center [181, 10] width 14 height 14
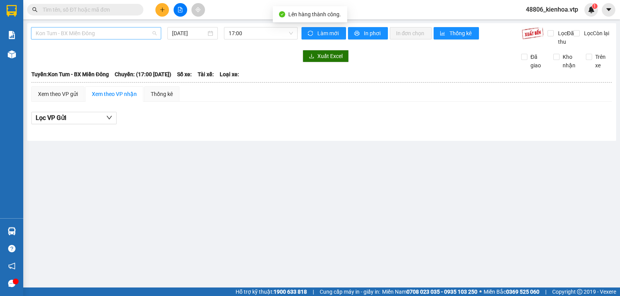
click at [112, 34] on span "Kon Tum - BX Miền Đông" at bounding box center [96, 34] width 121 height 12
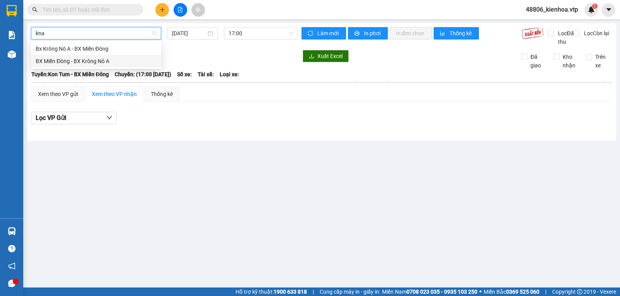
click at [113, 62] on div "BX Miền Đông - BX Krông Nô A" at bounding box center [96, 61] width 121 height 9
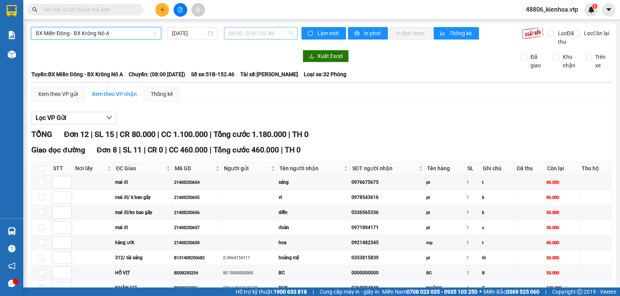
click at [279, 34] on span "08:00 - 51B-152.46" at bounding box center [261, 34] width 64 height 12
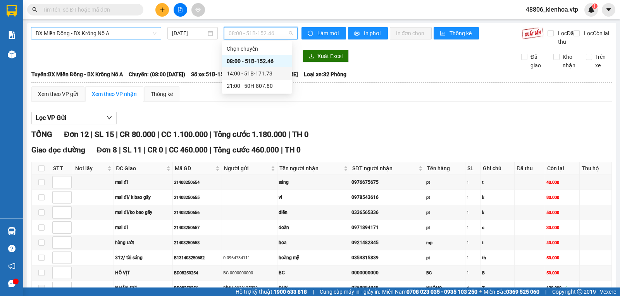
click at [260, 74] on div "14:00 - 51B-171.73" at bounding box center [257, 73] width 60 height 9
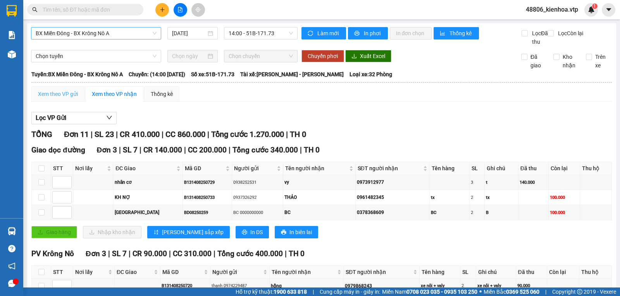
click at [49, 98] on div "Xem theo VP gửi" at bounding box center [57, 93] width 53 height 15
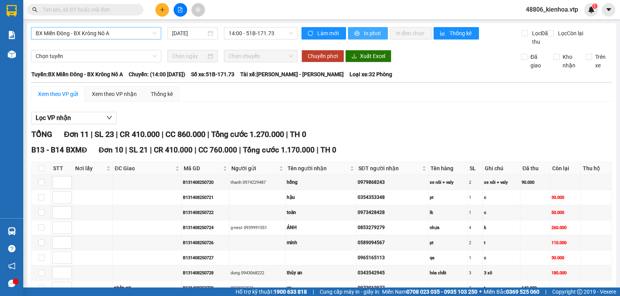
click at [364, 34] on span "In phơi" at bounding box center [373, 33] width 18 height 9
click at [368, 30] on span "In phơi" at bounding box center [373, 33] width 18 height 9
click at [358, 32] on button "In phơi" at bounding box center [368, 33] width 40 height 12
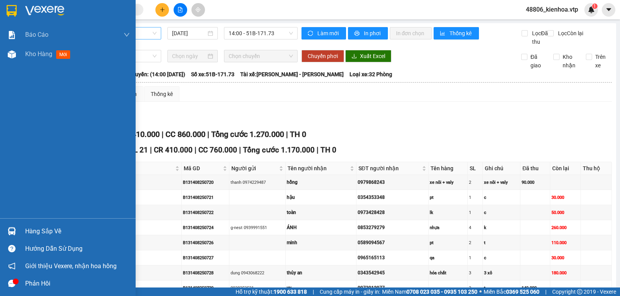
drag, startPoint x: 72, startPoint y: 249, endPoint x: 74, endPoint y: 185, distance: 64.3
click at [72, 242] on div "Báo cáo BC giao hàng (nhà xe) BC hàng tồn (all) Báo cáo dòng tiền (nhân viên) -…" at bounding box center [68, 148] width 136 height 296
click at [48, 57] on span "Kho hàng" at bounding box center [38, 53] width 27 height 7
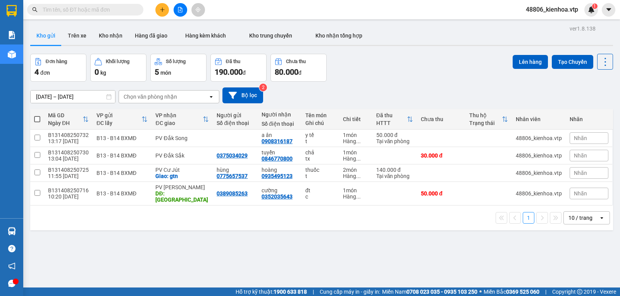
click at [188, 95] on div "Chọn văn phòng nhận" at bounding box center [163, 97] width 89 height 12
click at [244, 95] on button "Bộ lọc" at bounding box center [242, 96] width 41 height 16
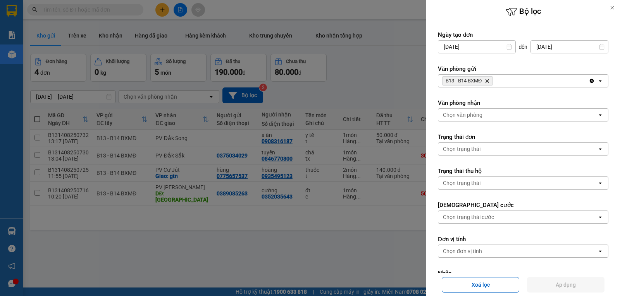
click at [525, 83] on div "B13 - B14 BXMĐ Delete" at bounding box center [513, 81] width 150 height 12
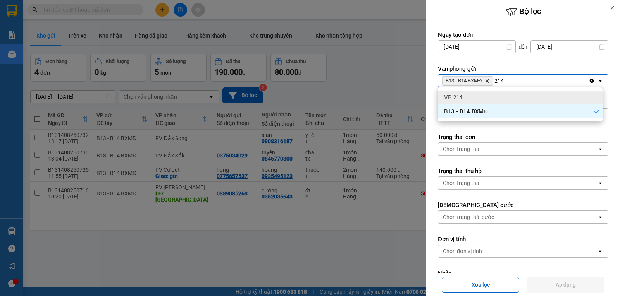
click at [510, 93] on div "VP 214" at bounding box center [520, 98] width 165 height 14
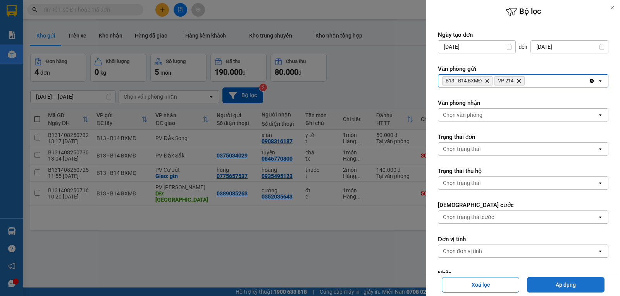
click at [540, 282] on button "Áp dụng" at bounding box center [565, 284] width 77 height 15
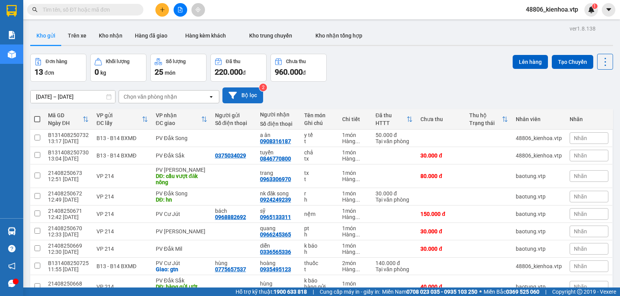
click at [249, 88] on button "Bộ lọc" at bounding box center [242, 96] width 41 height 16
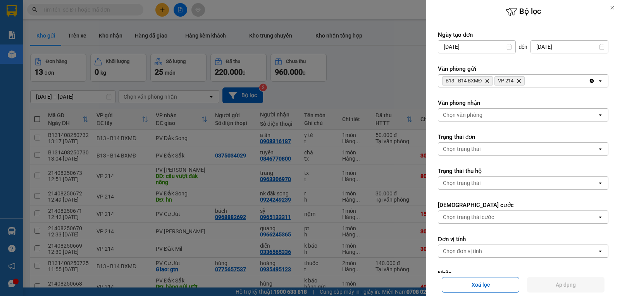
click at [487, 81] on icon "Delete" at bounding box center [487, 81] width 5 height 5
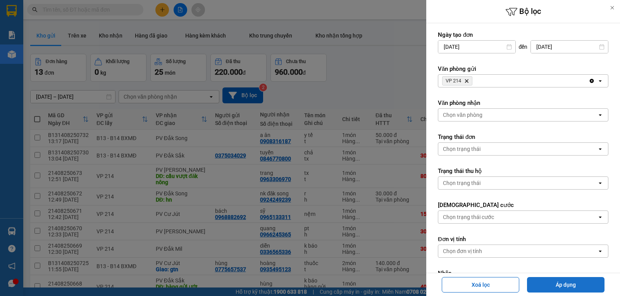
click at [545, 284] on button "Áp dụng" at bounding box center [565, 284] width 77 height 15
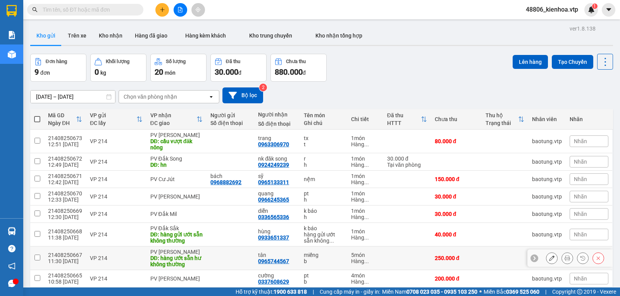
click at [38, 255] on input "checkbox" at bounding box center [37, 258] width 6 height 6
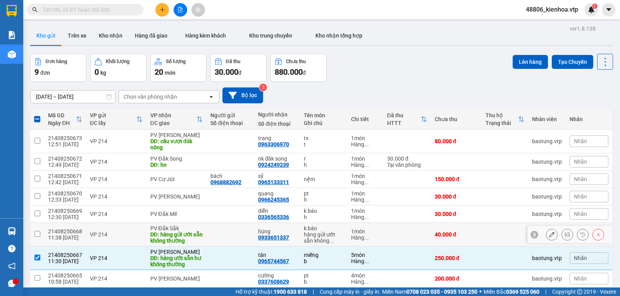
click at [36, 231] on input "checkbox" at bounding box center [37, 234] width 6 height 6
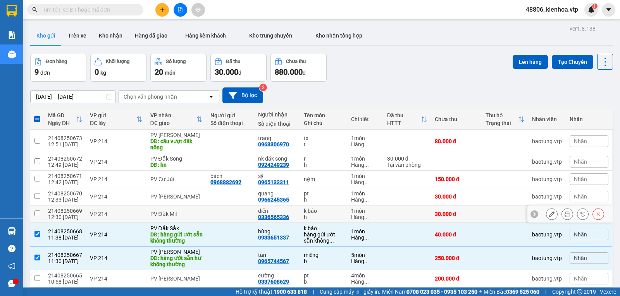
click at [34, 211] on input "checkbox" at bounding box center [37, 214] width 6 height 6
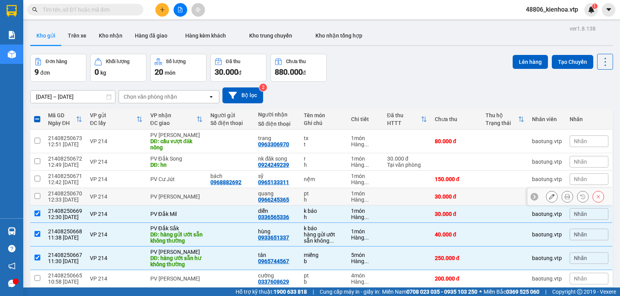
click at [34, 188] on td at bounding box center [37, 196] width 14 height 17
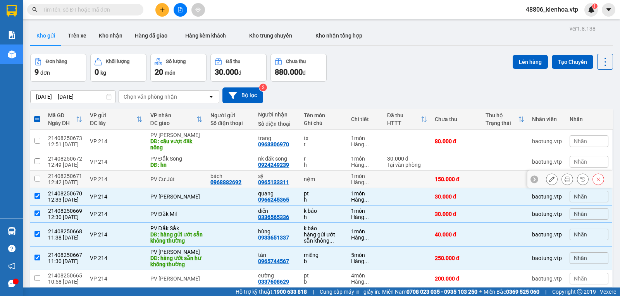
click at [35, 176] on input "checkbox" at bounding box center [37, 179] width 6 height 6
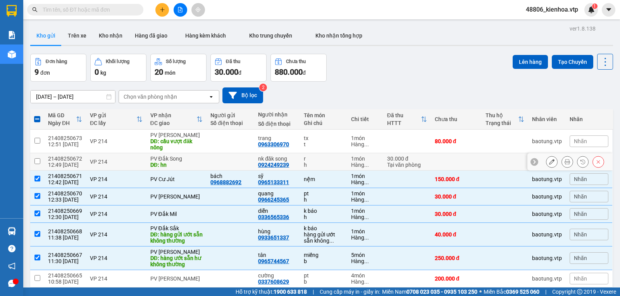
click at [34, 158] on input "checkbox" at bounding box center [37, 161] width 6 height 6
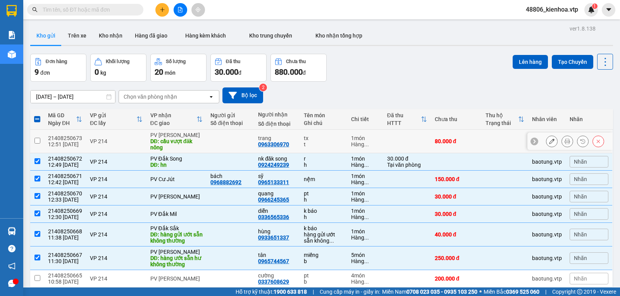
click at [37, 138] on input "checkbox" at bounding box center [37, 141] width 6 height 6
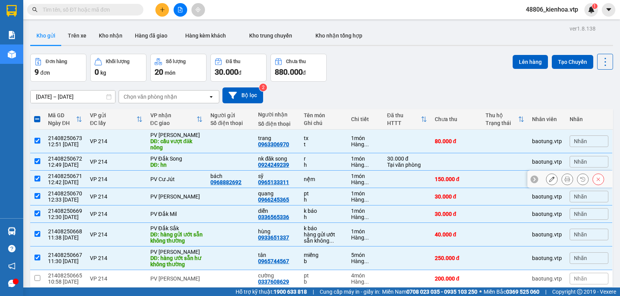
click at [36, 176] on input "checkbox" at bounding box center [37, 179] width 6 height 6
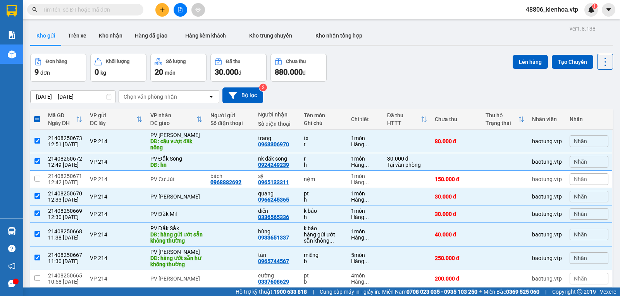
click at [591, 9] on img at bounding box center [591, 9] width 7 height 7
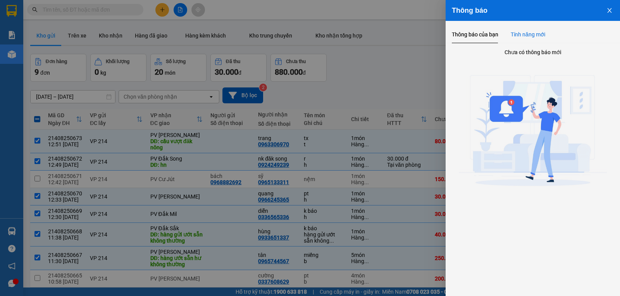
click at [517, 34] on div "Tính năng mới" at bounding box center [527, 34] width 34 height 9
drag, startPoint x: 534, startPoint y: 34, endPoint x: 520, endPoint y: 33, distance: 14.0
click at [533, 34] on div "Tính năng mới" at bounding box center [527, 34] width 34 height 9
drag, startPoint x: 486, startPoint y: 30, endPoint x: 609, endPoint y: 30, distance: 123.6
click at [485, 30] on div "Thông báo của bạn" at bounding box center [475, 35] width 46 height 18
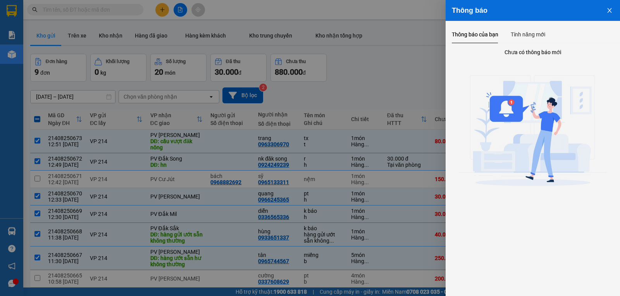
click at [614, 14] on button "Close" at bounding box center [609, 10] width 21 height 20
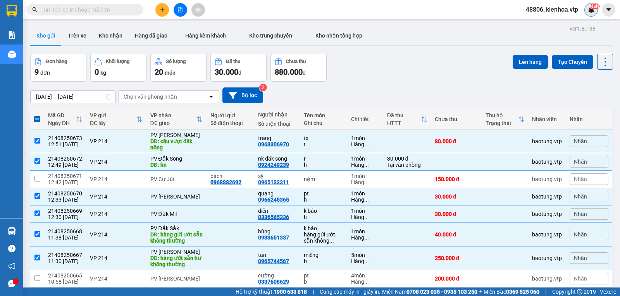
click at [596, 10] on div "NaN" at bounding box center [591, 10] width 14 height 14
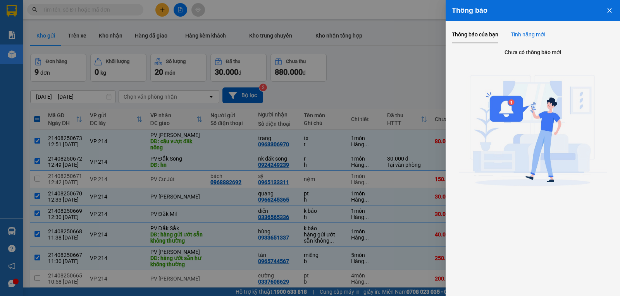
click at [525, 30] on div "Tính năng mới" at bounding box center [527, 34] width 34 height 9
click at [481, 33] on div "Thông báo của bạn" at bounding box center [475, 34] width 46 height 9
click at [610, 8] on icon "close" at bounding box center [609, 10] width 6 height 6
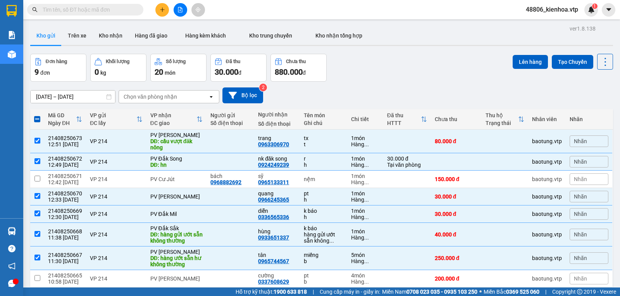
click at [293, 88] on div "[DATE] – [DATE] Press the down arrow key to interact with the calendar and sele…" at bounding box center [321, 96] width 583 height 16
click at [400, 95] on div "[DATE] – [DATE] Press the down arrow key to interact with the calendar and sele…" at bounding box center [321, 96] width 583 height 16
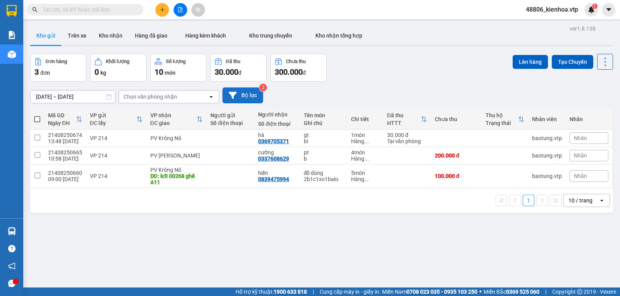
click at [232, 91] on button "Bộ lọc" at bounding box center [242, 96] width 41 height 16
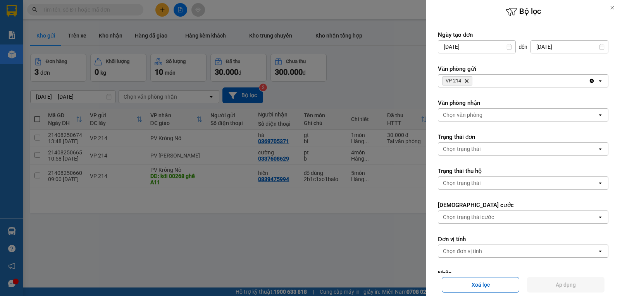
click at [371, 81] on div at bounding box center [310, 148] width 620 height 296
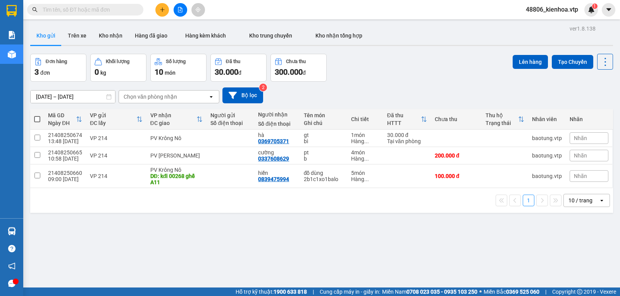
drag, startPoint x: 421, startPoint y: 79, endPoint x: 414, endPoint y: 80, distance: 7.0
click at [421, 80] on div "Đơn hàng 3 đơn Khối lượng 0 kg Số lượng 10 món Đã thu 30.000 đ Chưa thu 300.000…" at bounding box center [321, 68] width 583 height 28
click at [247, 99] on button "Bộ lọc" at bounding box center [242, 96] width 41 height 16
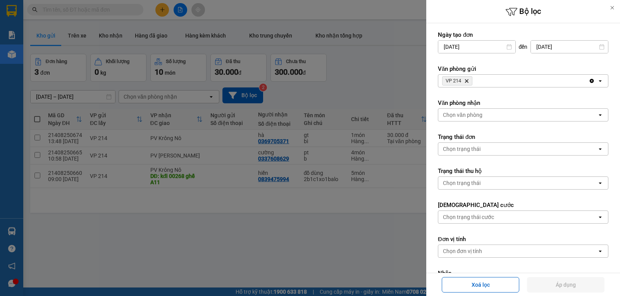
click at [487, 82] on div "VP 214 Delete" at bounding box center [513, 81] width 150 height 12
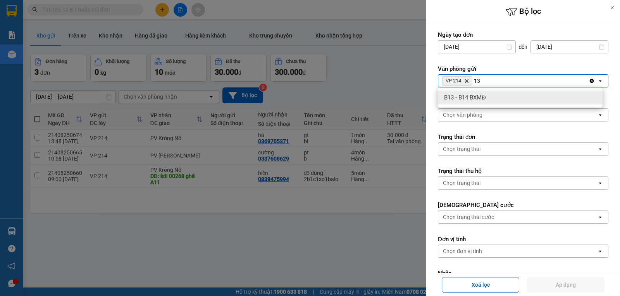
type input "13"
click at [483, 97] on span "B13 - B14 BXMĐ" at bounding box center [465, 98] width 42 height 8
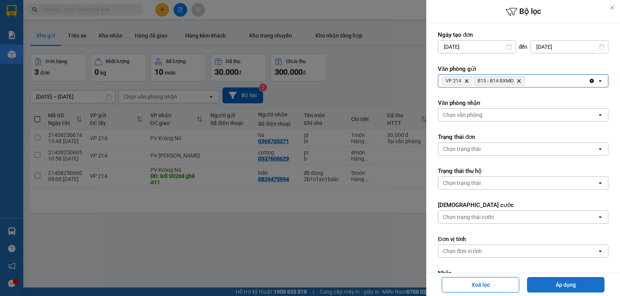
click at [598, 285] on button "Áp dụng" at bounding box center [565, 284] width 77 height 15
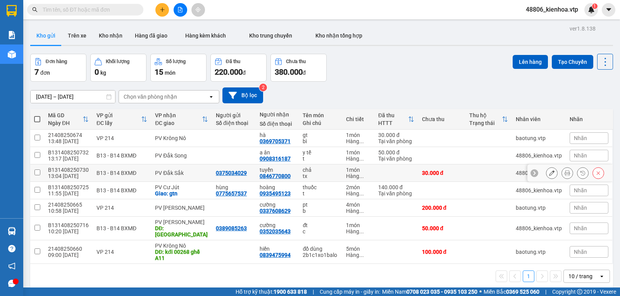
click at [36, 180] on td at bounding box center [37, 173] width 14 height 17
checkbox input "true"
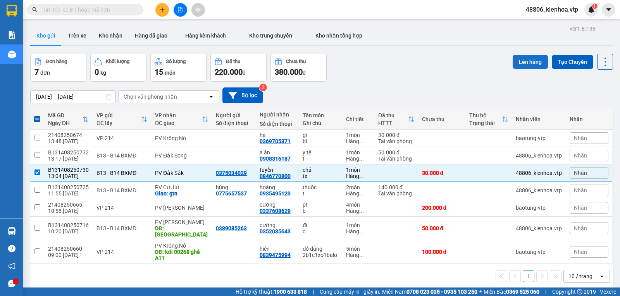
click at [517, 65] on button "Lên hàng" at bounding box center [529, 62] width 35 height 14
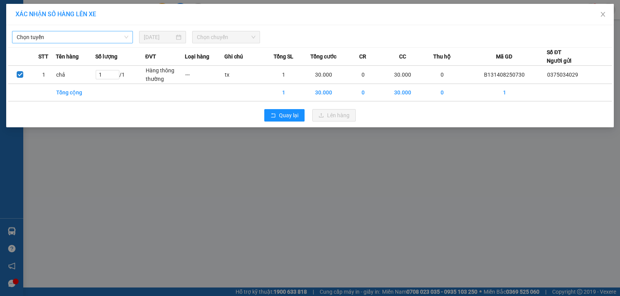
click at [110, 35] on span "Chọn tuyến" at bounding box center [73, 37] width 112 height 12
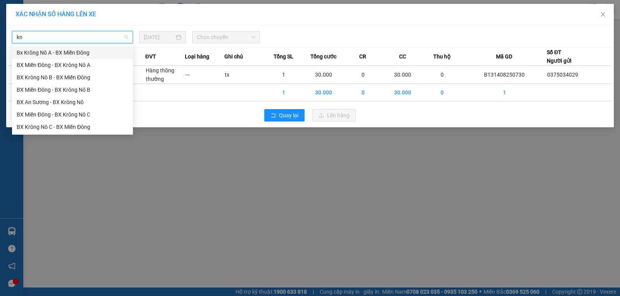
type input "kna"
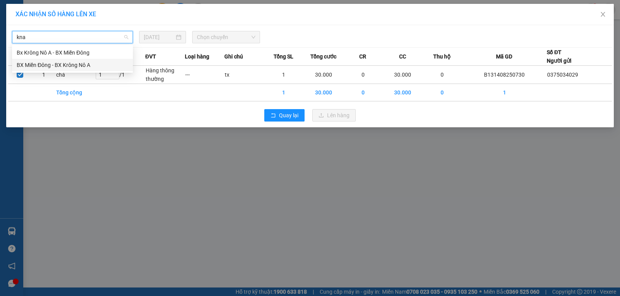
click at [89, 64] on div "BX Miền Đông - BX Krông Nô A" at bounding box center [73, 65] width 112 height 9
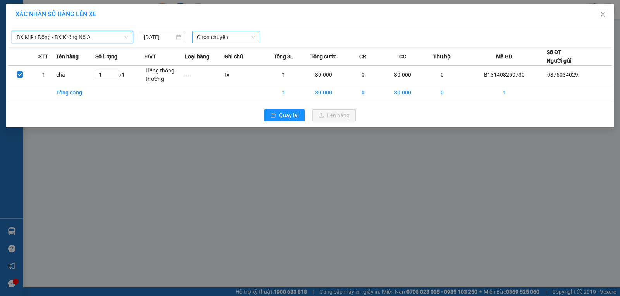
click at [227, 38] on span "Chọn chuyến" at bounding box center [226, 37] width 58 height 12
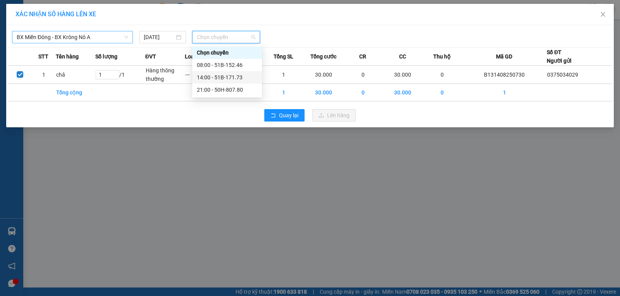
click at [215, 80] on div "14:00 - 51B-171.73" at bounding box center [227, 77] width 60 height 9
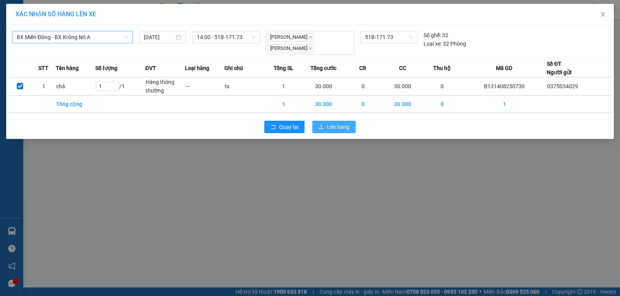
click at [319, 125] on icon "upload" at bounding box center [320, 126] width 5 height 5
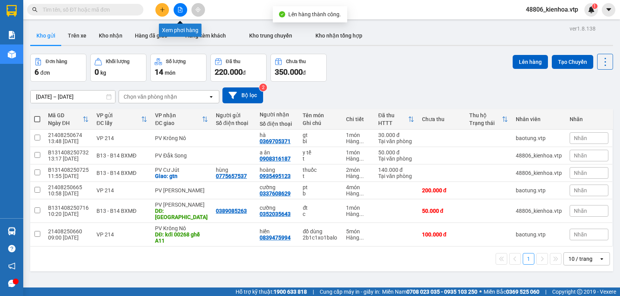
click at [178, 10] on icon "file-add" at bounding box center [179, 9] width 5 height 5
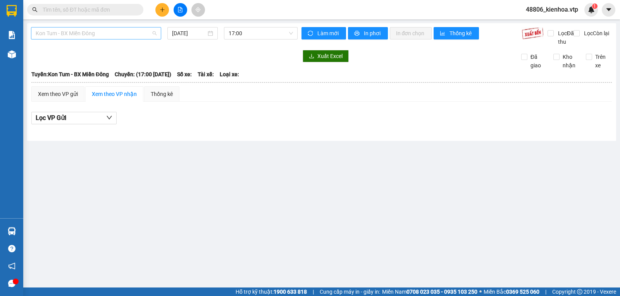
click at [100, 38] on span "Kon Tum - BX Miền Đông" at bounding box center [96, 34] width 121 height 12
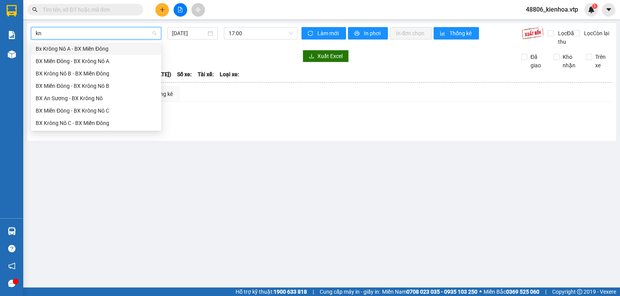
type input "kna"
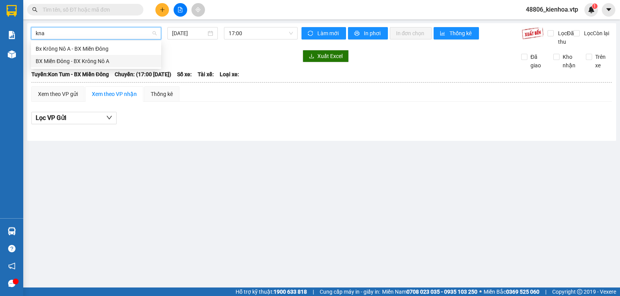
click at [114, 61] on div "BX Miền Đông - BX Krông Nô A" at bounding box center [96, 61] width 121 height 9
type input "[DATE]"
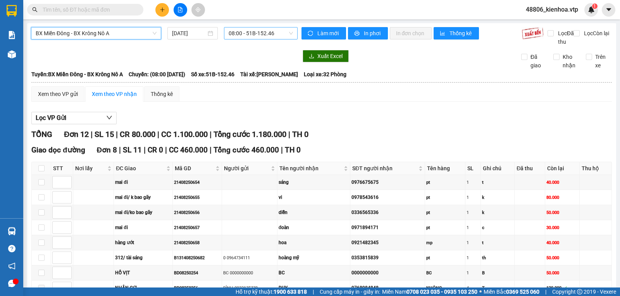
click at [254, 37] on span "08:00 - 51B-152.46" at bounding box center [261, 34] width 64 height 12
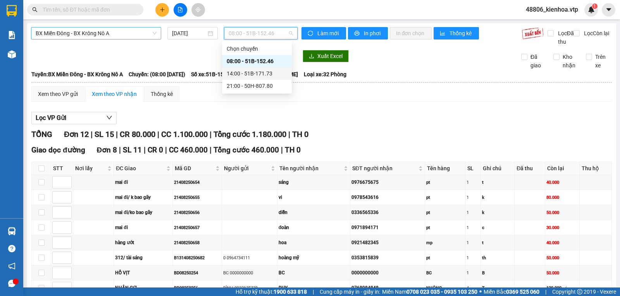
click at [248, 75] on div "14:00 - 51B-171.73" at bounding box center [257, 73] width 60 height 9
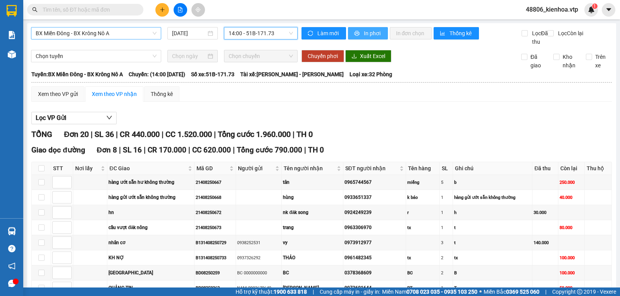
click at [364, 31] on span "In phơi" at bounding box center [373, 33] width 18 height 9
click at [371, 34] on span "In phơi" at bounding box center [373, 33] width 18 height 9
click at [163, 8] on icon "plus" at bounding box center [162, 9] width 5 height 5
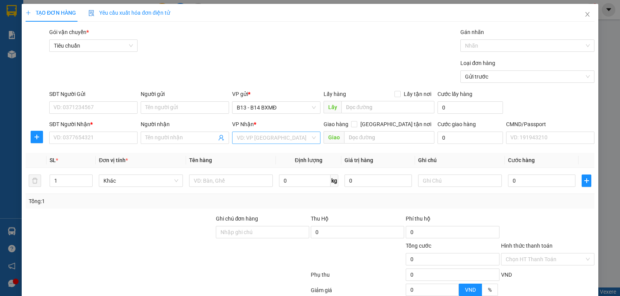
click at [278, 136] on input "search" at bounding box center [274, 138] width 74 height 12
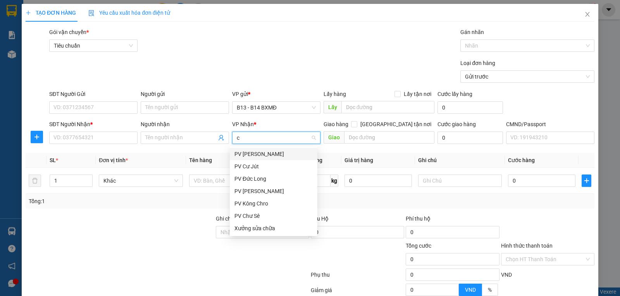
type input "cj"
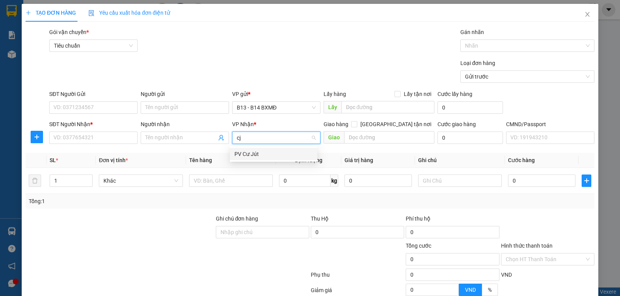
click at [265, 151] on div "PV Cư Jút" at bounding box center [273, 154] width 78 height 9
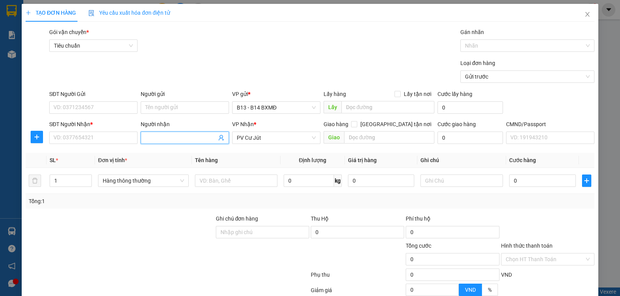
click at [151, 136] on input "Người nhận" at bounding box center [180, 138] width 71 height 9
type input "thiết"
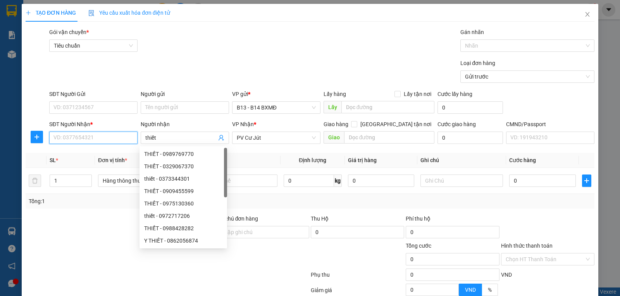
click at [102, 143] on input "SĐT Người Nhận *" at bounding box center [93, 138] width 88 height 12
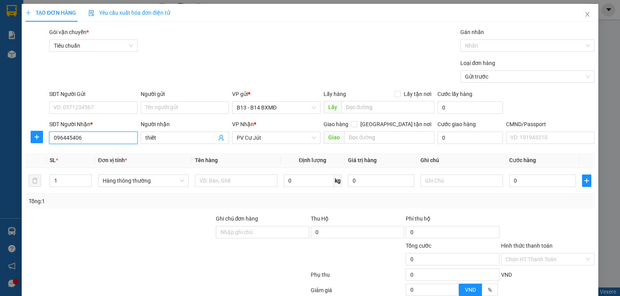
type input "0964454064"
click at [101, 155] on div "0964454064 - a thiết" at bounding box center [92, 154] width 78 height 9
type input "a thiết"
type input "0964454064"
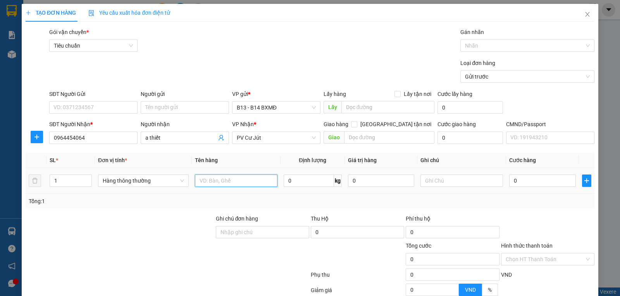
click at [235, 184] on input "text" at bounding box center [236, 181] width 83 height 12
type input "pt"
click at [454, 180] on input "text" at bounding box center [461, 181] width 83 height 12
type input "c"
click at [553, 178] on input "0" at bounding box center [542, 181] width 66 height 12
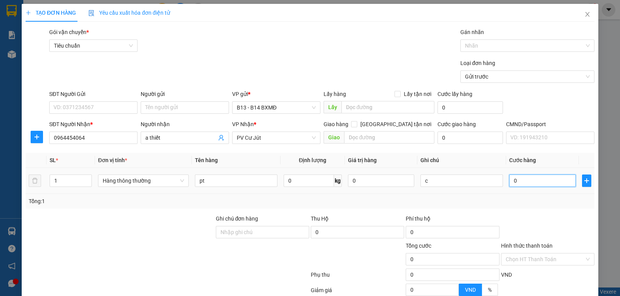
type input "4"
type input "40"
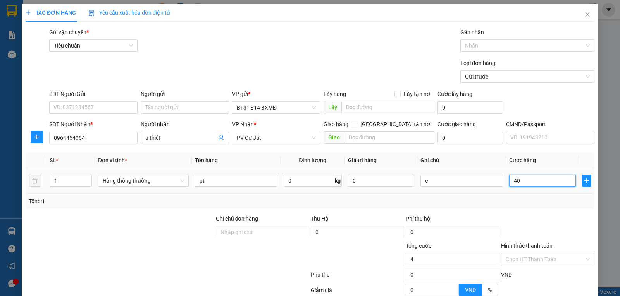
type input "40"
type input "400"
type input "4.000"
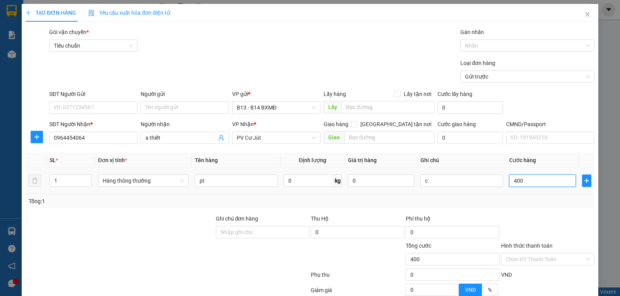
type input "4.000"
type input "40.000"
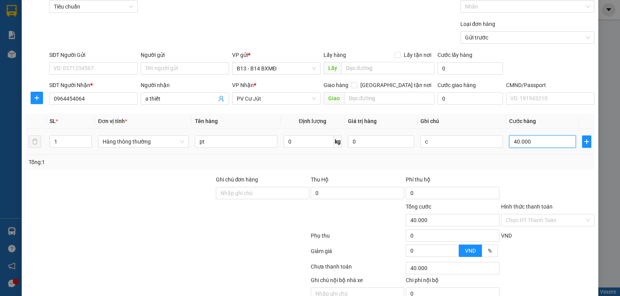
scroll to position [78, 0]
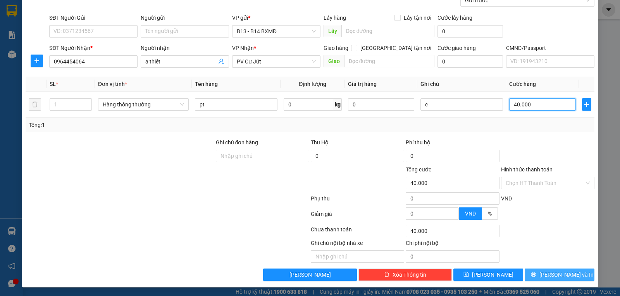
type input "40.000"
click at [576, 275] on button "[PERSON_NAME] và In" at bounding box center [559, 275] width 70 height 12
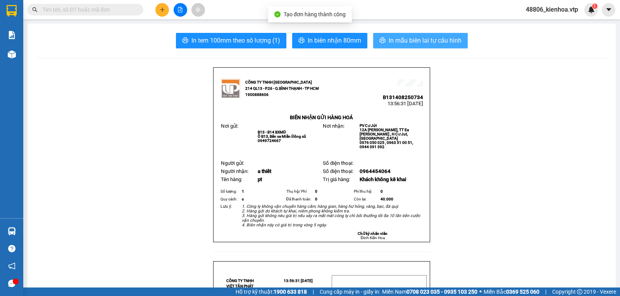
click at [429, 38] on span "In mẫu biên lai tự cấu hình" at bounding box center [424, 41] width 73 height 10
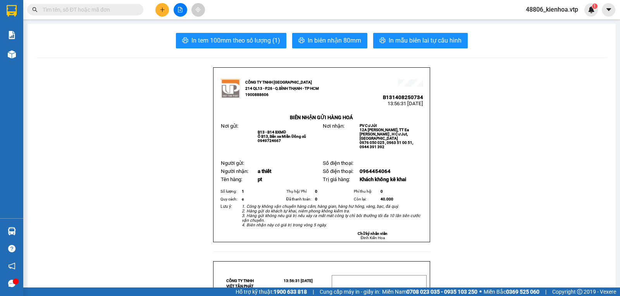
drag, startPoint x: 561, startPoint y: 98, endPoint x: 568, endPoint y: 66, distance: 33.0
click at [588, 10] on img at bounding box center [591, 9] width 7 height 7
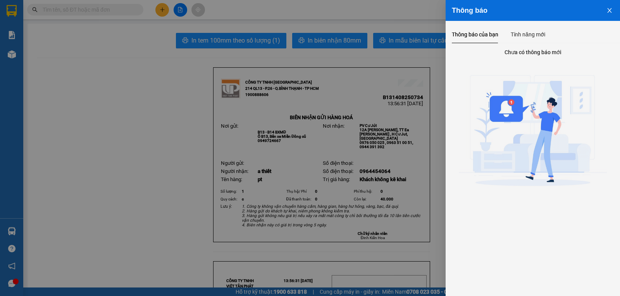
click at [606, 9] on icon "close" at bounding box center [609, 10] width 6 height 6
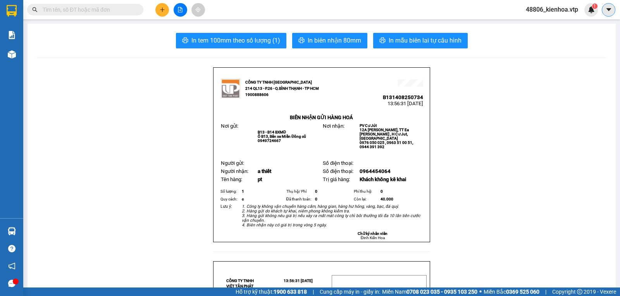
click at [612, 8] on button at bounding box center [609, 10] width 14 height 14
click at [488, 43] on div "In tem 100mm theo số lượng (1) In biên nhận 80mm In mẫu biên lai tự cấu hình" at bounding box center [321, 40] width 569 height 15
click at [390, 46] on button "In mẫu biên lai tự cấu hình" at bounding box center [420, 40] width 95 height 15
click at [160, 9] on icon "plus" at bounding box center [162, 9] width 5 height 5
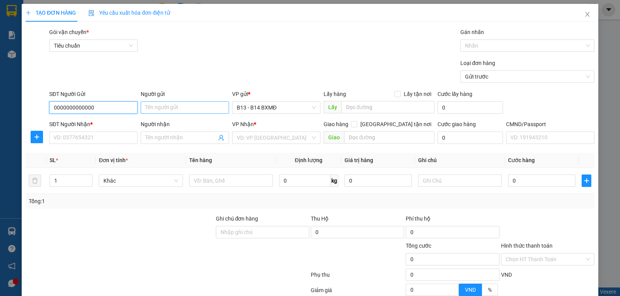
type input "0000000000000"
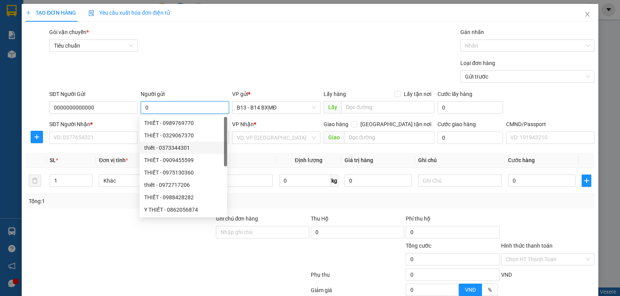
type input "0"
click at [102, 221] on div at bounding box center [120, 228] width 190 height 27
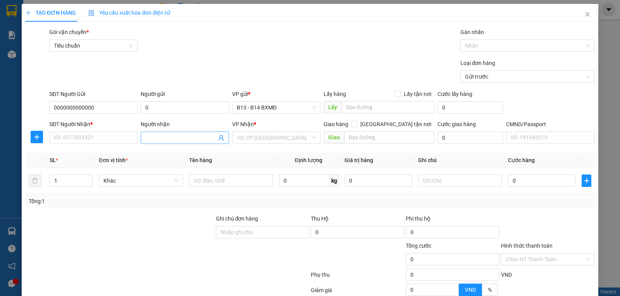
click at [160, 141] on input "Người nhận" at bounding box center [180, 138] width 71 height 9
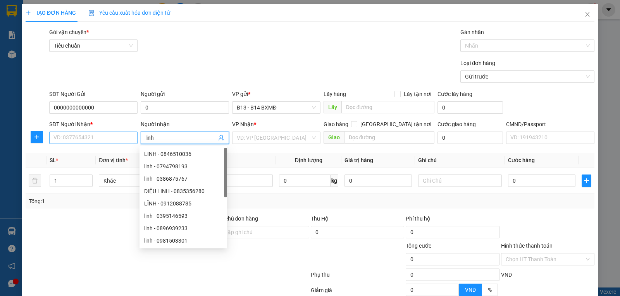
type input "linh"
click at [111, 143] on input "SĐT Người Nhận *" at bounding box center [93, 138] width 88 height 12
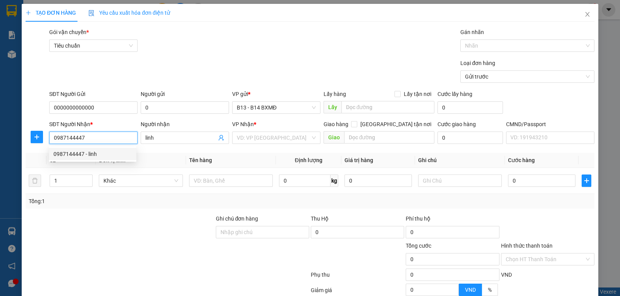
click at [112, 158] on div "0987144447 - linh" at bounding box center [92, 154] width 78 height 9
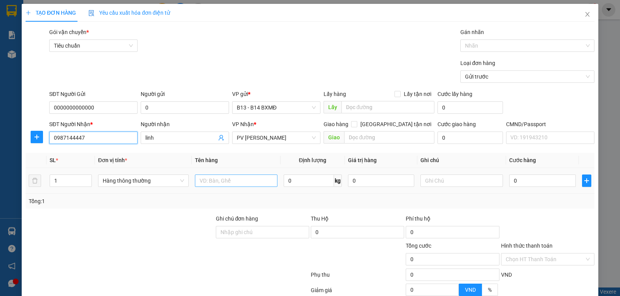
type input "0987144447"
click at [242, 184] on input "text" at bounding box center [236, 181] width 83 height 12
type input "mức"
click at [72, 182] on input "1" at bounding box center [70, 181] width 41 height 12
type input "2"
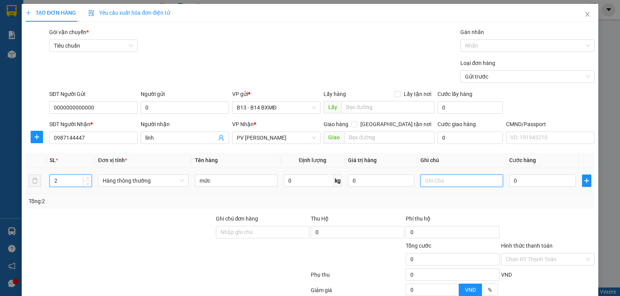
click at [462, 183] on input "text" at bounding box center [461, 181] width 83 height 12
type input "th"
click at [533, 181] on input "0" at bounding box center [542, 181] width 66 height 12
type input "8"
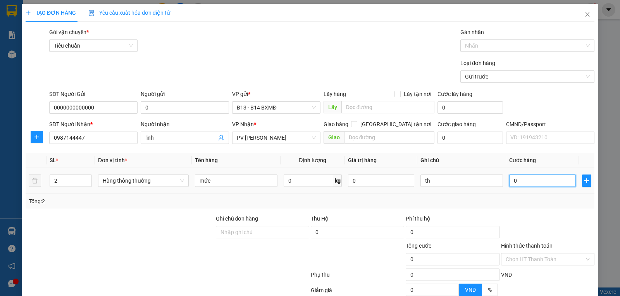
type input "8"
type input "80"
type input "800"
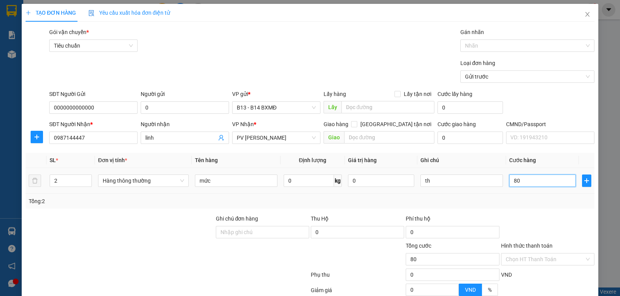
type input "800"
type input "8.000"
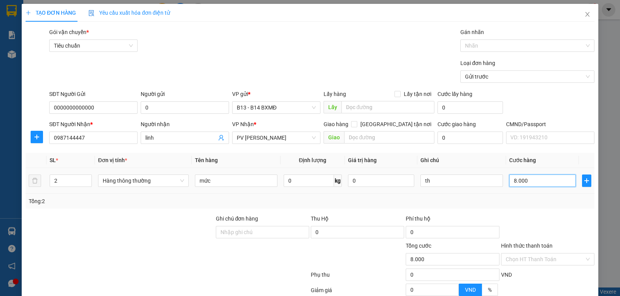
type input "80.000"
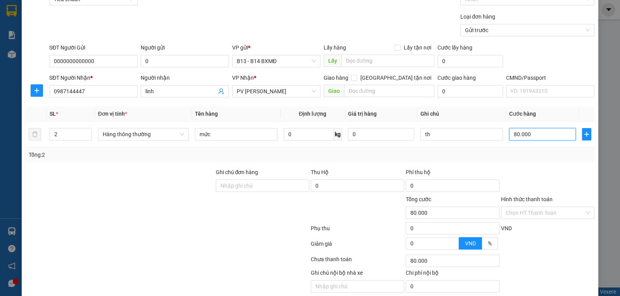
scroll to position [78, 0]
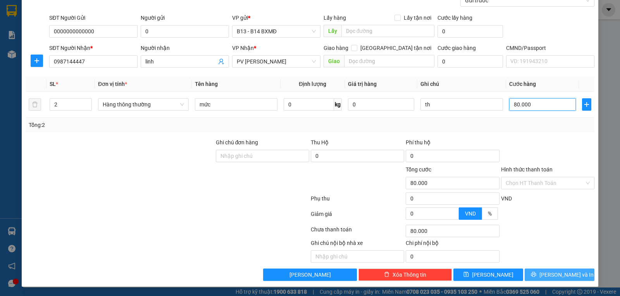
type input "80.000"
click at [562, 275] on span "[PERSON_NAME] và In" at bounding box center [566, 275] width 54 height 9
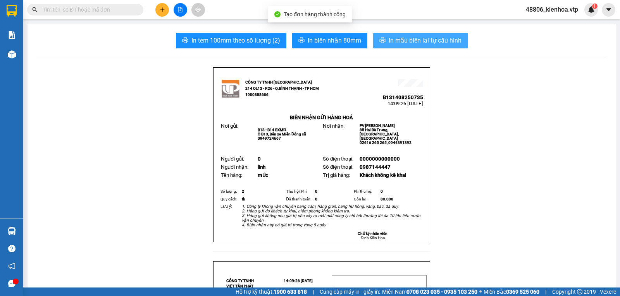
click at [423, 43] on span "In mẫu biên lai tự cấu hình" at bounding box center [424, 41] width 73 height 10
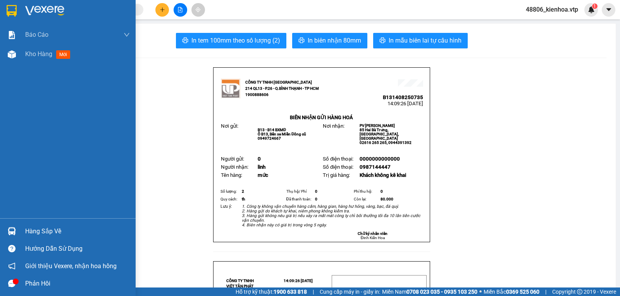
drag, startPoint x: 12, startPoint y: 54, endPoint x: 118, endPoint y: 77, distance: 108.9
click at [11, 54] on img at bounding box center [12, 54] width 8 height 8
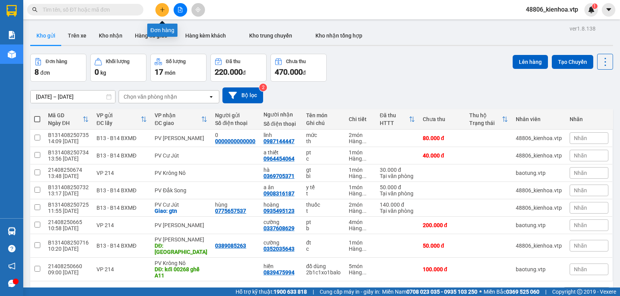
click at [158, 14] on button at bounding box center [162, 10] width 14 height 14
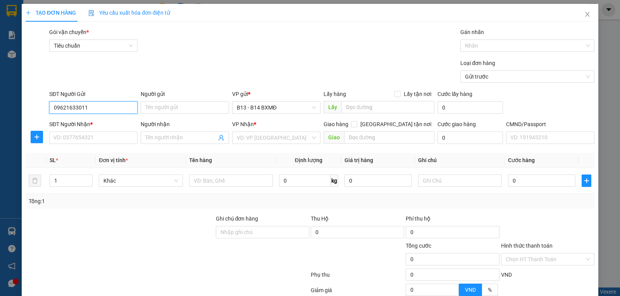
type input "09621633011"
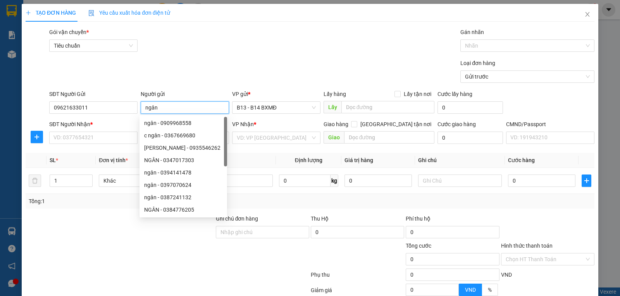
type input "ngân"
click at [104, 265] on div at bounding box center [120, 255] width 190 height 27
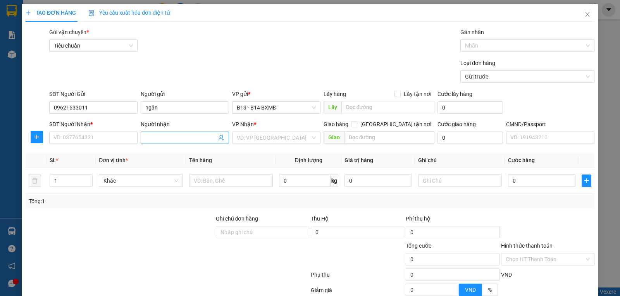
click at [153, 135] on input "Người nhận" at bounding box center [180, 138] width 71 height 9
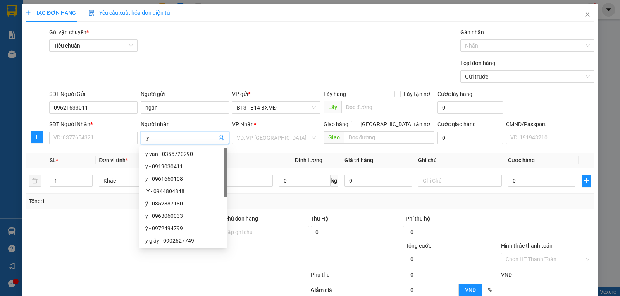
type input "l"
type input "liên"
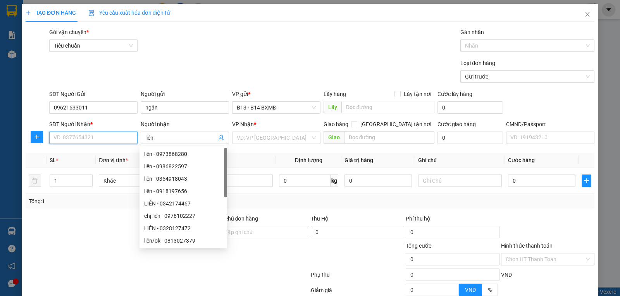
click at [103, 144] on input "SĐT Người Nhận *" at bounding box center [93, 138] width 88 height 12
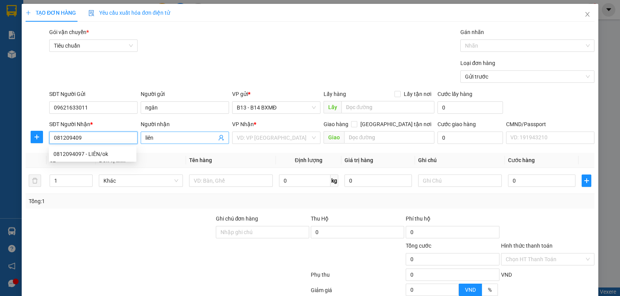
type input "0812094097"
click at [112, 153] on div "0812094097 - LIÊN/ok" at bounding box center [92, 154] width 78 height 9
type input "LIÊN/ok"
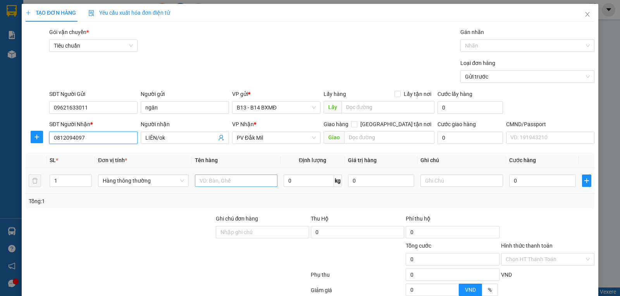
type input "0812094097"
click at [229, 181] on input "text" at bounding box center [236, 181] width 83 height 12
type input "d"
type input "đl"
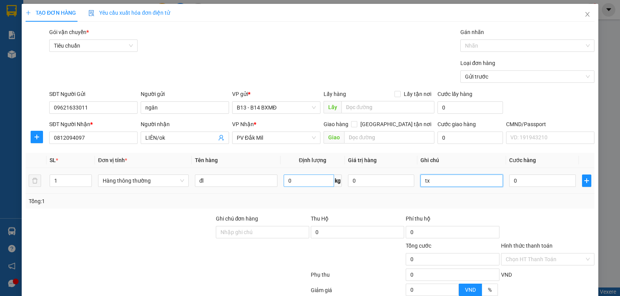
type input "tx"
type input "6"
type input "60"
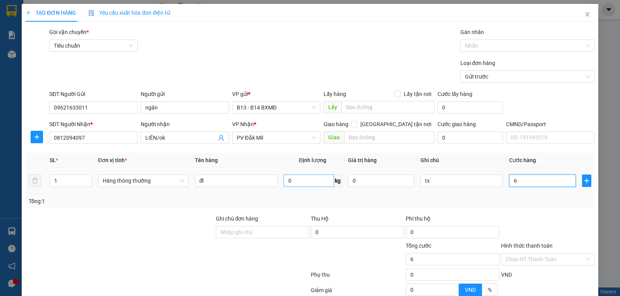
type input "60"
type input "600"
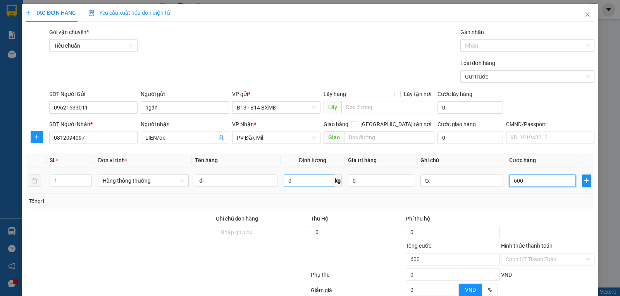
type input "6.000"
type input "60.000"
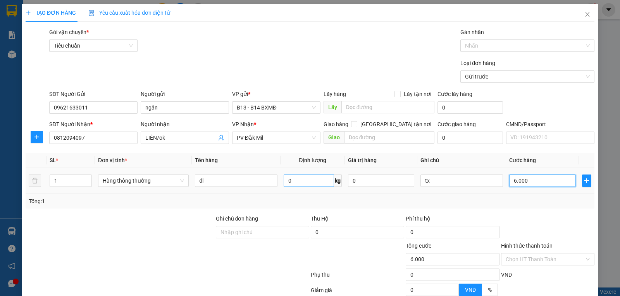
type input "60.000"
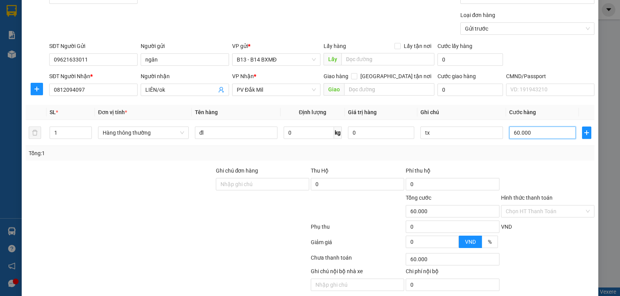
scroll to position [78, 0]
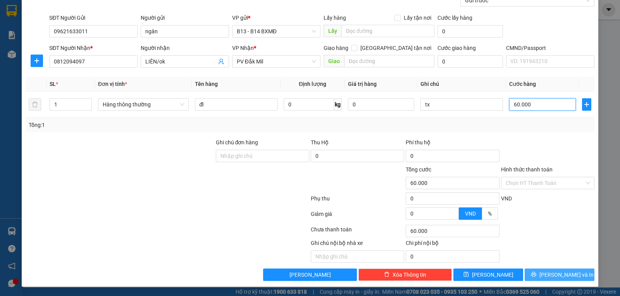
type input "60.000"
click at [547, 278] on button "[PERSON_NAME] và In" at bounding box center [559, 275] width 70 height 12
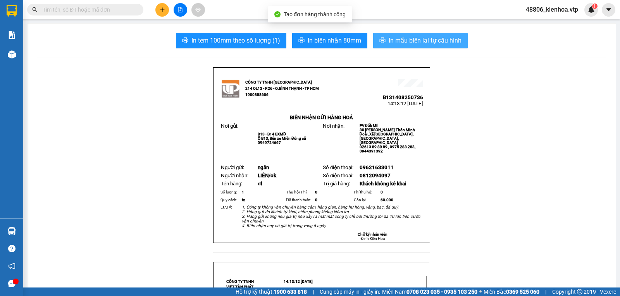
click at [392, 41] on span "In mẫu biên lai tự cấu hình" at bounding box center [424, 41] width 73 height 10
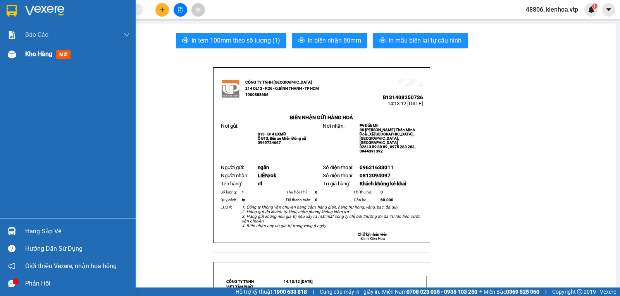
click at [12, 55] on img at bounding box center [12, 54] width 8 height 8
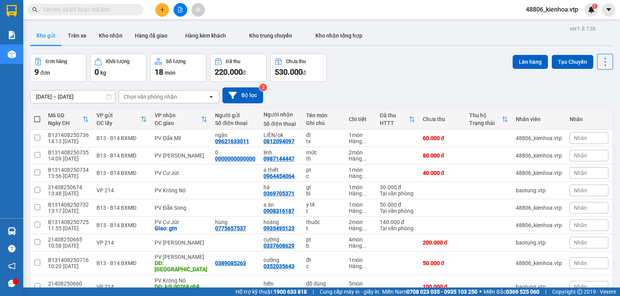
click at [165, 11] on button at bounding box center [162, 10] width 14 height 14
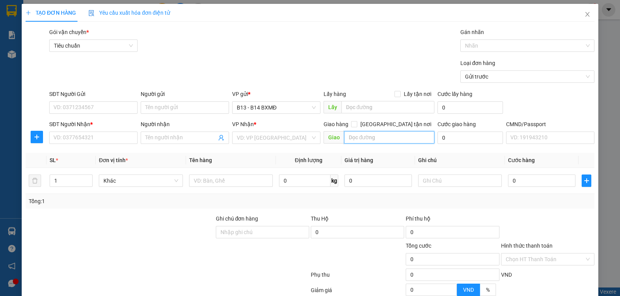
click at [354, 139] on input "text" at bounding box center [389, 137] width 91 height 12
type input "dak ru"
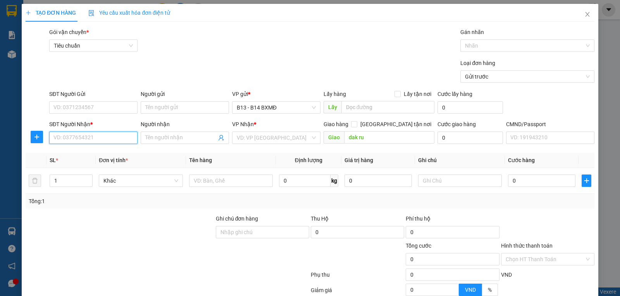
click at [91, 134] on input "SĐT Người Nhận *" at bounding box center [93, 138] width 88 height 12
click at [66, 143] on input "SĐT Người Nhận *" at bounding box center [93, 138] width 88 height 12
type input "0941744745"
click at [282, 138] on input "search" at bounding box center [274, 138] width 74 height 12
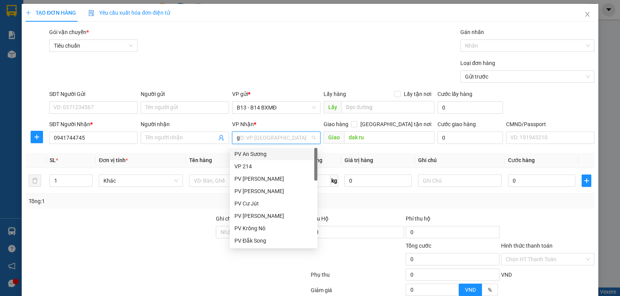
type input "gn"
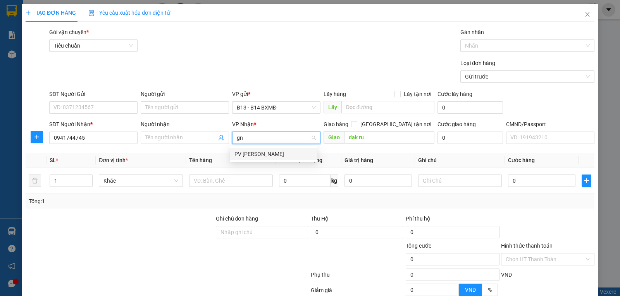
click at [274, 154] on div "PV [PERSON_NAME]" at bounding box center [273, 154] width 78 height 9
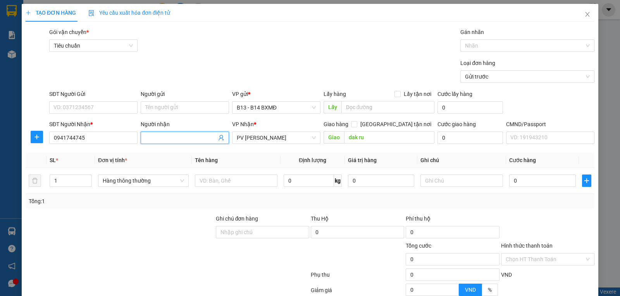
click at [166, 139] on input "Người nhận" at bounding box center [180, 138] width 71 height 9
click at [84, 108] on input "SĐT Người Gửi" at bounding box center [93, 107] width 88 height 12
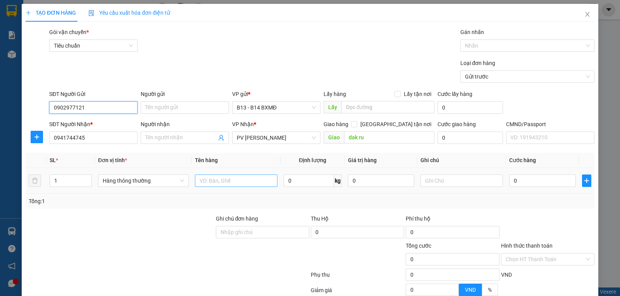
type input "0902977121"
click at [227, 184] on input "text" at bounding box center [236, 181] width 83 height 12
type input "inox"
click at [541, 185] on input "0" at bounding box center [542, 181] width 66 height 12
type input "1"
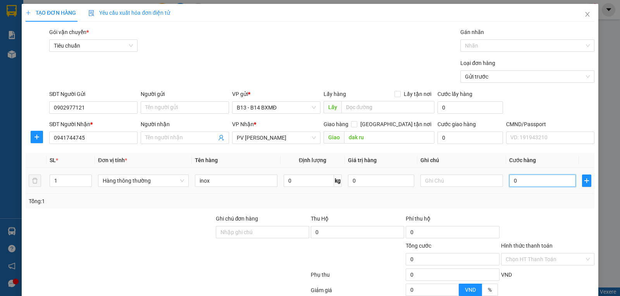
type input "1"
type input "15"
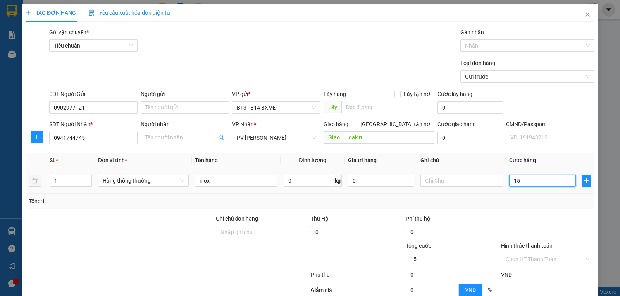
type input "150"
type input "1.500"
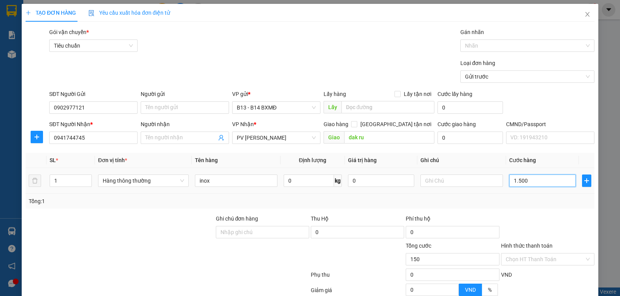
type input "1.500"
type input "15.000"
type input "150.000"
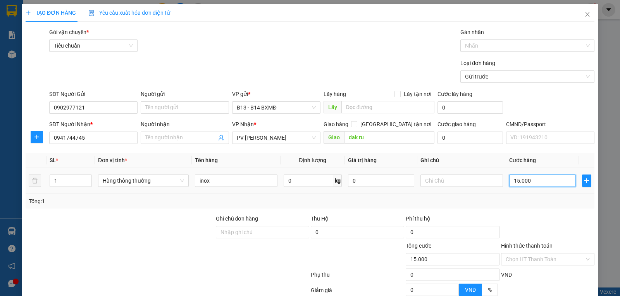
type input "150.000"
click at [452, 175] on input "text" at bounding box center [461, 181] width 83 height 12
click at [450, 179] on input "text" at bounding box center [461, 181] width 83 height 12
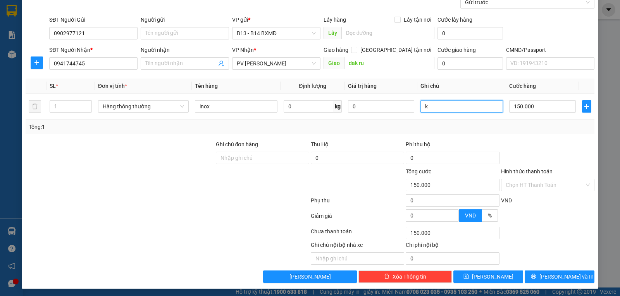
scroll to position [78, 0]
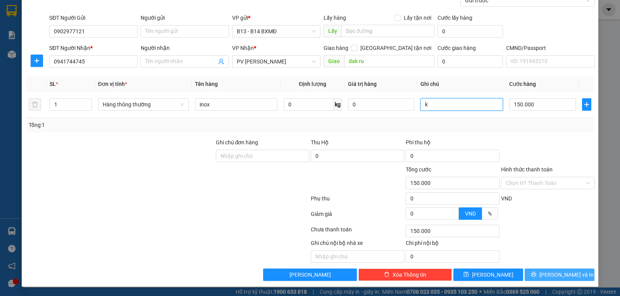
type input "k"
click at [562, 275] on span "[PERSON_NAME] và In" at bounding box center [566, 275] width 54 height 9
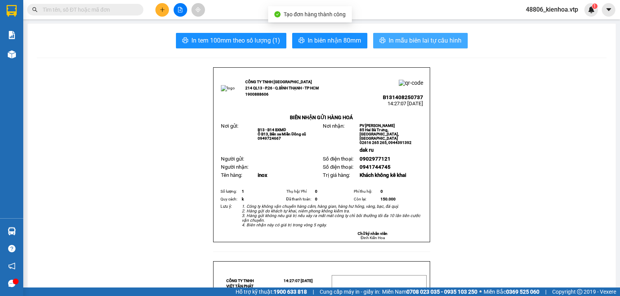
click at [434, 44] on span "In mẫu biên lai tự cấu hình" at bounding box center [424, 41] width 73 height 10
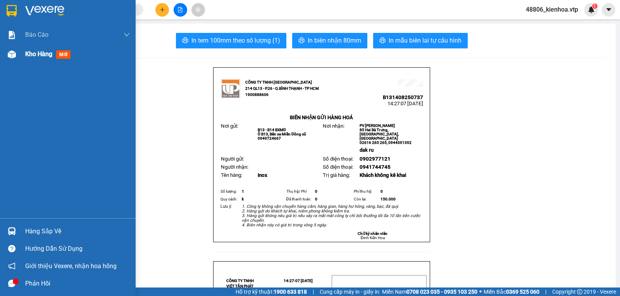
click at [30, 56] on span "Kho hàng" at bounding box center [38, 53] width 27 height 7
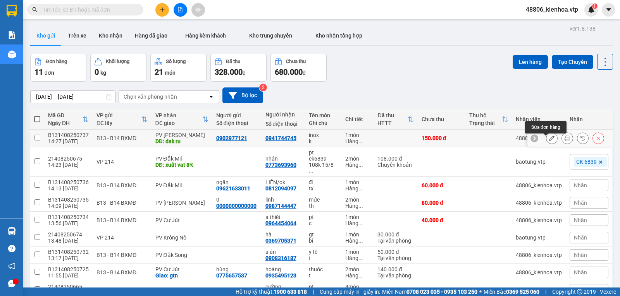
click at [549, 141] on icon at bounding box center [551, 138] width 5 height 5
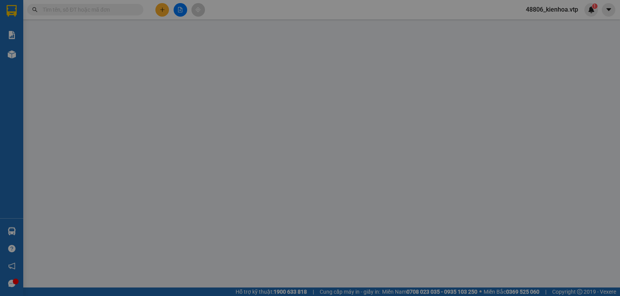
type input "0902977121"
type input "0941744745"
type input "dak ru"
type input "150.000"
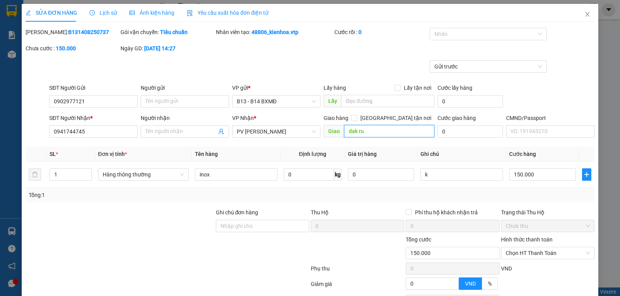
click at [388, 133] on input "dak ru" at bounding box center [389, 131] width 91 height 12
click at [378, 134] on input "dak ru" at bounding box center [389, 131] width 91 height 12
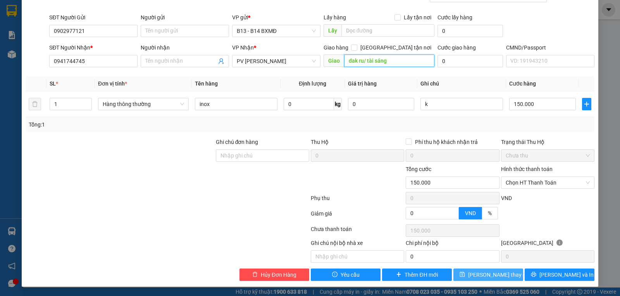
scroll to position [73, 0]
type input "dak ru/ tài sáng"
click at [497, 273] on span "[PERSON_NAME] thay đổi" at bounding box center [499, 275] width 62 height 9
